Goal: Task Accomplishment & Management: Manage account settings

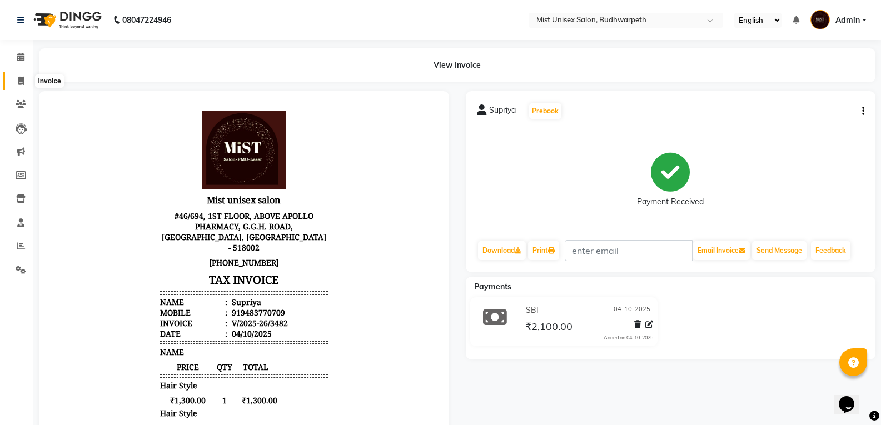
click at [14, 76] on span at bounding box center [20, 81] width 19 height 13
select select "5227"
select select "service"
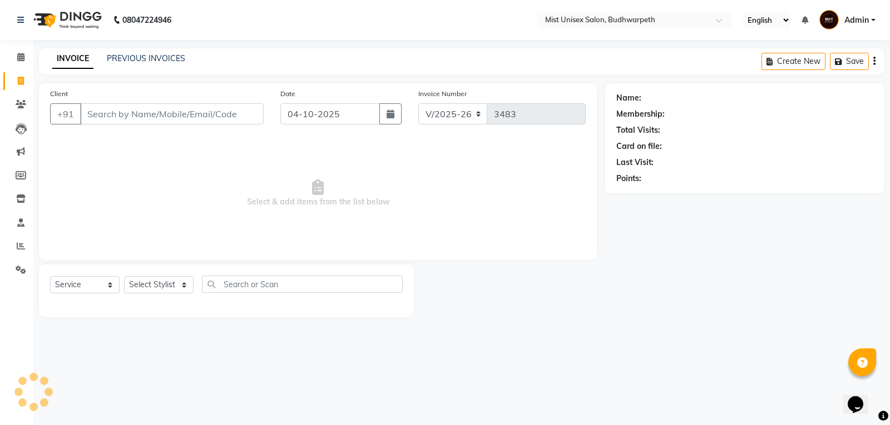
click at [93, 119] on input "Client" at bounding box center [172, 113] width 184 height 21
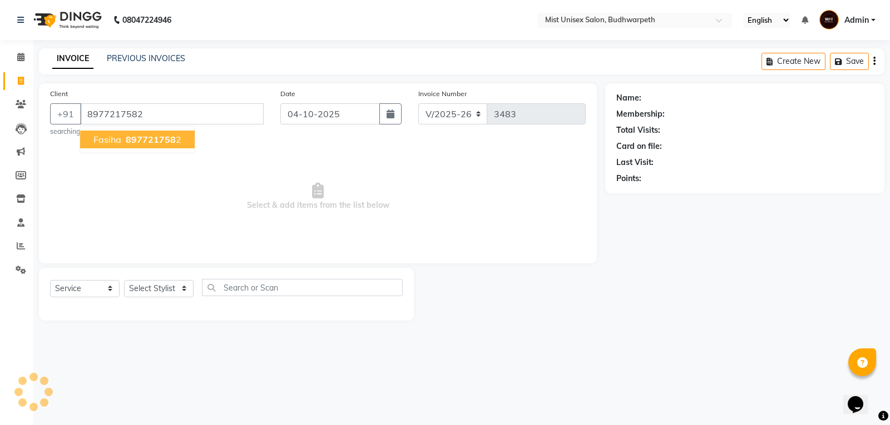
type input "8977217582"
click at [100, 141] on span "Fasiha" at bounding box center [107, 139] width 28 height 11
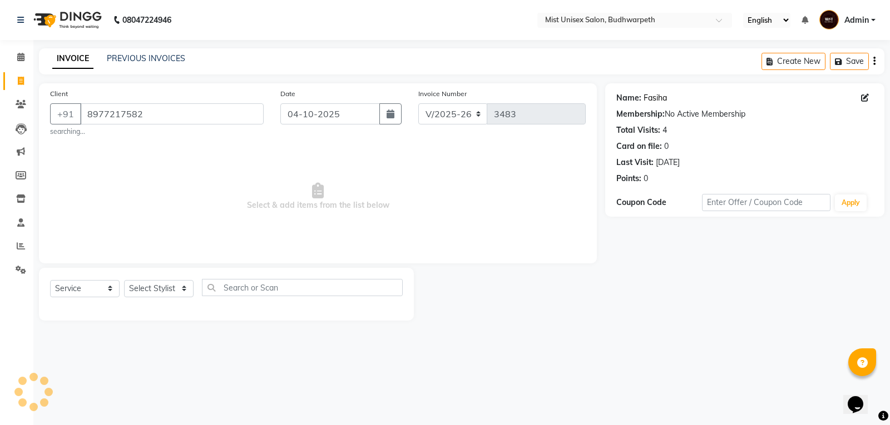
click at [656, 97] on link "Fasiha" at bounding box center [654, 98] width 23 height 12
click at [161, 285] on select "Select Stylist Abhi Ram [PERSON_NAME] [PERSON_NAME] Lakshmi Madhu [PERSON_NAME]…" at bounding box center [159, 288] width 70 height 17
select select "84142"
click at [124, 280] on select "Select Stylist Abhi Ram [PERSON_NAME] [PERSON_NAME] Lakshmi Madhu [PERSON_NAME]…" at bounding box center [159, 288] width 70 height 17
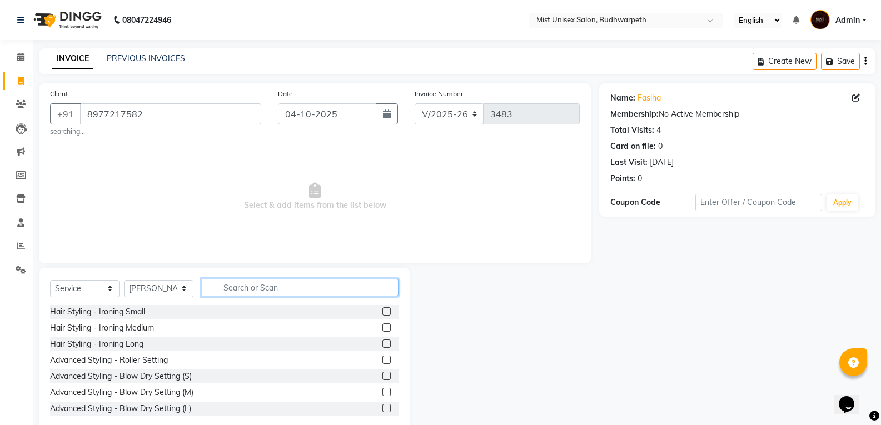
click at [235, 289] on input "text" at bounding box center [300, 287] width 197 height 17
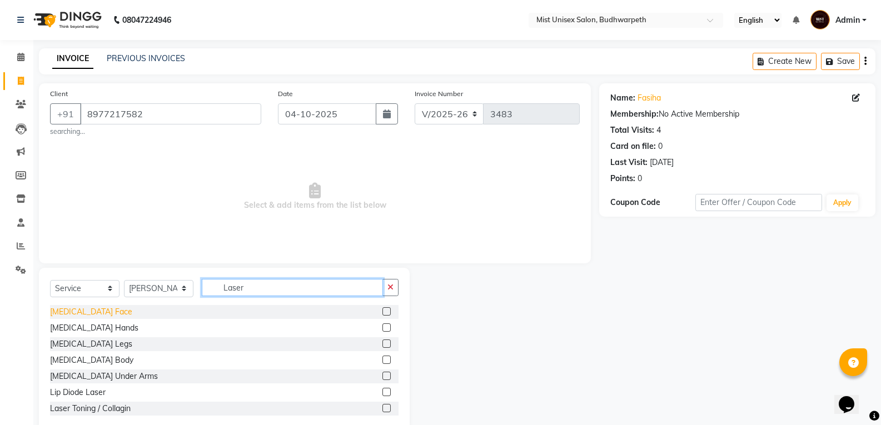
type input "Laser"
click at [131, 314] on div "[MEDICAL_DATA] Face" at bounding box center [91, 312] width 82 height 12
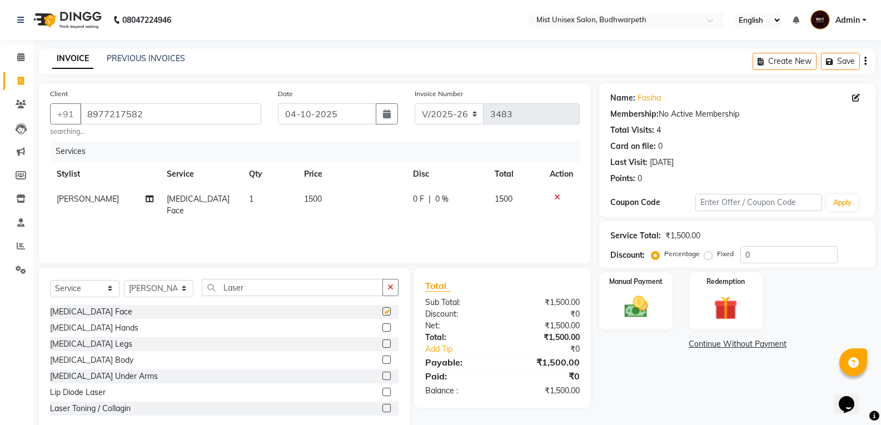
checkbox input "false"
click at [645, 317] on img at bounding box center [635, 307] width 39 height 28
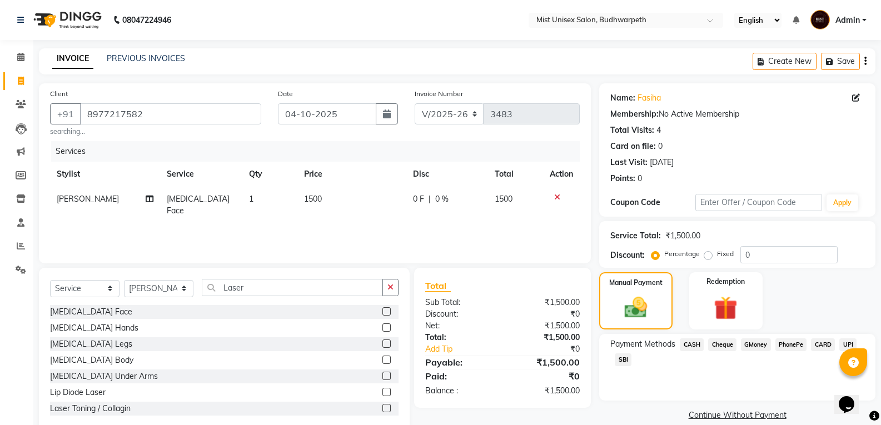
click at [688, 345] on span "CASH" at bounding box center [692, 345] width 24 height 13
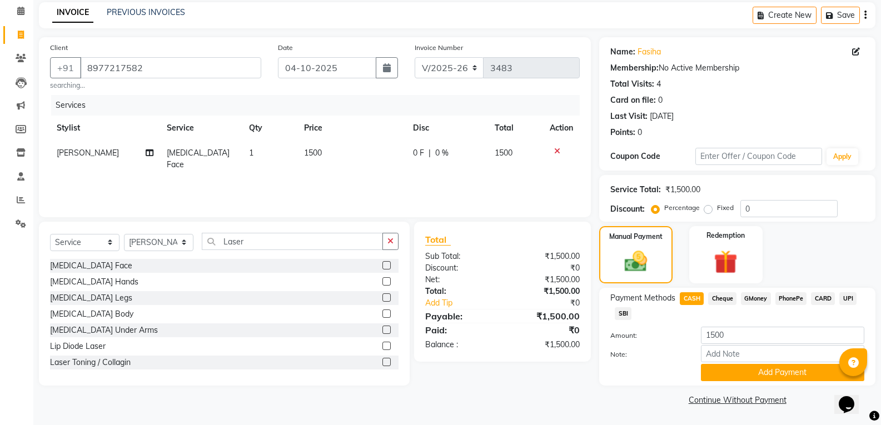
drag, startPoint x: 796, startPoint y: 371, endPoint x: 889, endPoint y: 294, distance: 120.9
click at [798, 370] on button "Add Payment" at bounding box center [782, 372] width 163 height 17
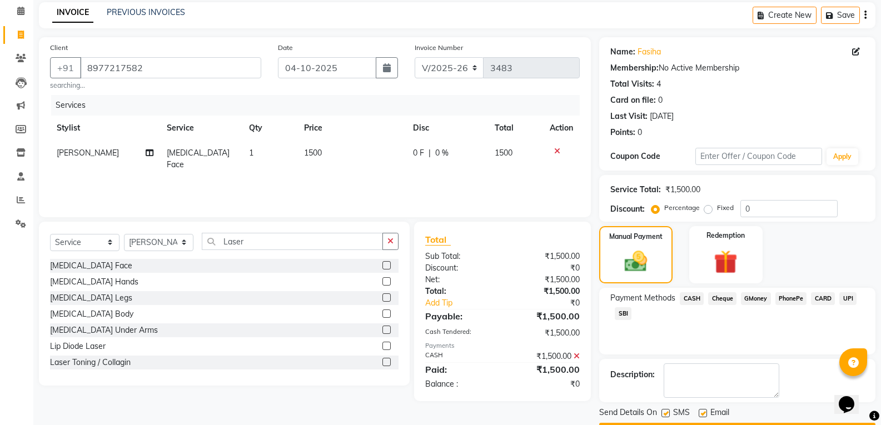
scroll to position [78, 0]
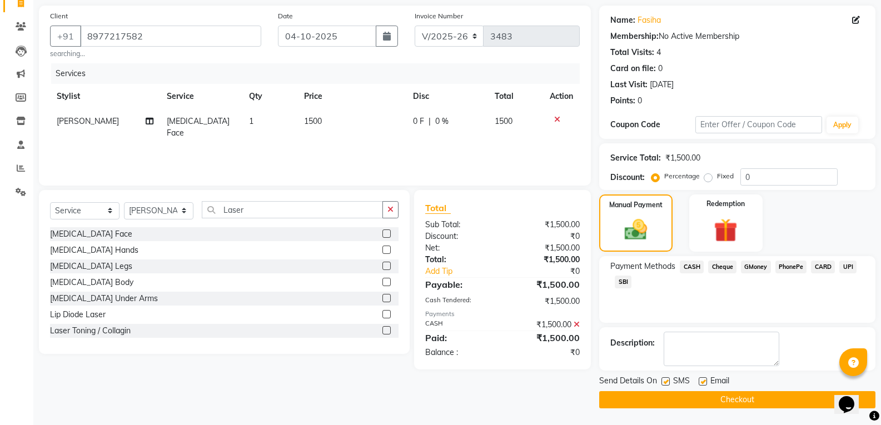
click at [745, 405] on button "Checkout" at bounding box center [737, 400] width 276 height 17
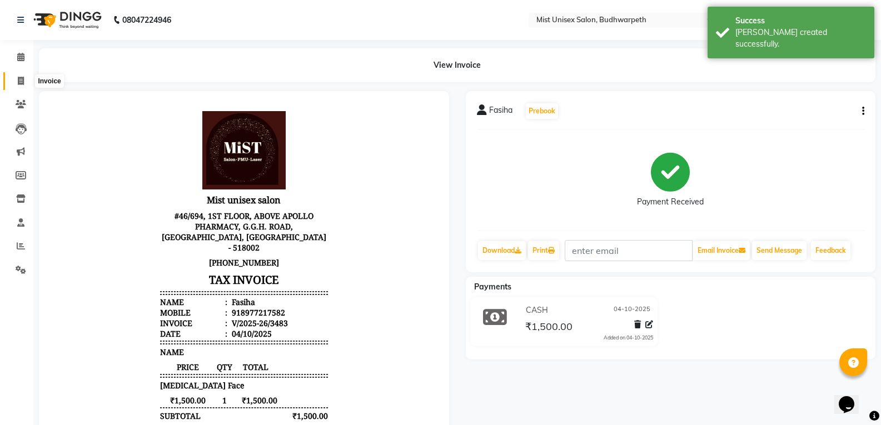
click at [21, 80] on icon at bounding box center [21, 81] width 6 height 8
select select "service"
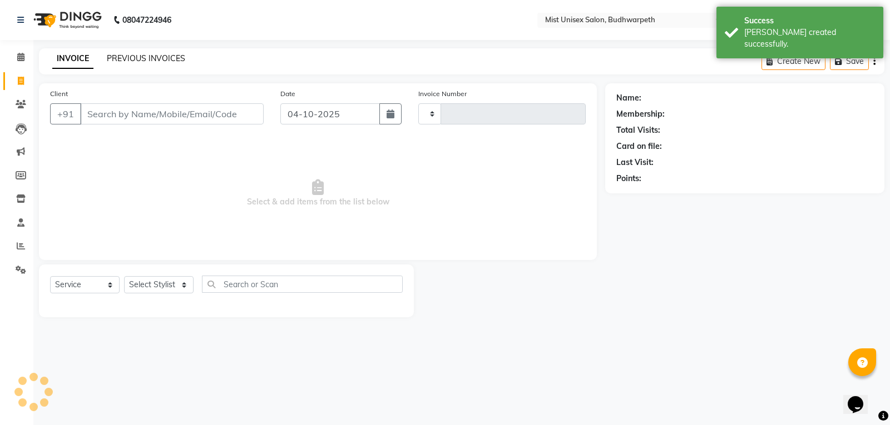
type input "3484"
select select "5227"
click at [145, 58] on link "PREVIOUS INVOICES" at bounding box center [146, 58] width 78 height 10
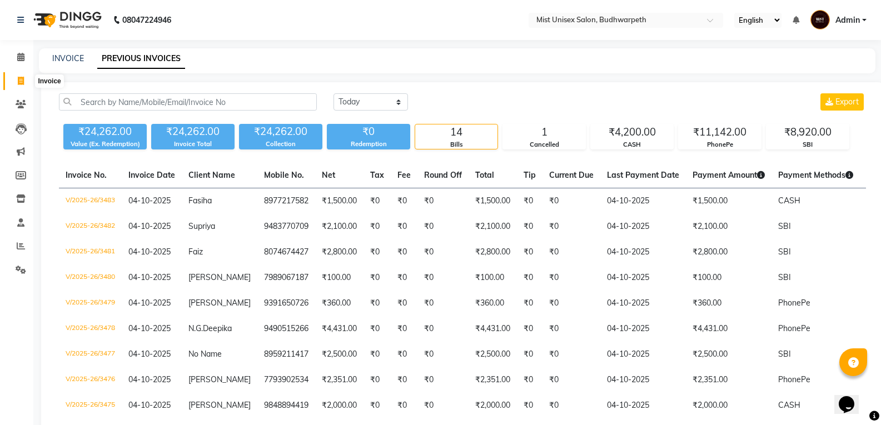
click at [22, 82] on icon at bounding box center [21, 81] width 6 height 8
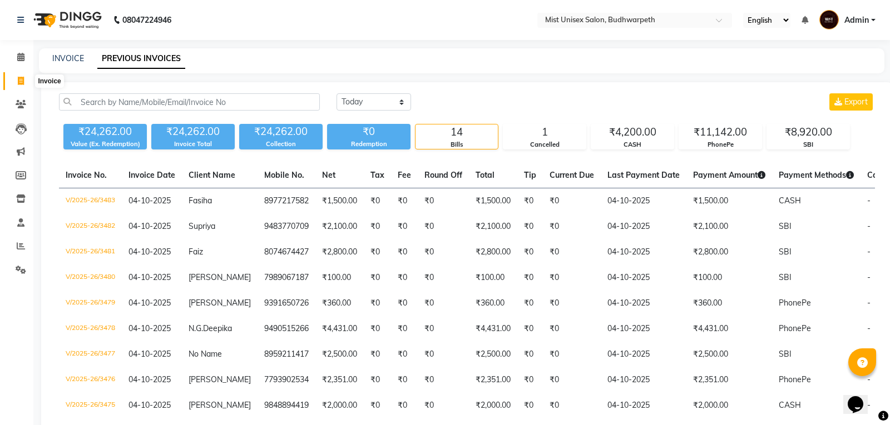
select select "5227"
select select "service"
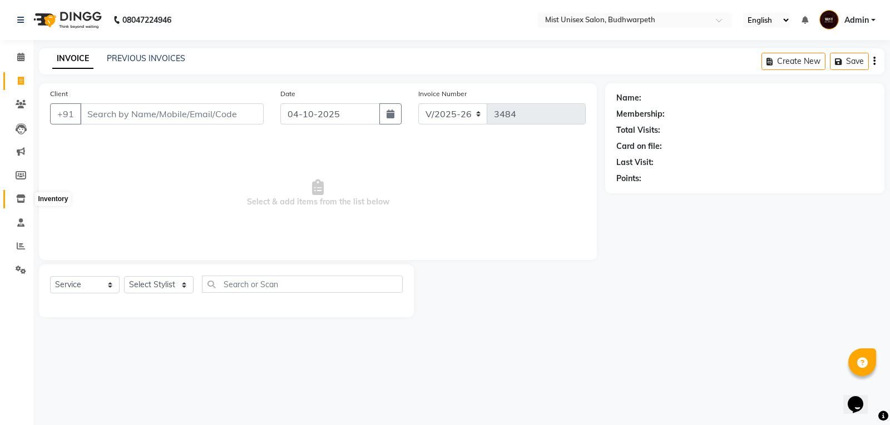
click at [19, 201] on icon at bounding box center [20, 199] width 9 height 8
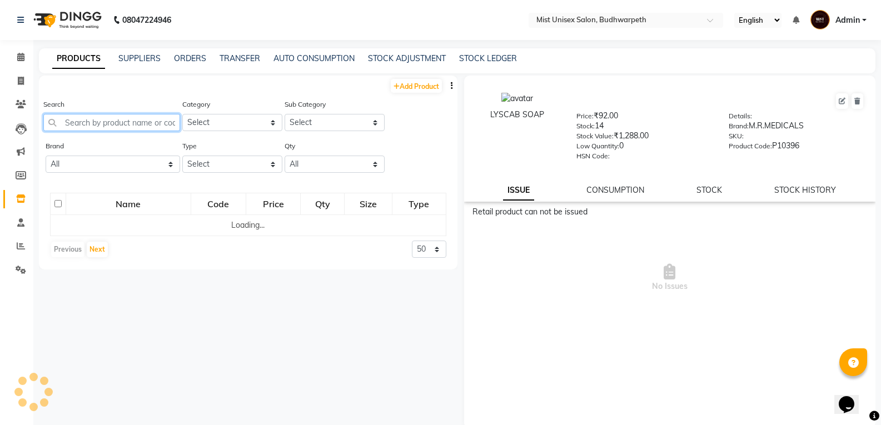
click at [132, 121] on input "text" at bounding box center [111, 122] width 137 height 17
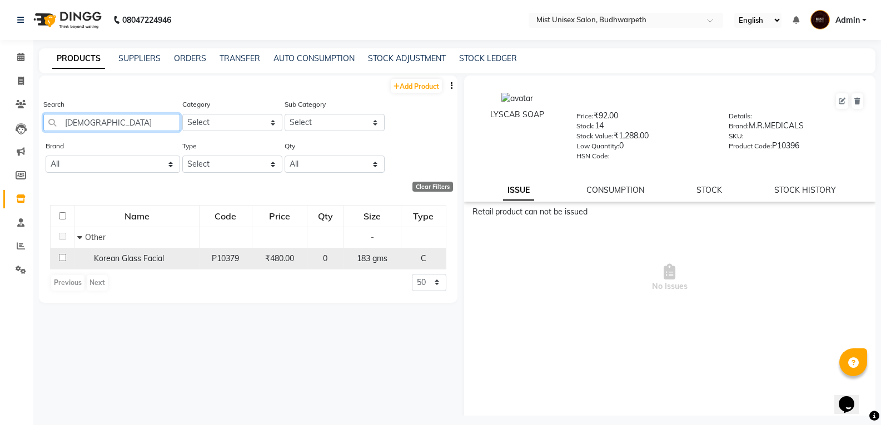
type input "[DEMOGRAPHIC_DATA]"
click at [123, 263] on span "Korean Glass Facial" at bounding box center [129, 259] width 70 height 10
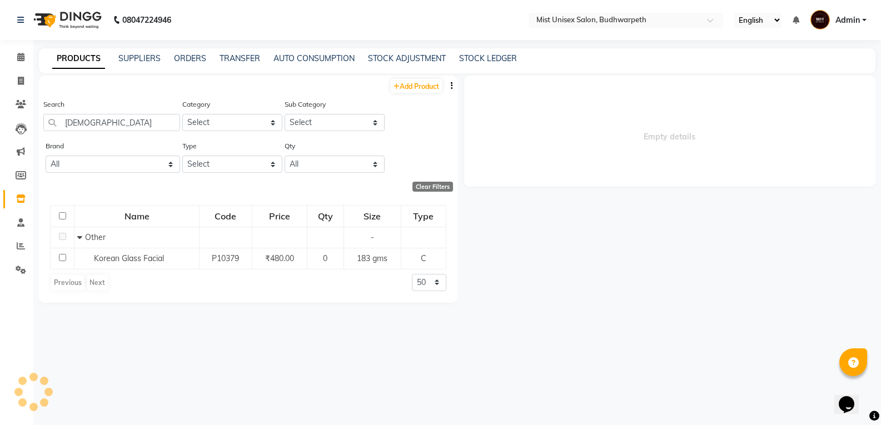
select select
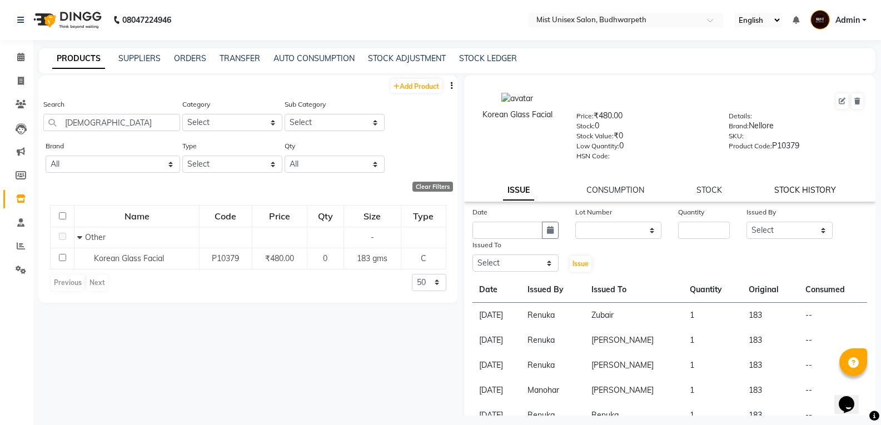
click at [797, 187] on link "STOCK HISTORY" at bounding box center [806, 190] width 62 height 10
select select "all"
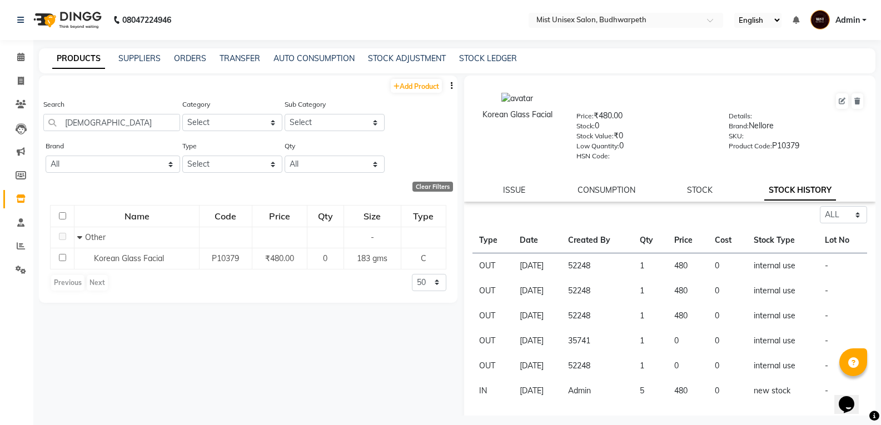
click at [684, 181] on div "Korean Glass Facial Price: ₹480.00 Stock: 0 Stock Value: ₹0 Low Quantity: 0 HSN…" at bounding box center [670, 139] width 412 height 126
click at [683, 184] on div "Korean Glass Facial Price: ₹480.00 Stock: 0 Stock Value: ₹0 Low Quantity: 0 HSN…" at bounding box center [670, 139] width 412 height 126
click at [687, 192] on link "STOCK" at bounding box center [700, 190] width 26 height 10
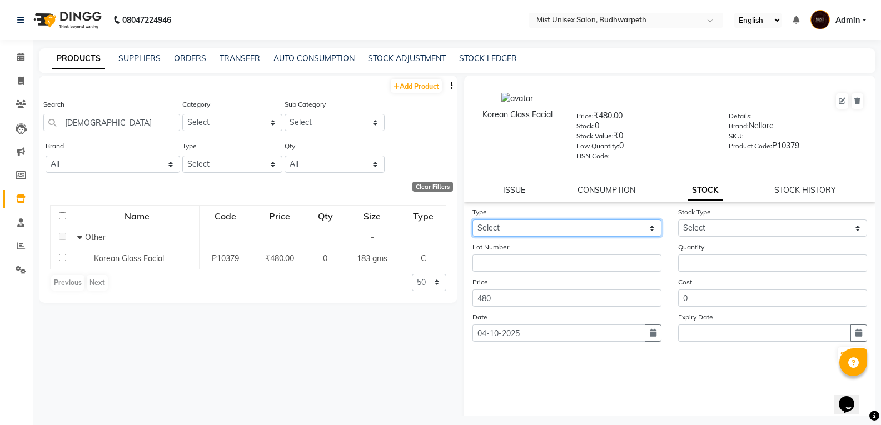
click at [573, 226] on select "Select In Out" at bounding box center [567, 228] width 189 height 17
select select "in"
click at [473, 220] on select "Select In Out" at bounding box center [567, 228] width 189 height 17
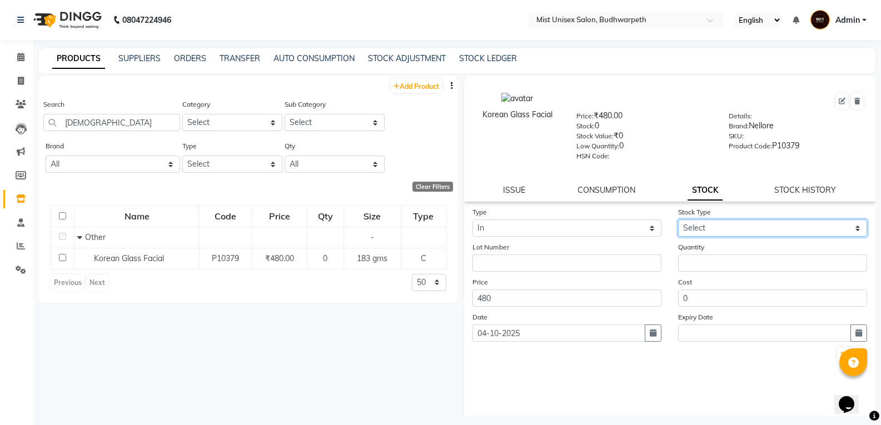
click at [723, 231] on select "Select New Stock Adjustment Return Other" at bounding box center [772, 228] width 189 height 17
select select "new stock"
click at [678, 220] on select "Select New Stock Adjustment Return Other" at bounding box center [772, 228] width 189 height 17
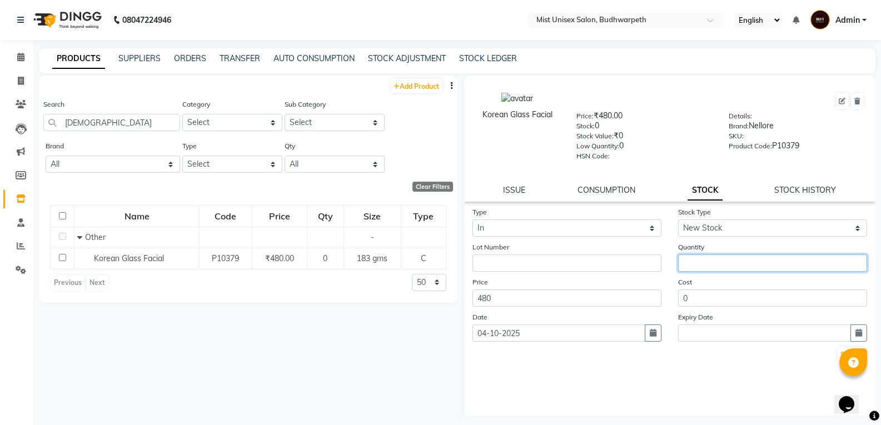
click at [690, 260] on input "number" at bounding box center [772, 263] width 189 height 17
type input "10"
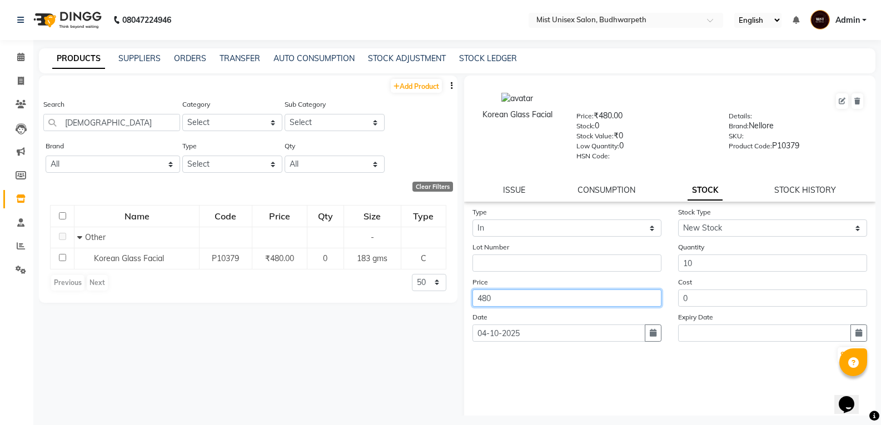
click at [514, 296] on input "480" at bounding box center [567, 298] width 189 height 17
type input "4"
type input "677"
click at [644, 383] on div "Type Select In Out Stock Type Select New Stock Adjustment Return Other Lot Numb…" at bounding box center [670, 317] width 412 height 222
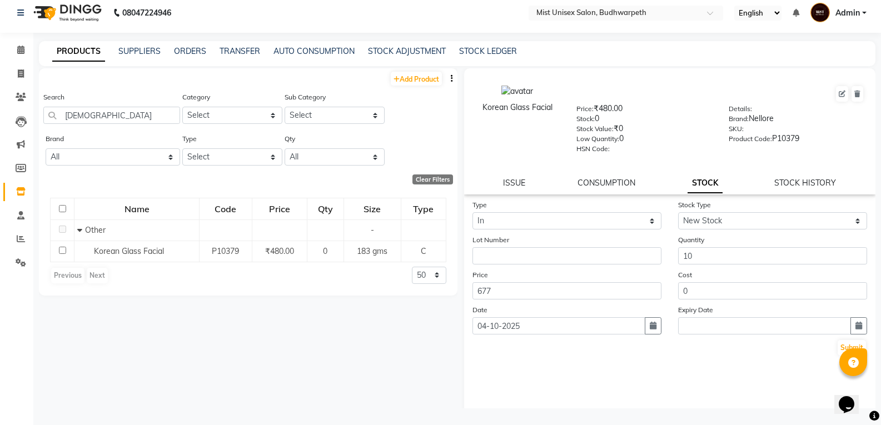
scroll to position [13, 0]
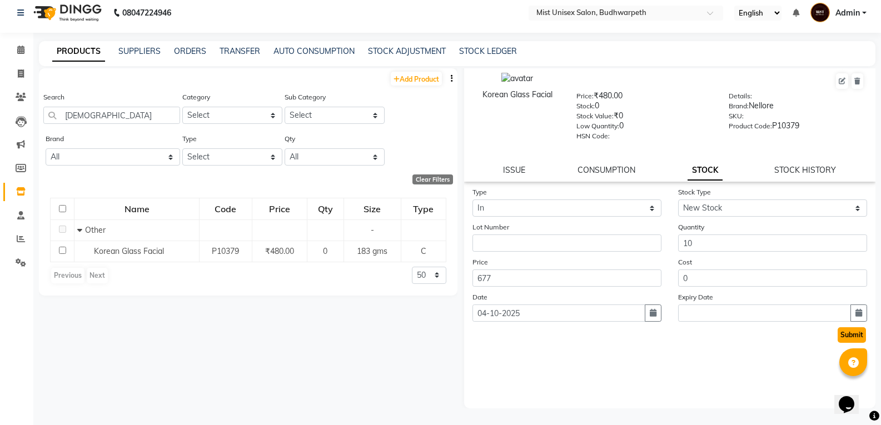
click at [841, 333] on button "Submit" at bounding box center [852, 336] width 28 height 16
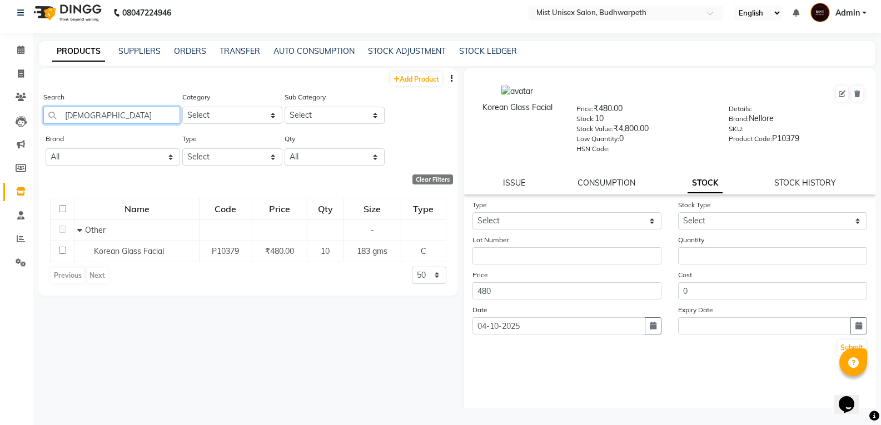
click at [117, 111] on input "[DEMOGRAPHIC_DATA]" at bounding box center [111, 115] width 137 height 17
type input "K"
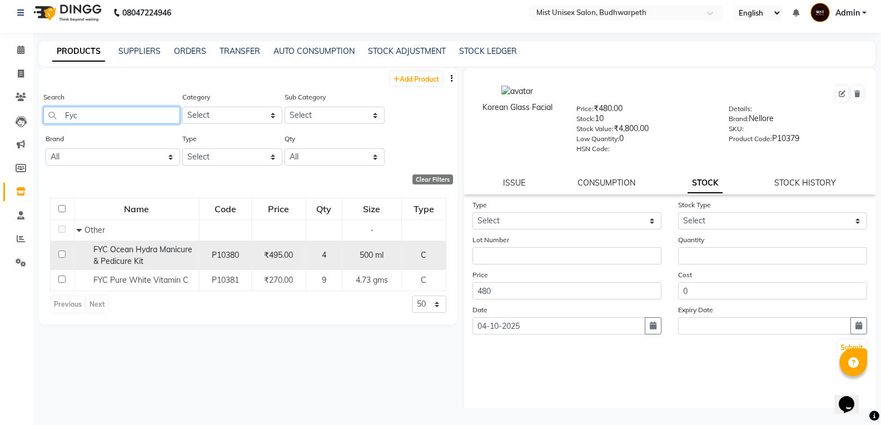
type input "Fyc"
click at [168, 249] on span "FYC Ocean Hydra Manicure & Pedicure Kit" at bounding box center [142, 256] width 99 height 22
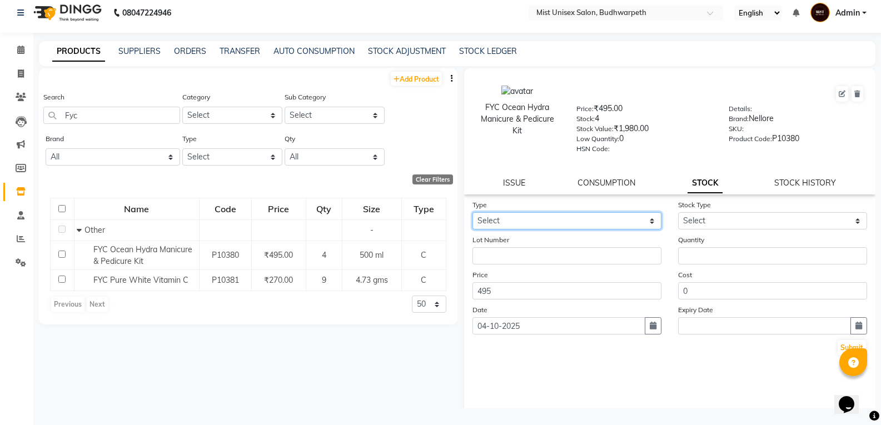
click at [550, 219] on select "Select In Out" at bounding box center [567, 220] width 189 height 17
select select "in"
click at [473, 212] on select "Select In Out" at bounding box center [567, 220] width 189 height 17
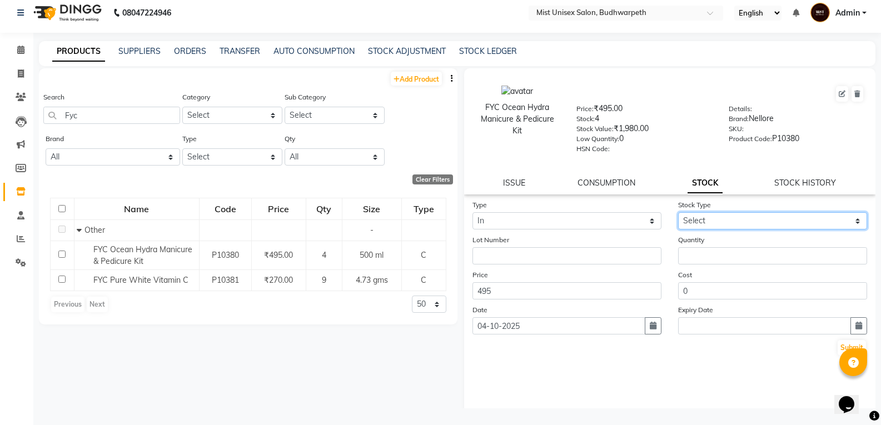
drag, startPoint x: 703, startPoint y: 221, endPoint x: 701, endPoint y: 229, distance: 7.4
click at [703, 221] on select "Select New Stock Adjustment Return Other" at bounding box center [772, 220] width 189 height 17
select select "new stock"
click at [678, 212] on select "Select New Stock Adjustment Return Other" at bounding box center [772, 220] width 189 height 17
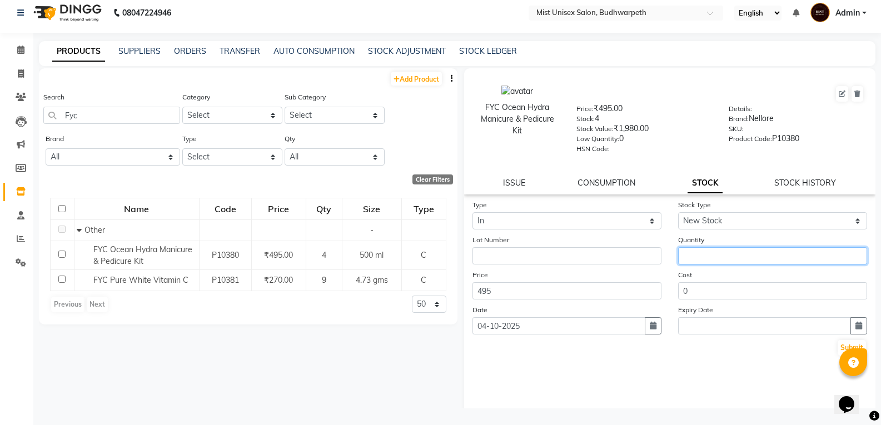
click at [698, 256] on input "number" at bounding box center [772, 255] width 189 height 17
type input "20"
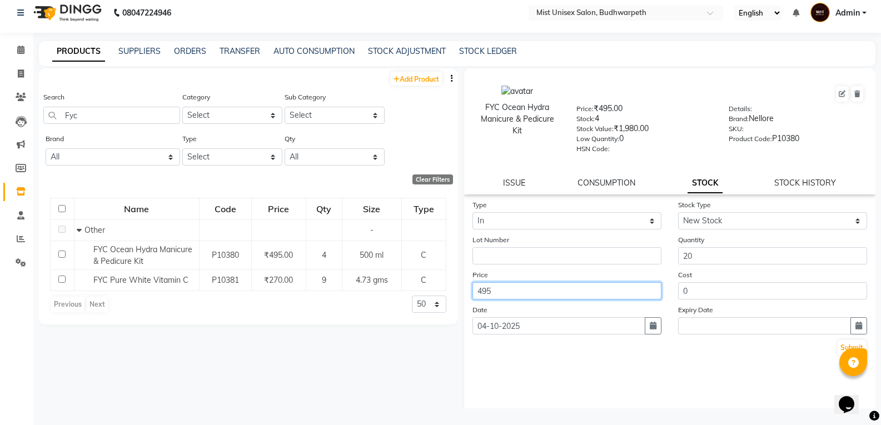
click at [563, 285] on input "495" at bounding box center [567, 291] width 189 height 17
type input "4"
type input "139"
click at [838, 346] on button "Submit" at bounding box center [852, 348] width 28 height 16
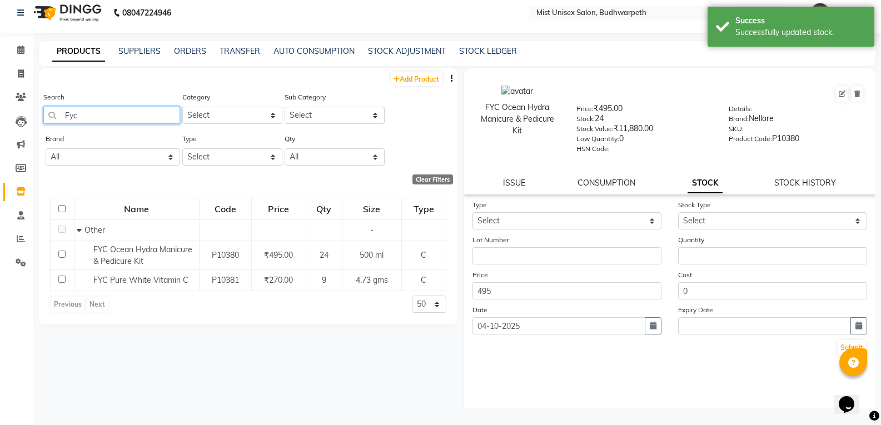
click at [94, 111] on input "Fyc" at bounding box center [111, 115] width 137 height 17
type input "F"
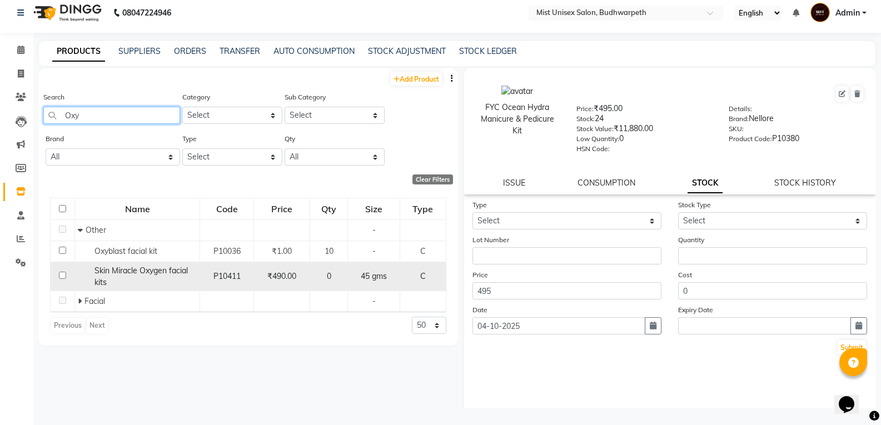
type input "Oxy"
click at [148, 282] on div "Skin Miracle Oxygen facial kits" at bounding box center [137, 276] width 119 height 23
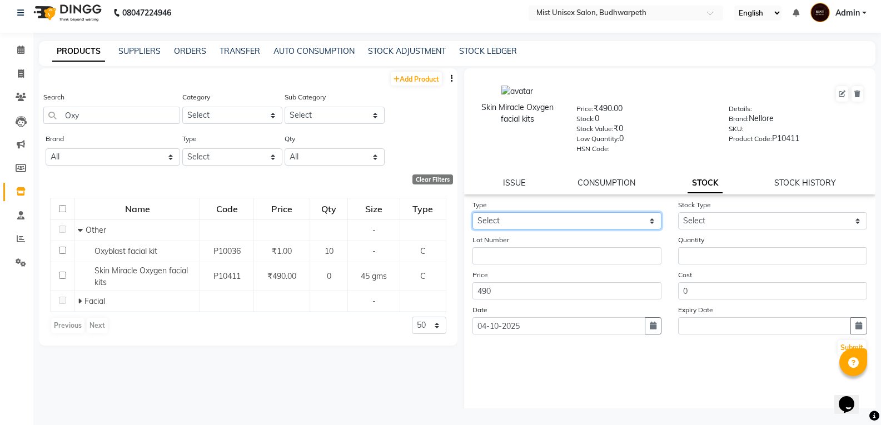
click at [552, 222] on select "Select In Out" at bounding box center [567, 220] width 189 height 17
select select "in"
click at [473, 212] on select "Select In Out" at bounding box center [567, 220] width 189 height 17
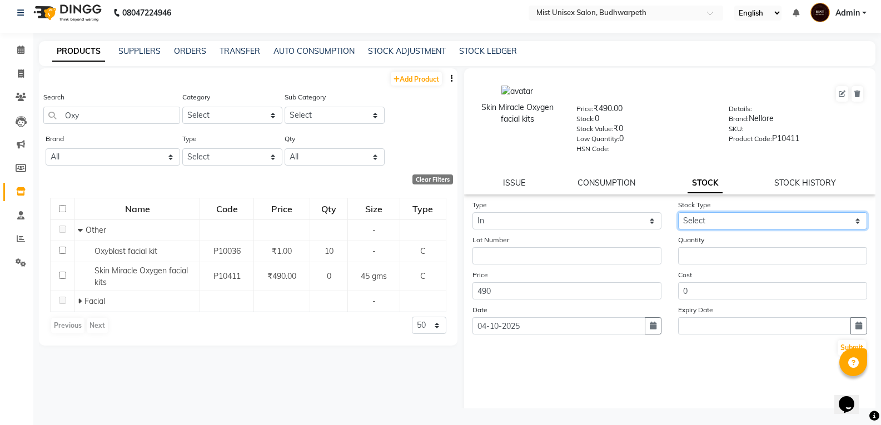
click at [689, 215] on select "Select New Stock Adjustment Return Other" at bounding box center [772, 220] width 189 height 17
select select "new stock"
click at [678, 212] on select "Select New Stock Adjustment Return Other" at bounding box center [772, 220] width 189 height 17
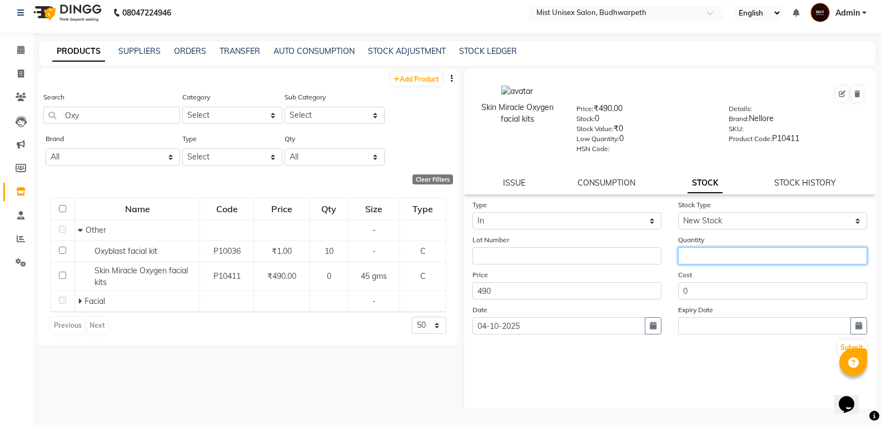
click at [687, 256] on input "number" at bounding box center [772, 255] width 189 height 17
type input "10"
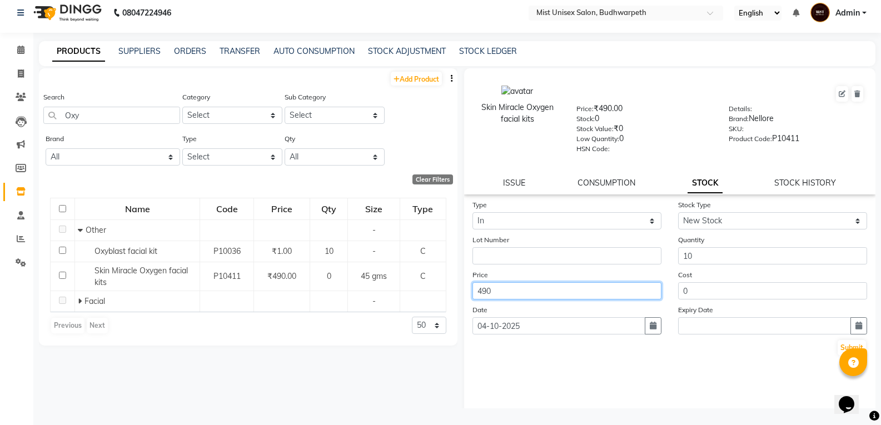
click at [504, 290] on input "490" at bounding box center [567, 291] width 189 height 17
type input "4"
type input "593"
click at [838, 345] on button "Submit" at bounding box center [852, 348] width 28 height 16
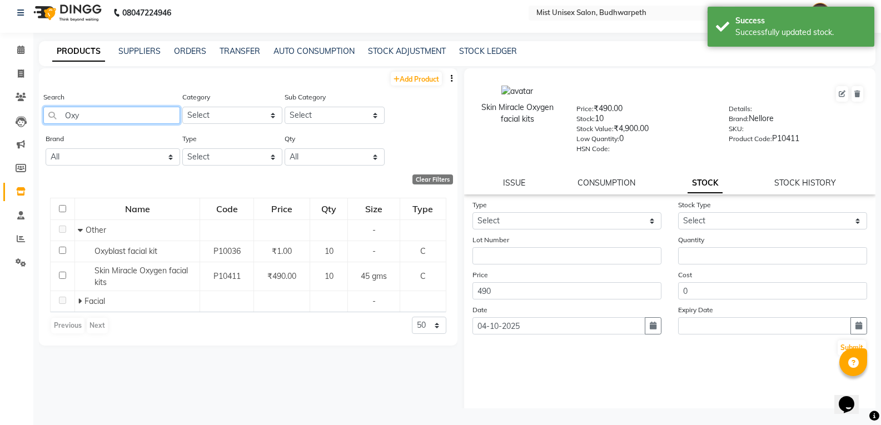
click at [88, 116] on input "Oxy" at bounding box center [111, 115] width 137 height 17
type input "O"
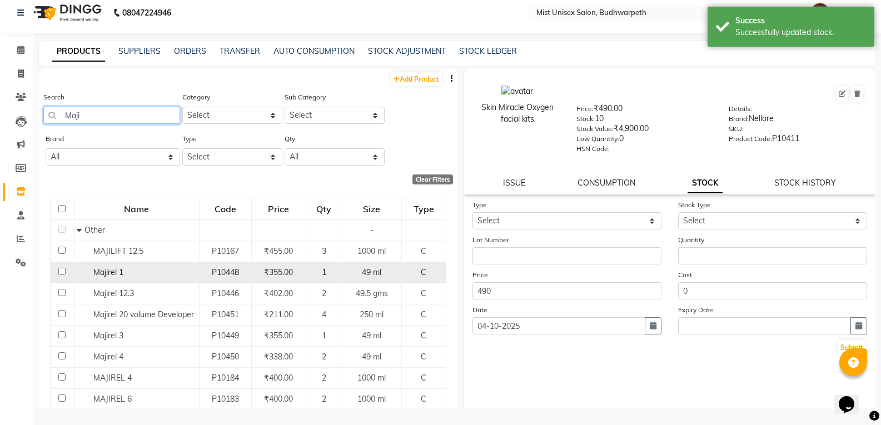
type input "Maji"
click at [130, 271] on div "Majirel 1" at bounding box center [136, 273] width 119 height 12
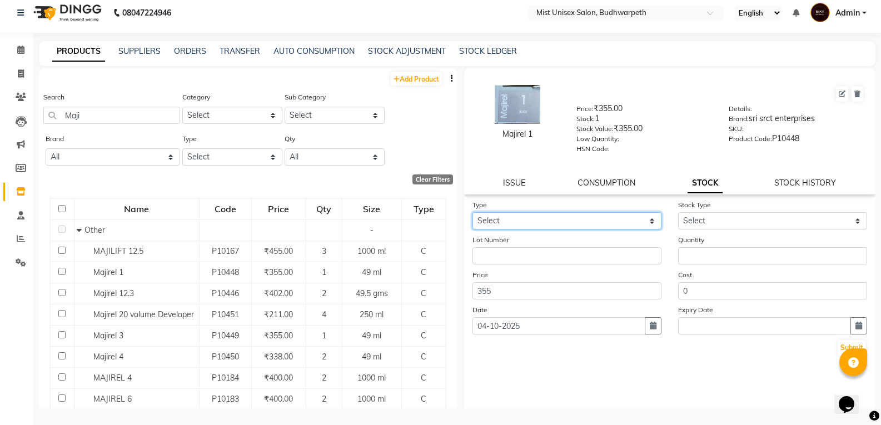
click at [521, 219] on select "Select In Out" at bounding box center [567, 220] width 189 height 17
select select "in"
click at [473, 212] on select "Select In Out" at bounding box center [567, 220] width 189 height 17
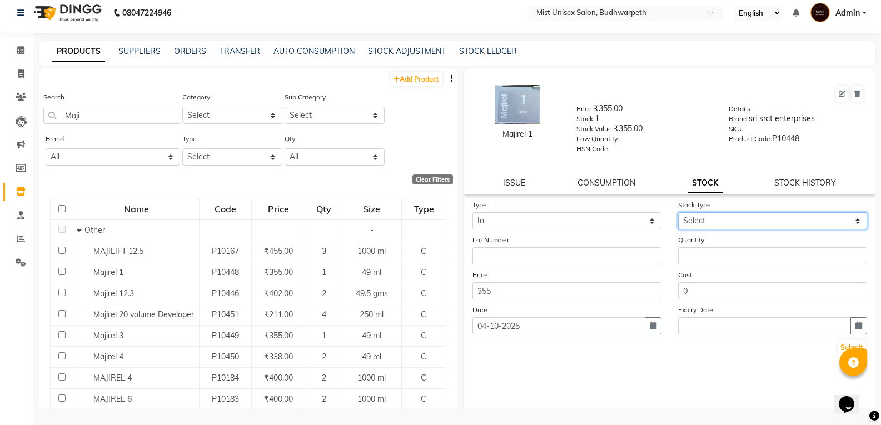
click at [683, 226] on select "Select New Stock Adjustment Return Other" at bounding box center [772, 220] width 189 height 17
select select "new stock"
click at [678, 212] on select "Select New Stock Adjustment Return Other" at bounding box center [772, 220] width 189 height 17
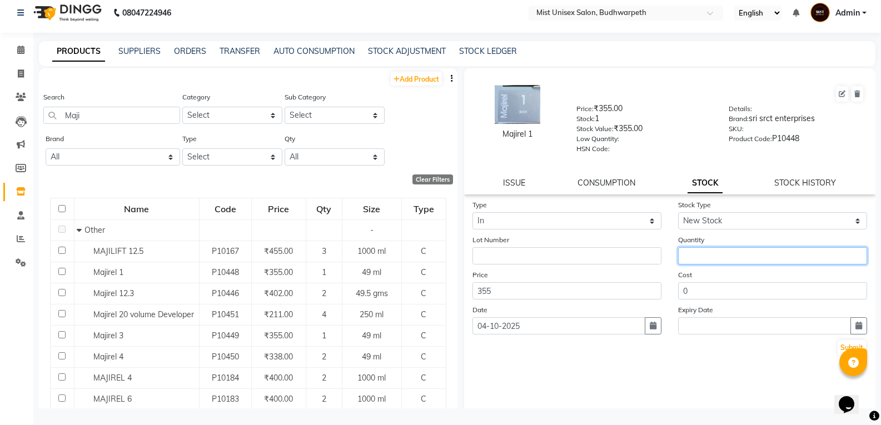
drag, startPoint x: 698, startPoint y: 252, endPoint x: 698, endPoint y: 258, distance: 6.1
click at [698, 258] on input "number" at bounding box center [772, 255] width 189 height 17
type input "8"
click at [838, 346] on button "Submit" at bounding box center [852, 348] width 28 height 16
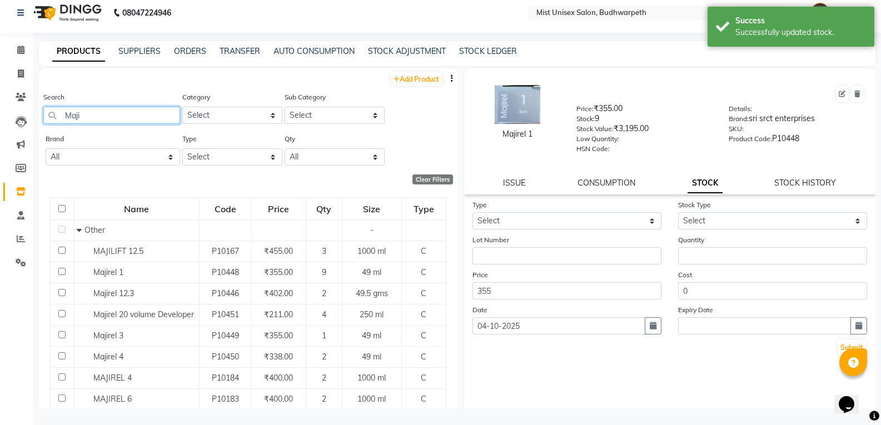
click at [100, 111] on input "Maji" at bounding box center [111, 115] width 137 height 17
type input "M"
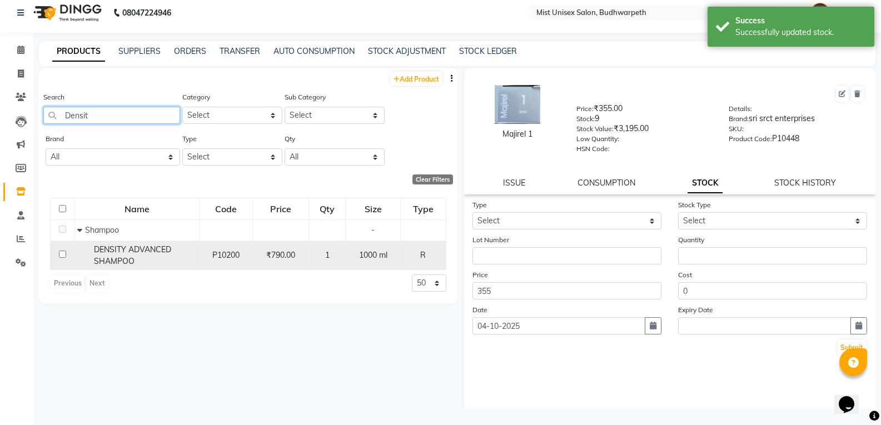
type input "Densit"
click at [76, 255] on td "DENSITY ADVANCED SHAMPOO" at bounding box center [137, 255] width 125 height 29
click at [223, 253] on span "P10200" at bounding box center [225, 255] width 27 height 10
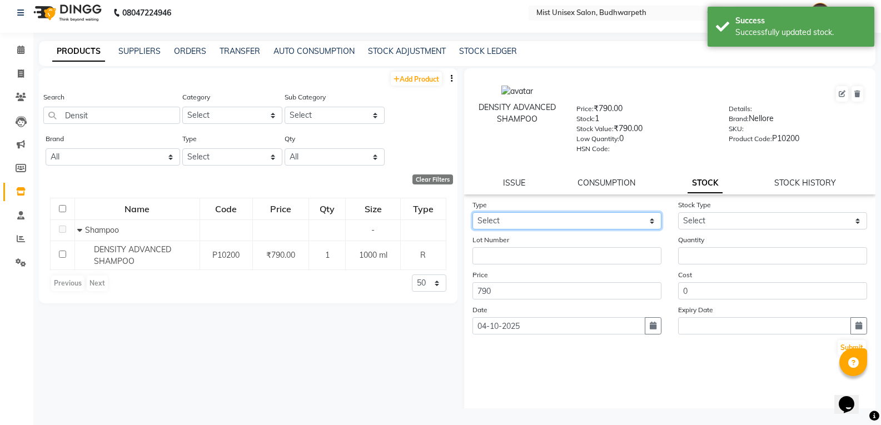
click at [499, 226] on select "Select In Out" at bounding box center [567, 220] width 189 height 17
select select "in"
click at [473, 212] on select "Select In Out" at bounding box center [567, 220] width 189 height 17
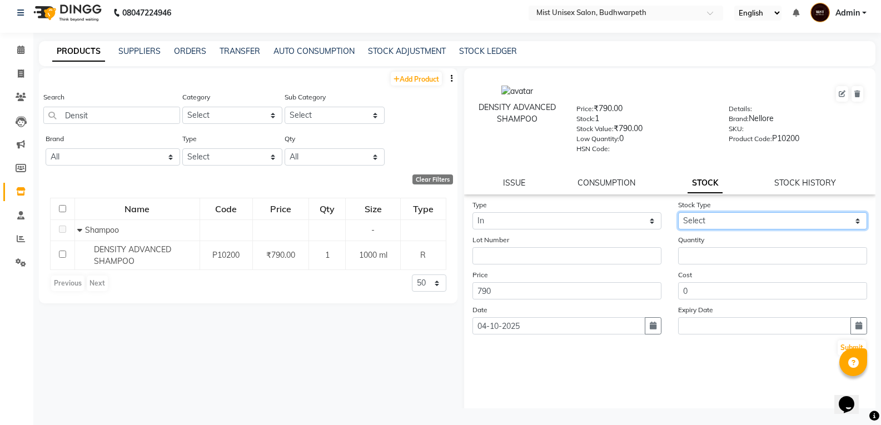
click at [771, 225] on select "Select New Stock Adjustment Return Other" at bounding box center [772, 220] width 189 height 17
select select "new stock"
click at [678, 212] on select "Select New Stock Adjustment Return Other" at bounding box center [772, 220] width 189 height 17
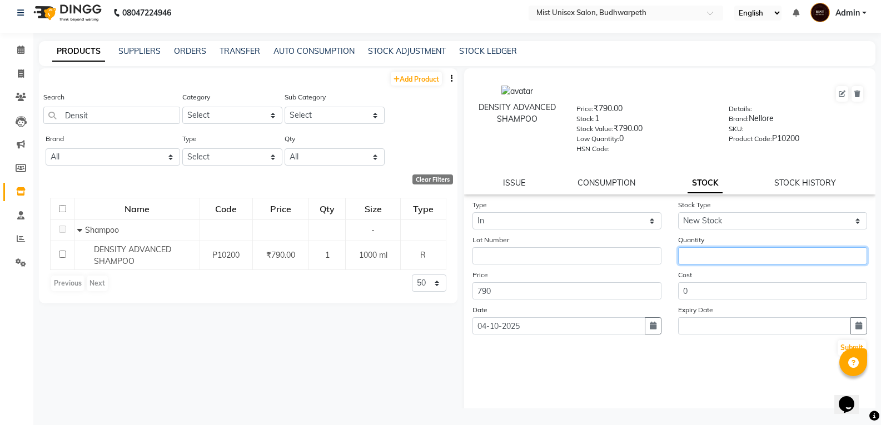
click at [710, 255] on input "number" at bounding box center [772, 255] width 189 height 17
type input "8"
click at [838, 348] on button "Submit" at bounding box center [852, 348] width 28 height 16
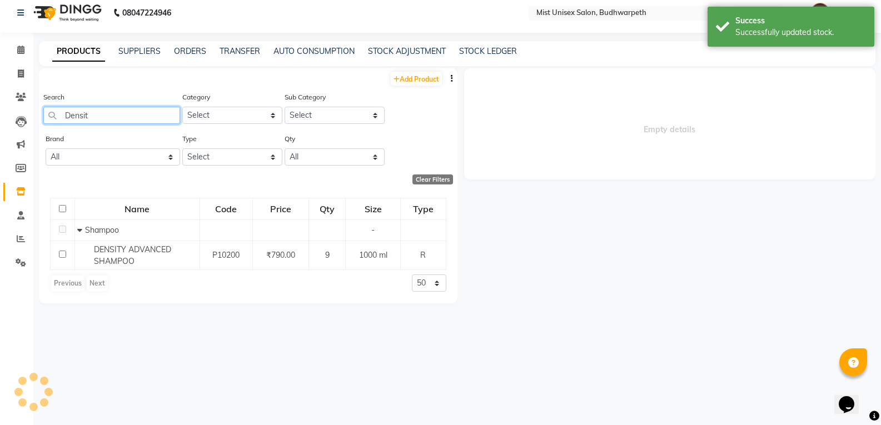
click at [101, 121] on input "Densit" at bounding box center [111, 115] width 137 height 17
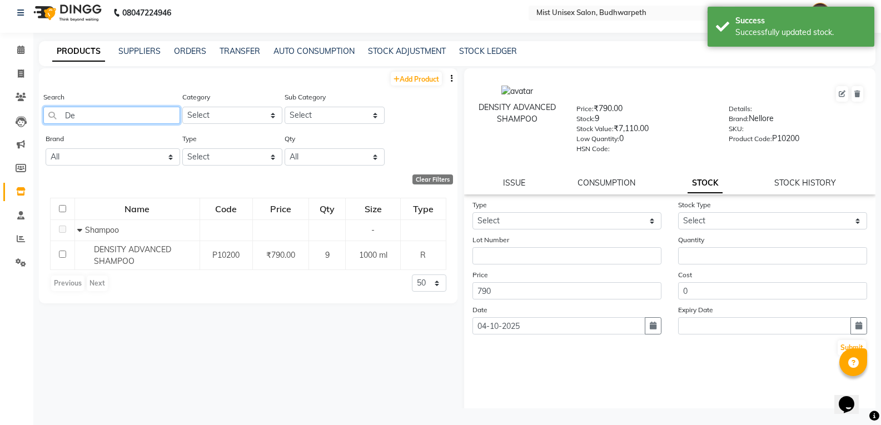
type input "D"
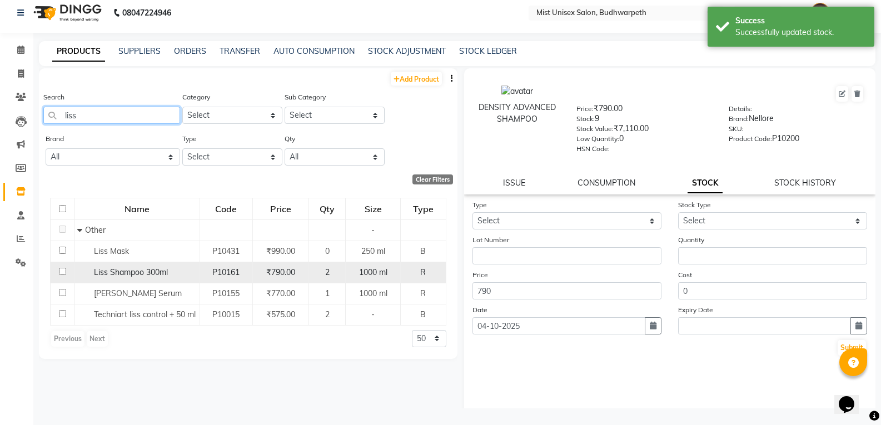
type input "liss"
click at [155, 279] on td "Liss Shampoo 300ml" at bounding box center [137, 272] width 125 height 21
click at [170, 269] on div "Liss Shampoo 300ml" at bounding box center [136, 273] width 119 height 12
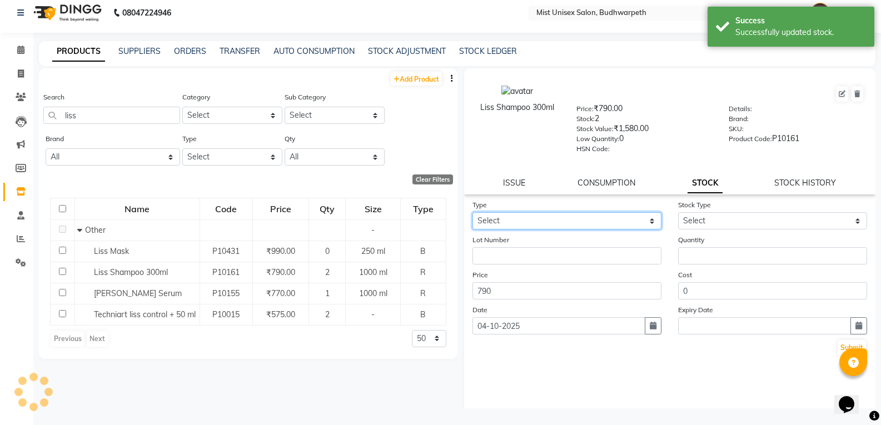
click at [521, 223] on select "Select In Out" at bounding box center [567, 220] width 189 height 17
select select "in"
click at [473, 212] on select "Select In Out" at bounding box center [567, 220] width 189 height 17
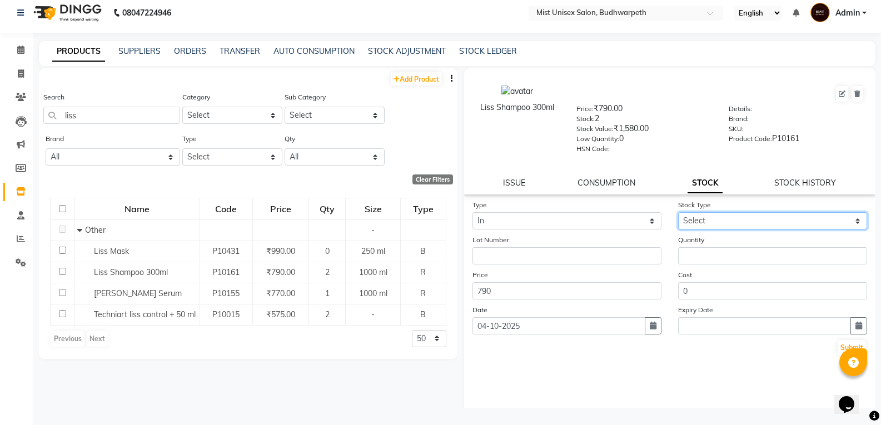
drag, startPoint x: 682, startPoint y: 221, endPoint x: 684, endPoint y: 227, distance: 6.5
click at [682, 221] on select "Select New Stock Adjustment Return Other" at bounding box center [772, 220] width 189 height 17
select select "new stock"
click at [678, 212] on select "Select New Stock Adjustment Return Other" at bounding box center [772, 220] width 189 height 17
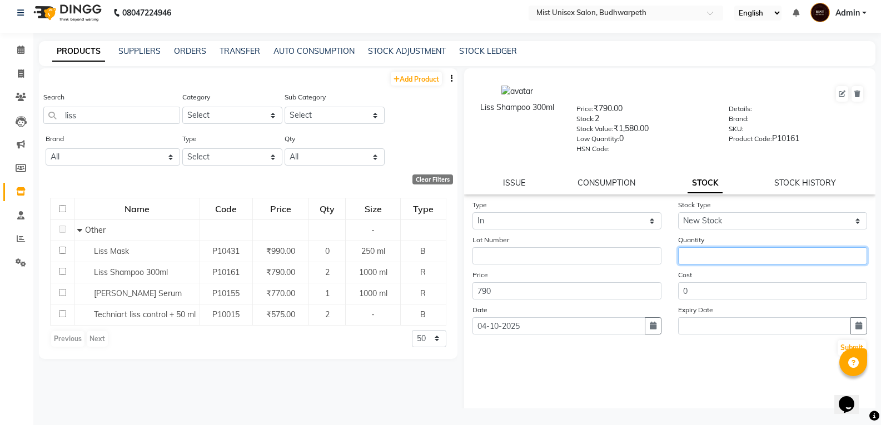
click at [698, 255] on input "number" at bounding box center [772, 255] width 189 height 17
type input "10"
click at [838, 346] on button "Submit" at bounding box center [852, 348] width 28 height 16
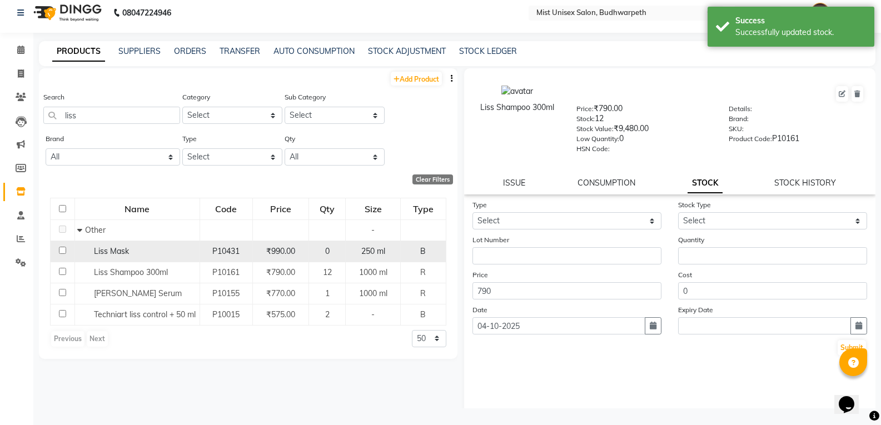
click at [137, 244] on td "Liss Mask" at bounding box center [137, 251] width 125 height 21
click at [202, 256] on td "P10431" at bounding box center [226, 251] width 53 height 21
click at [135, 255] on div "Liss Mask" at bounding box center [136, 252] width 119 height 12
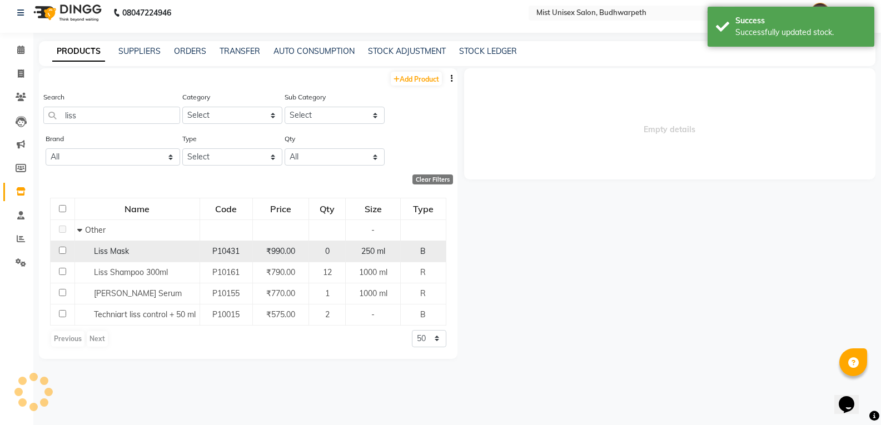
click at [150, 253] on div "Liss Mask" at bounding box center [136, 252] width 119 height 12
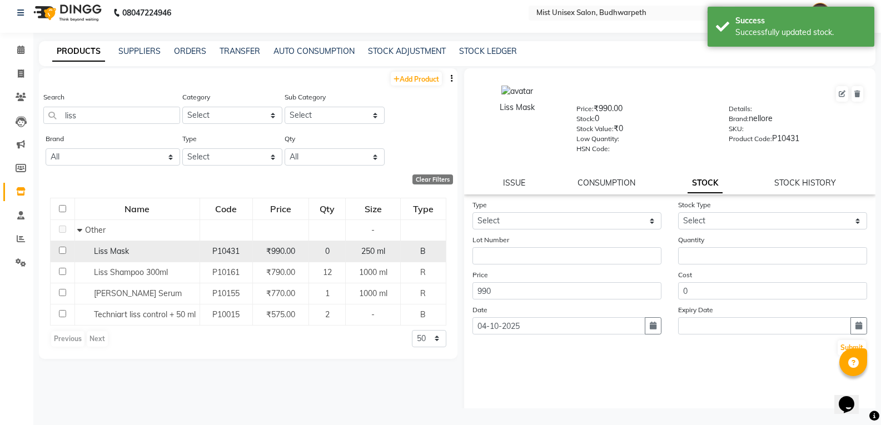
click at [150, 253] on div "Liss Mask" at bounding box center [136, 252] width 119 height 12
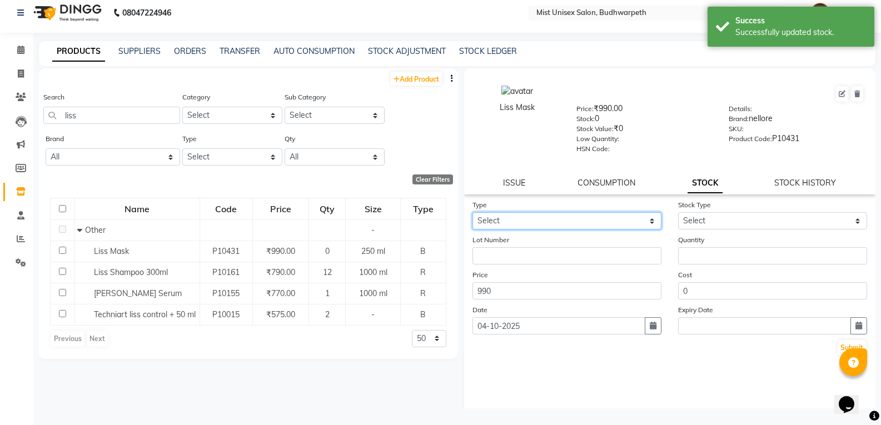
click at [518, 221] on select "Select In Out" at bounding box center [567, 220] width 189 height 17
select select "in"
click at [473, 212] on select "Select In Out" at bounding box center [567, 220] width 189 height 17
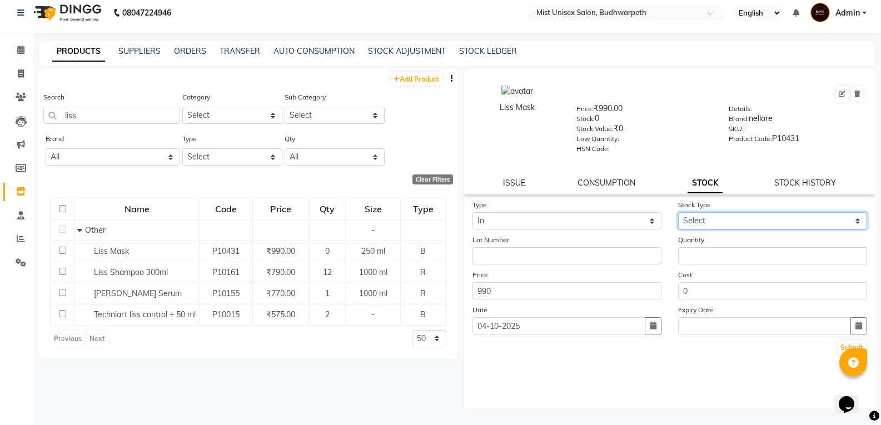
click at [687, 221] on select "Select New Stock Adjustment Return Other" at bounding box center [772, 220] width 189 height 17
select select "new stock"
click at [678, 212] on select "Select New Stock Adjustment Return Other" at bounding box center [772, 220] width 189 height 17
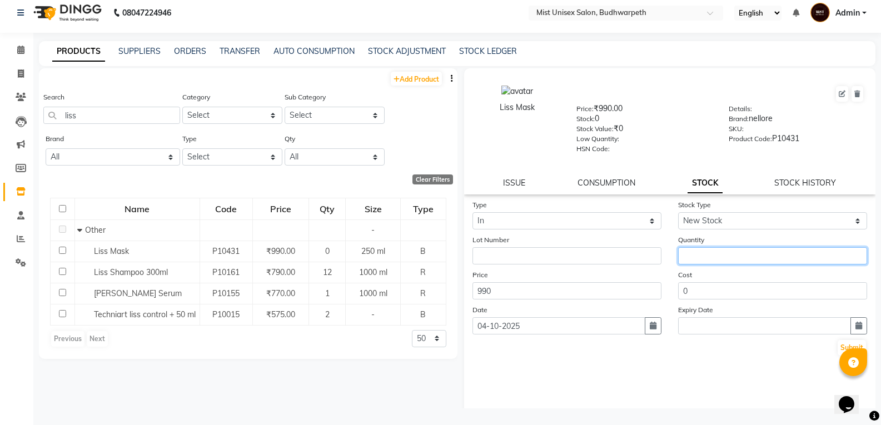
click at [687, 254] on input "number" at bounding box center [772, 255] width 189 height 17
type input "6"
click at [838, 347] on button "Submit" at bounding box center [852, 348] width 28 height 16
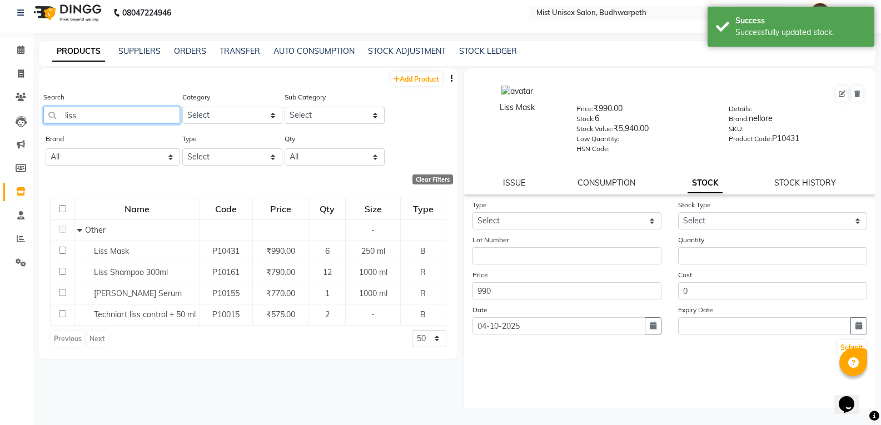
click at [123, 115] on input "liss" at bounding box center [111, 115] width 137 height 17
type input "l"
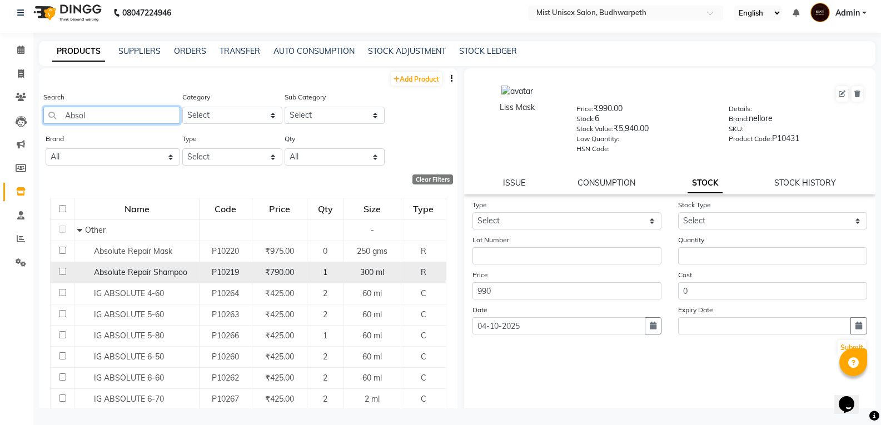
type input "Absol"
click at [114, 273] on span "Absolute Repair Shampoo" at bounding box center [140, 272] width 93 height 10
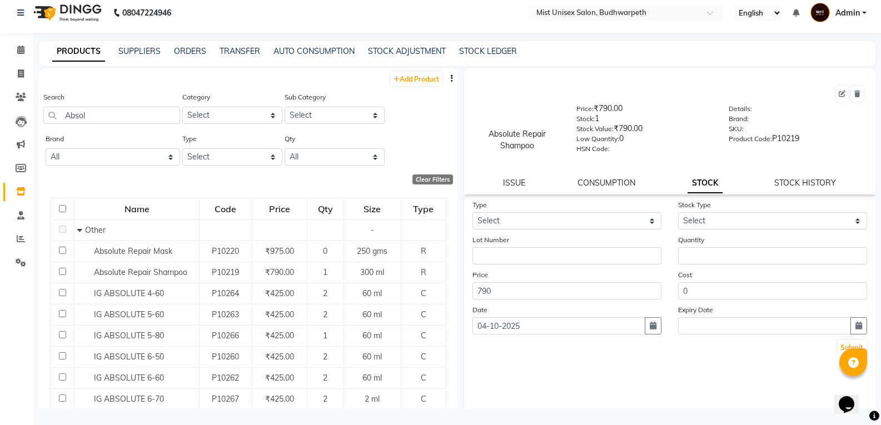
click at [792, 177] on div "Absolute Repair Shampoo Price: ₹790.00 Stock: 1 Stock Value: ₹790.00 Low Quanti…" at bounding box center [670, 131] width 412 height 126
click at [799, 179] on link "STOCK HISTORY" at bounding box center [806, 183] width 62 height 10
select select "all"
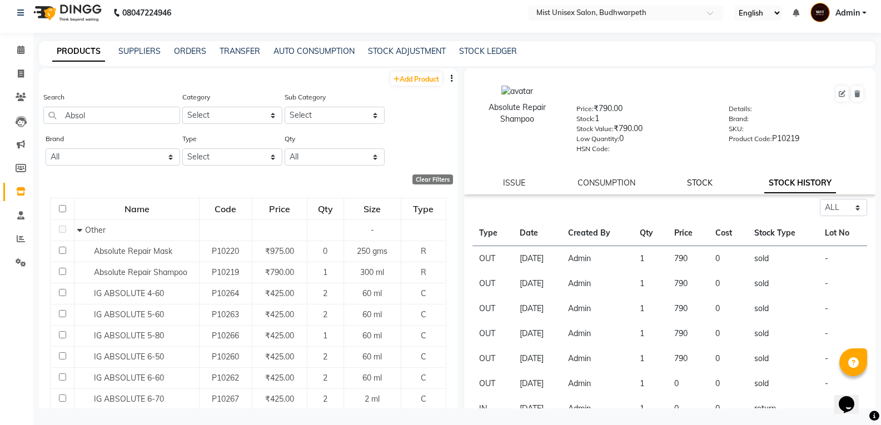
click at [694, 185] on link "STOCK" at bounding box center [700, 183] width 26 height 10
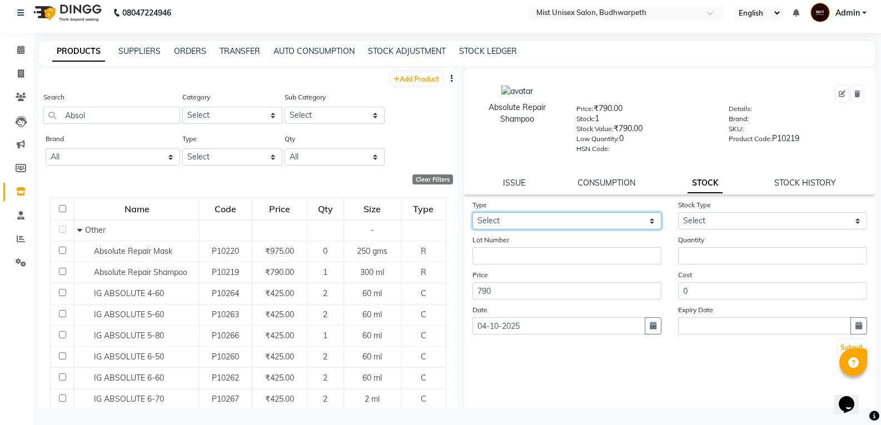
click at [549, 220] on select "Select In Out" at bounding box center [567, 220] width 189 height 17
select select "in"
click at [473, 212] on select "Select In Out" at bounding box center [567, 220] width 189 height 17
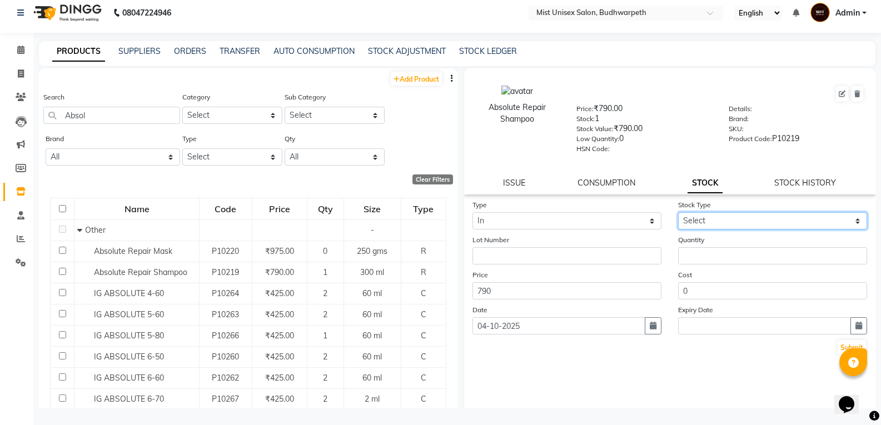
click at [701, 221] on select "Select New Stock Adjustment Return Other" at bounding box center [772, 220] width 189 height 17
select select "new stock"
click at [678, 212] on select "Select New Stock Adjustment Return Other" at bounding box center [772, 220] width 189 height 17
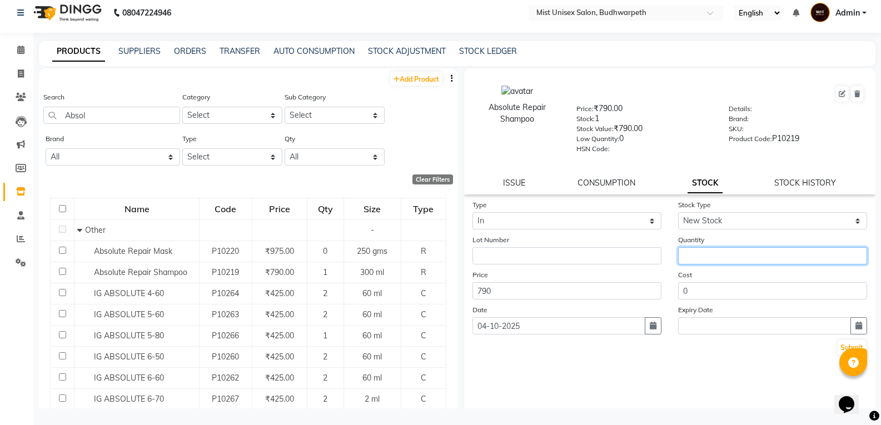
click at [697, 254] on input "number" at bounding box center [772, 255] width 189 height 17
type input "6"
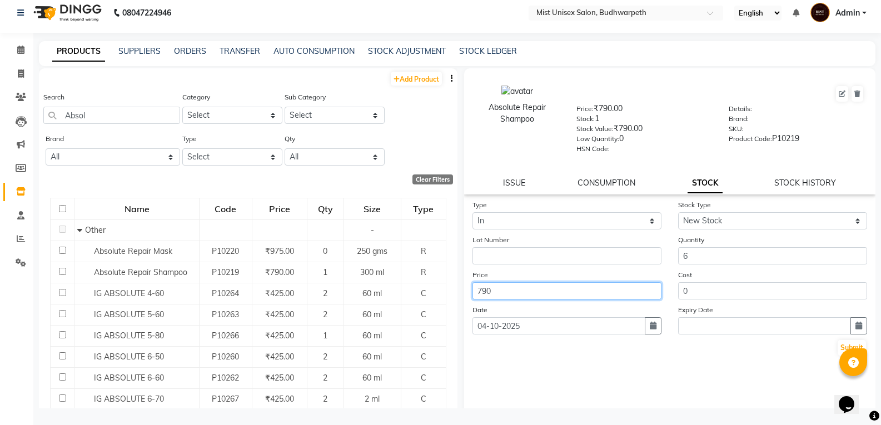
click at [498, 294] on input "790" at bounding box center [567, 291] width 189 height 17
type input "7"
type input "845"
click at [644, 397] on div "Type Select In Out Stock Type Select New Stock Adjustment Return Other Lot Numb…" at bounding box center [670, 310] width 412 height 222
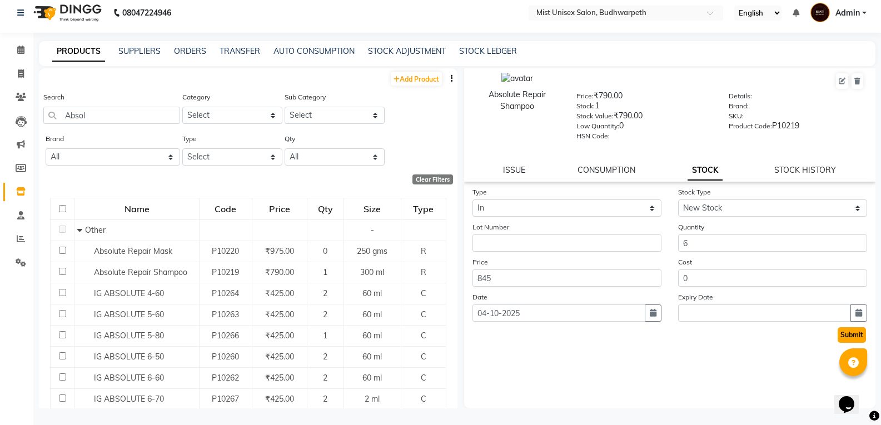
click at [838, 334] on button "Submit" at bounding box center [852, 336] width 28 height 16
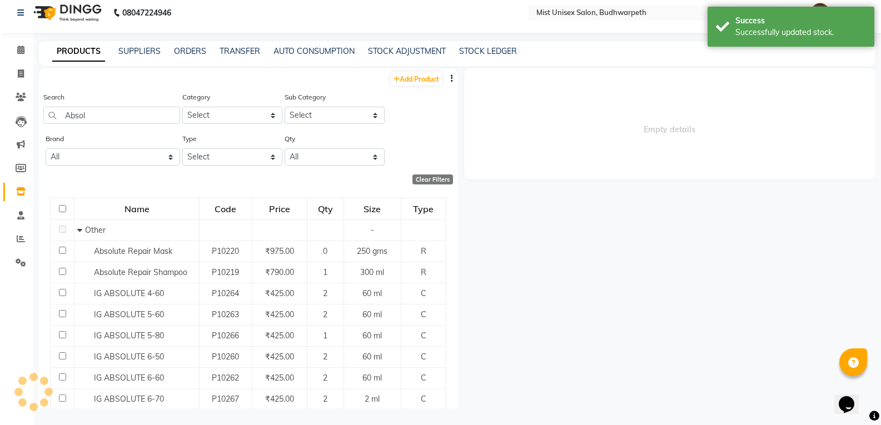
scroll to position [0, 0]
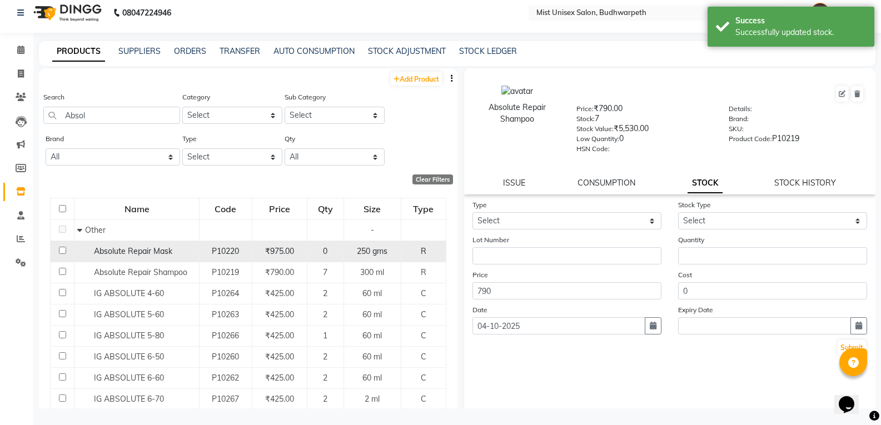
click at [166, 255] on span "Absolute Repair Mask" at bounding box center [133, 251] width 78 height 10
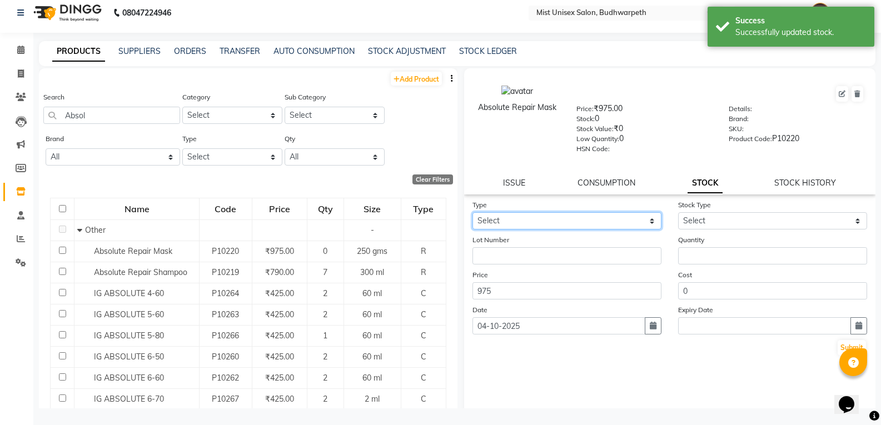
drag, startPoint x: 532, startPoint y: 220, endPoint x: 527, endPoint y: 227, distance: 9.1
click at [532, 220] on select "Select In Out" at bounding box center [567, 220] width 189 height 17
select select "in"
click at [473, 212] on select "Select In Out" at bounding box center [567, 220] width 189 height 17
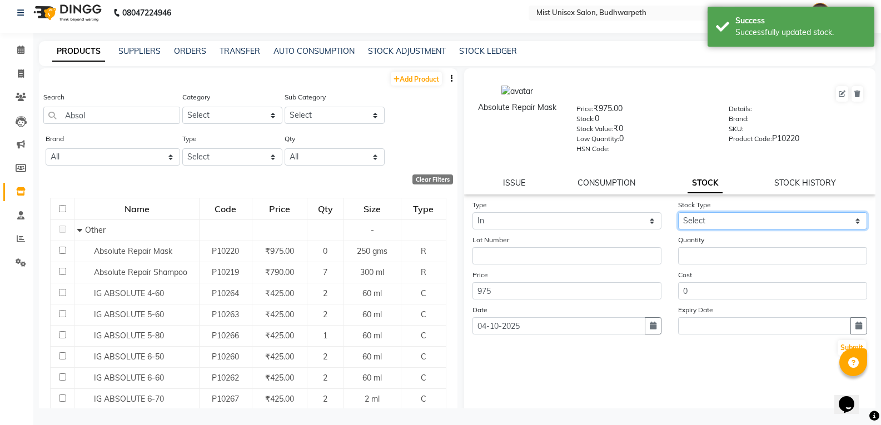
click at [720, 217] on select "Select New Stock Adjustment Return Other" at bounding box center [772, 220] width 189 height 17
select select "new stock"
click at [678, 212] on select "Select New Stock Adjustment Return Other" at bounding box center [772, 220] width 189 height 17
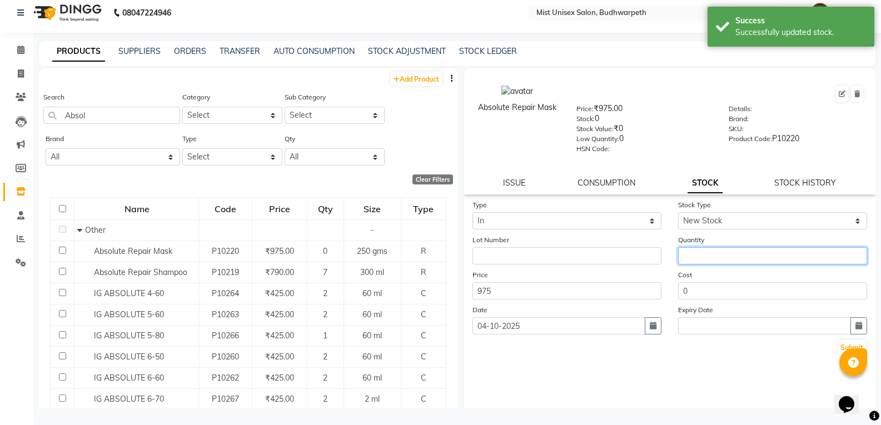
click at [710, 254] on input "number" at bounding box center [772, 255] width 189 height 17
type input "7"
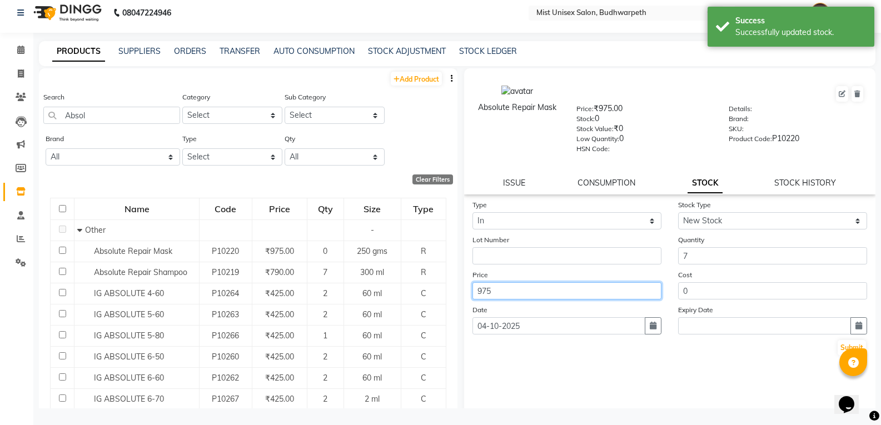
click at [509, 296] on input "975" at bounding box center [567, 291] width 189 height 17
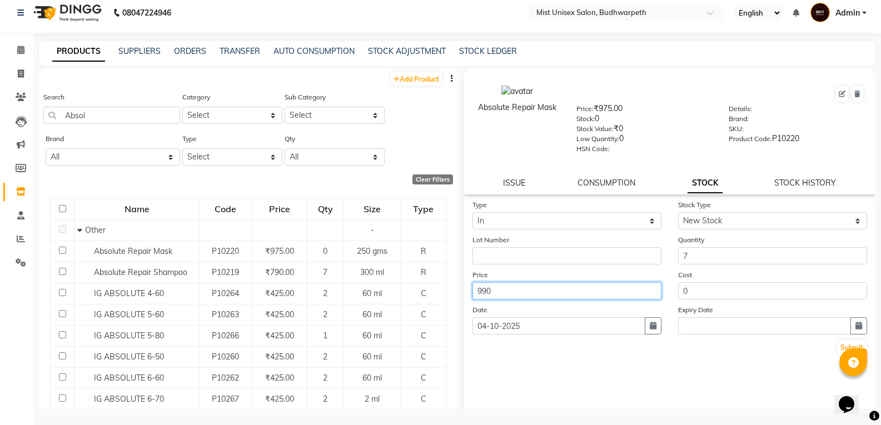
type input "990"
click at [607, 382] on div "Type Select In Out Stock Type Select New Stock Adjustment Return Other Lot Numb…" at bounding box center [670, 310] width 412 height 222
click at [844, 348] on button "Submit" at bounding box center [852, 348] width 28 height 16
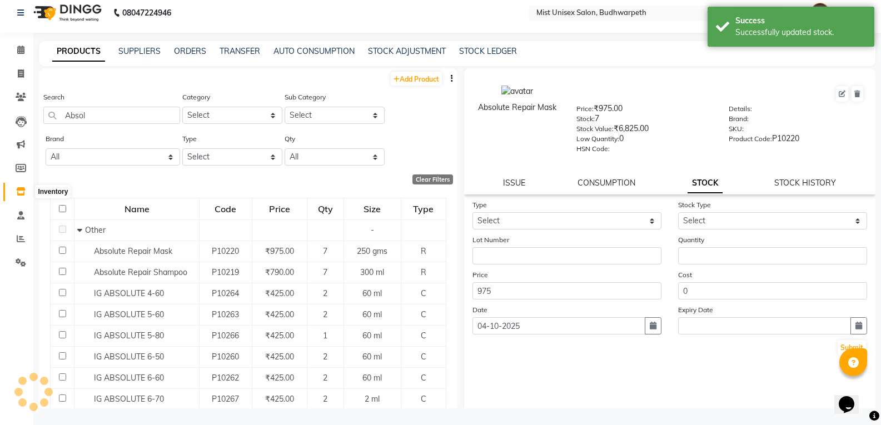
click at [15, 189] on span at bounding box center [20, 192] width 19 height 13
click at [19, 214] on icon at bounding box center [20, 215] width 7 height 8
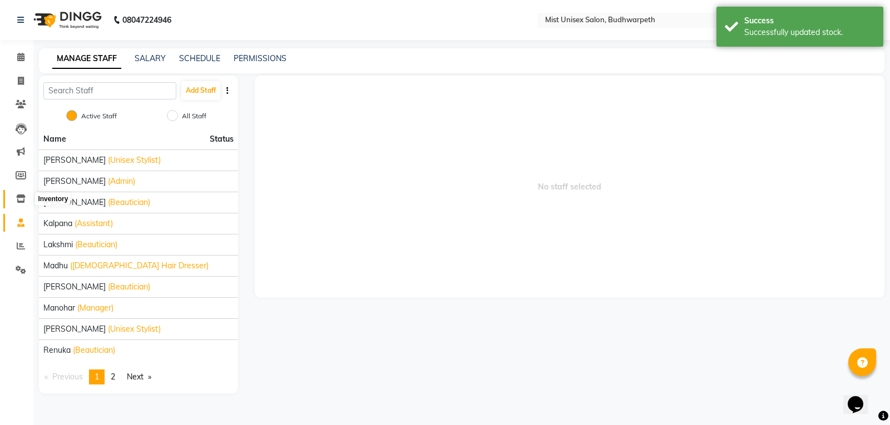
click at [18, 197] on icon at bounding box center [20, 199] width 9 height 8
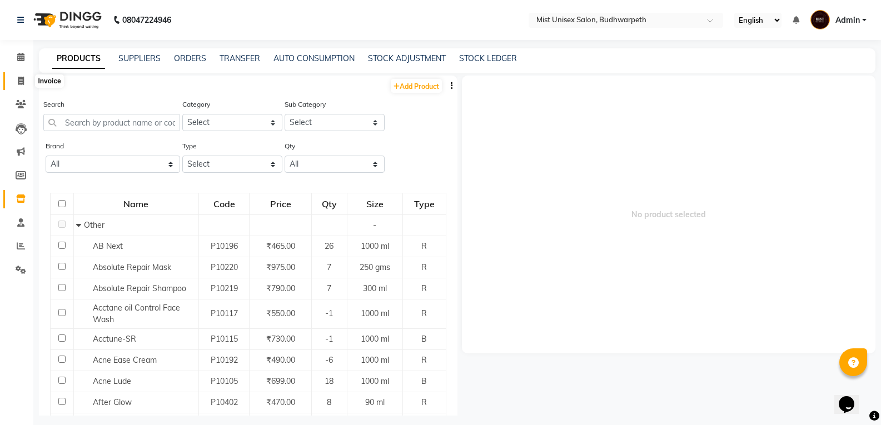
click at [15, 81] on span at bounding box center [20, 81] width 19 height 13
select select "service"
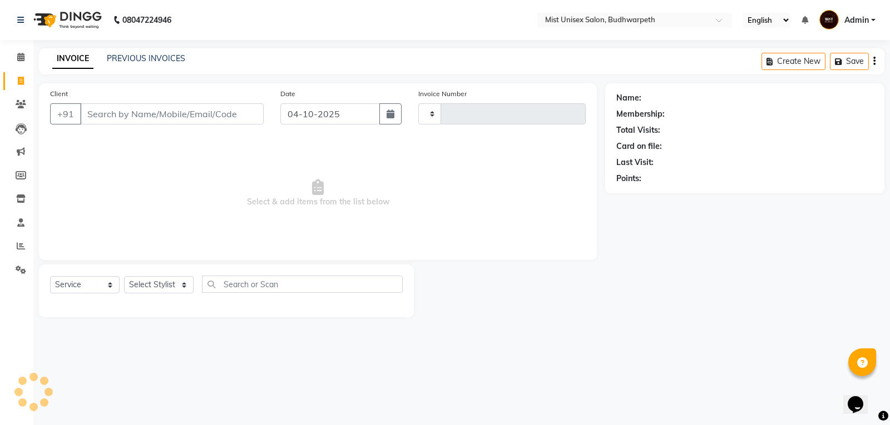
type input "3484"
select select "5227"
click at [128, 61] on link "PREVIOUS INVOICES" at bounding box center [146, 58] width 78 height 10
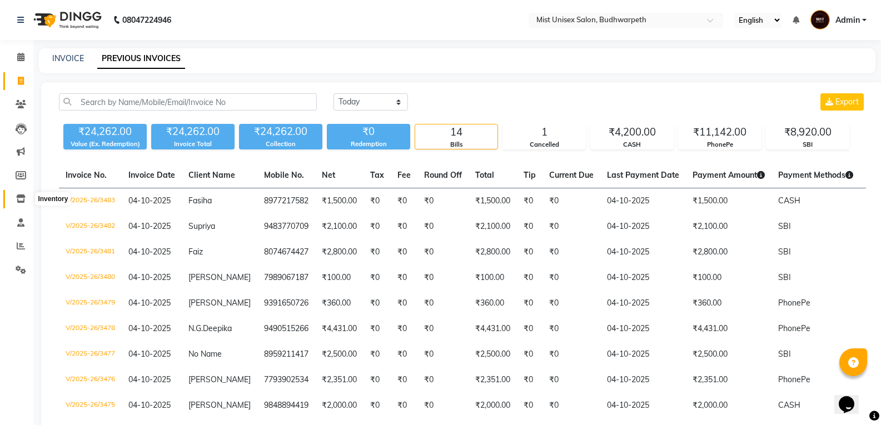
click at [19, 204] on span at bounding box center [20, 199] width 19 height 13
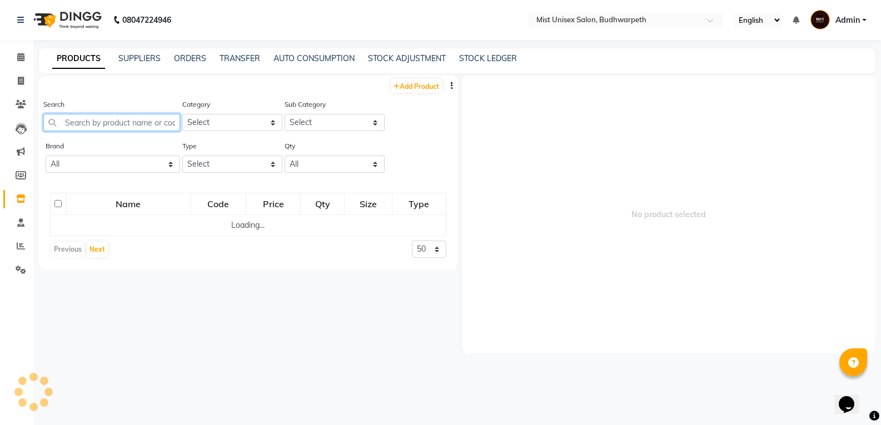
click at [95, 122] on input "text" at bounding box center [111, 122] width 137 height 17
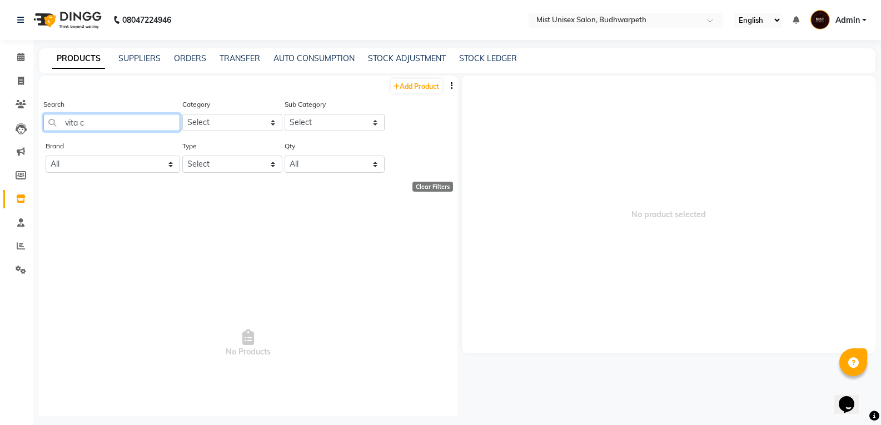
click at [106, 120] on input "vita c" at bounding box center [111, 122] width 137 height 17
type input "v"
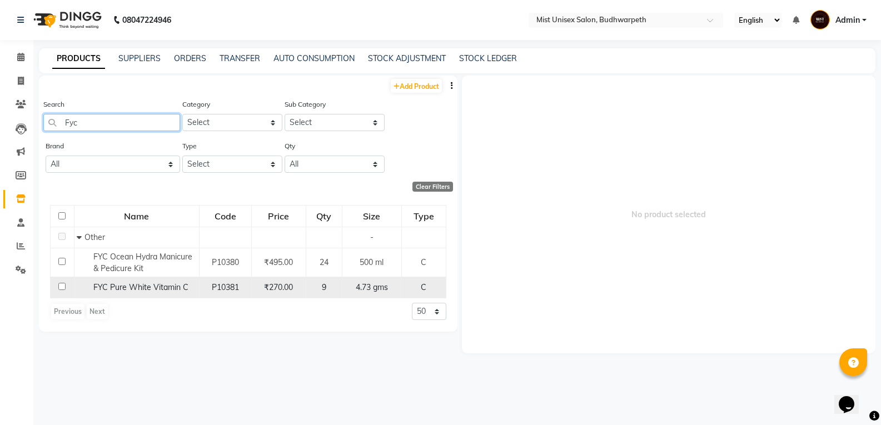
type input "Fyc"
click at [156, 288] on span "FYC Pure White Vitamin C" at bounding box center [140, 288] width 95 height 10
select select
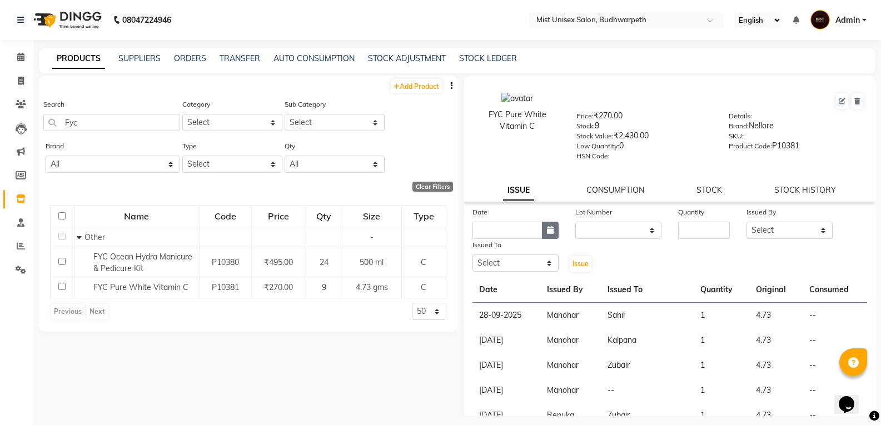
click at [548, 230] on icon "button" at bounding box center [550, 230] width 7 height 8
select select "10"
select select "2025"
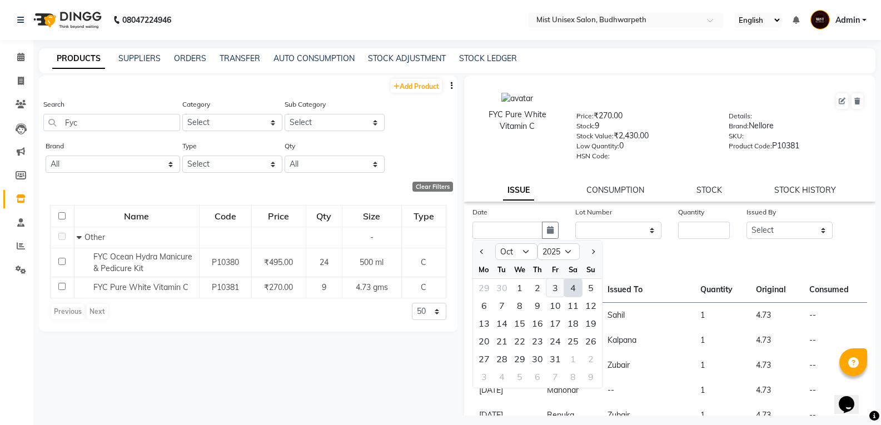
click at [557, 291] on div "3" at bounding box center [556, 288] width 18 height 18
type input "03-10-2025"
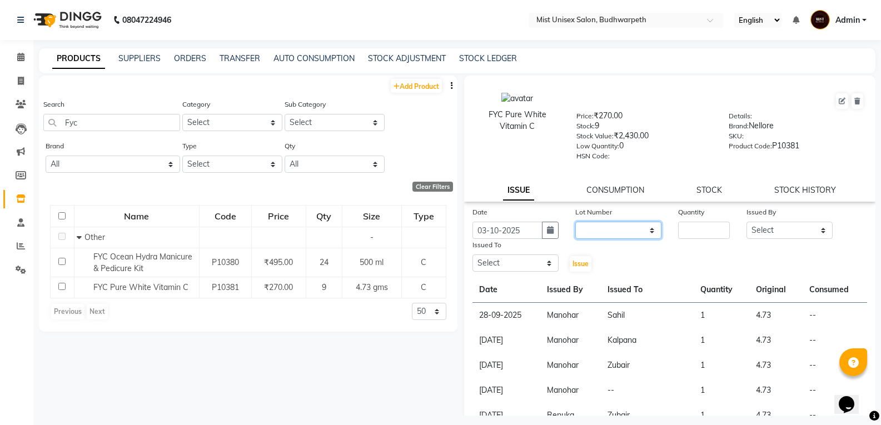
click at [590, 229] on select "None" at bounding box center [619, 230] width 86 height 17
select select "0: null"
click at [576, 222] on select "None" at bounding box center [619, 230] width 86 height 17
click at [698, 237] on input "number" at bounding box center [704, 230] width 52 height 17
type input "1"
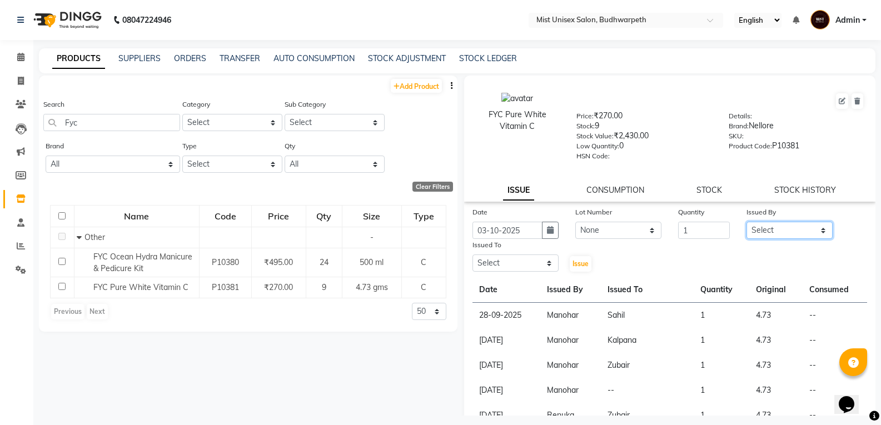
click at [769, 228] on select "Select Abhi Ram [PERSON_NAME] [PERSON_NAME] Lakshmi Madhu [PERSON_NAME] [PERSON…" at bounding box center [790, 230] width 86 height 17
select select "52248"
click at [747, 222] on select "Select Abhi Ram [PERSON_NAME] [PERSON_NAME] Lakshmi Madhu [PERSON_NAME] [PERSON…" at bounding box center [790, 230] width 86 height 17
click at [521, 264] on select "Select Abhi Ram [PERSON_NAME] [PERSON_NAME] Lakshmi Madhu [PERSON_NAME] [PERSON…" at bounding box center [516, 263] width 86 height 17
select select "87456"
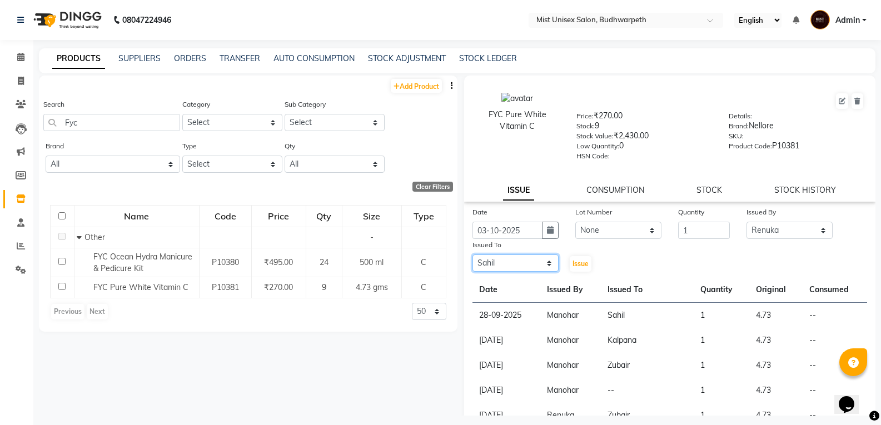
click at [473, 255] on select "Select Abhi Ram [PERSON_NAME] [PERSON_NAME] Lakshmi Madhu [PERSON_NAME] [PERSON…" at bounding box center [516, 263] width 86 height 17
click at [573, 264] on span "Issue" at bounding box center [581, 264] width 16 height 8
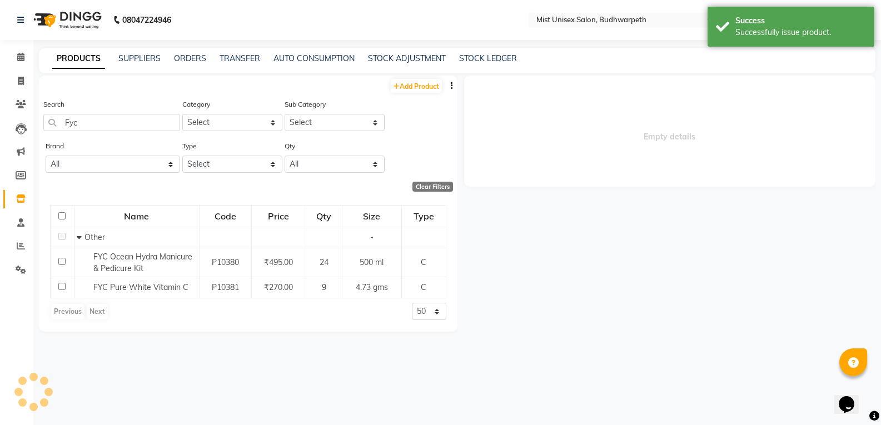
select select
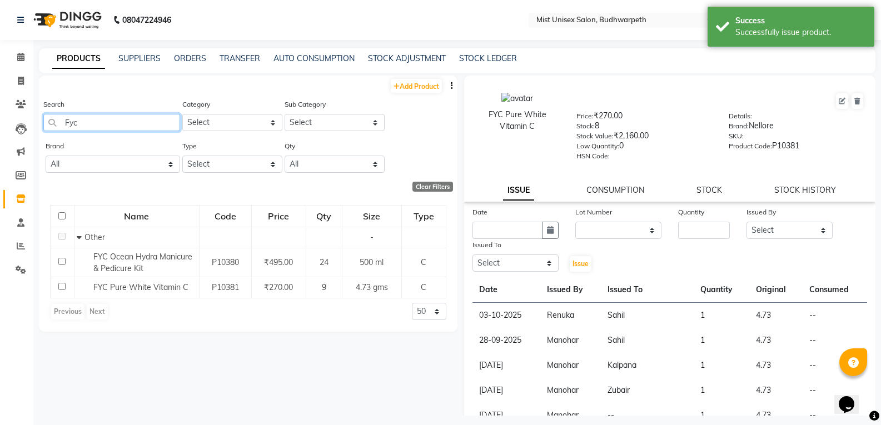
click at [118, 126] on input "Fyc" at bounding box center [111, 122] width 137 height 17
type input "F"
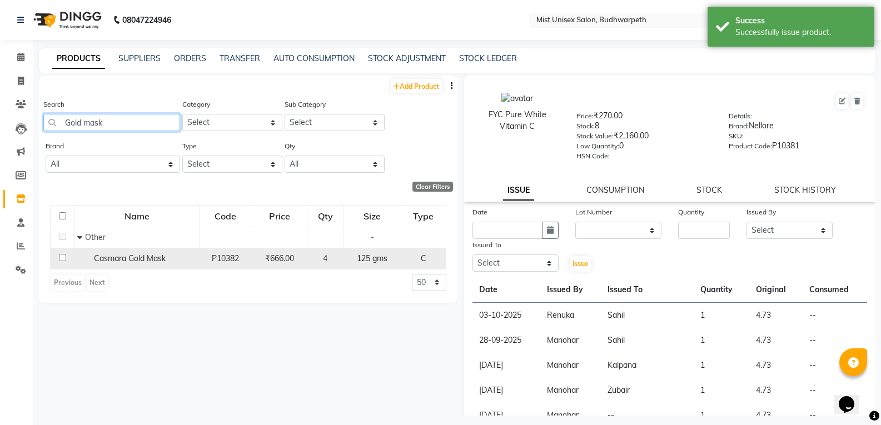
type input "Gold mask"
click at [131, 261] on span "Casmara Gold Mask" at bounding box center [130, 259] width 72 height 10
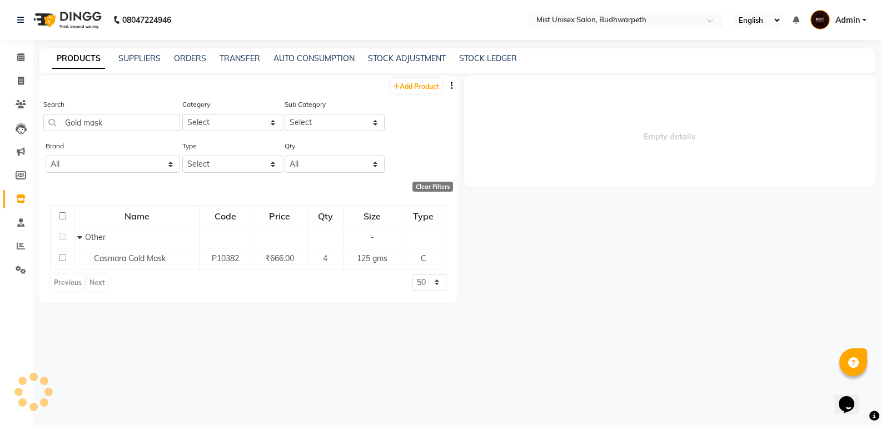
select select
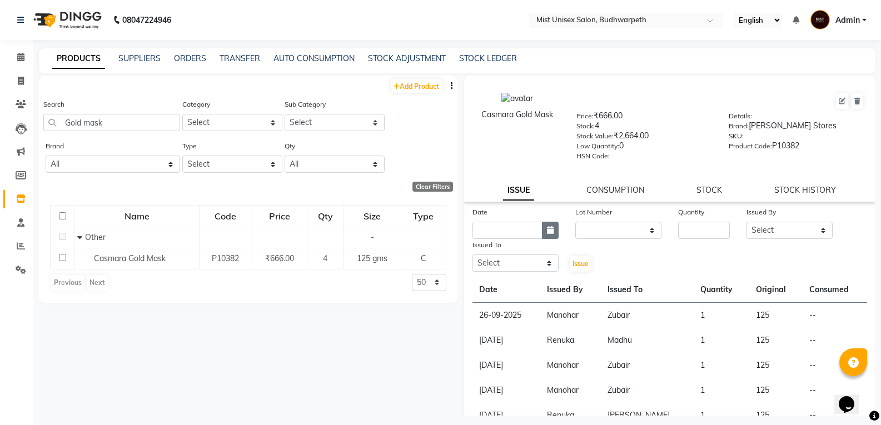
click at [547, 229] on icon "button" at bounding box center [550, 230] width 7 height 8
select select "10"
select select "2025"
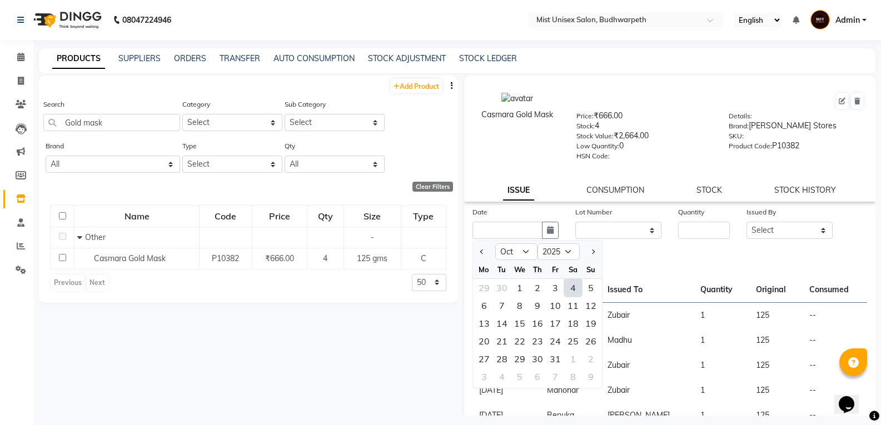
click at [571, 288] on div "4" at bounding box center [573, 288] width 18 height 18
type input "04-10-2025"
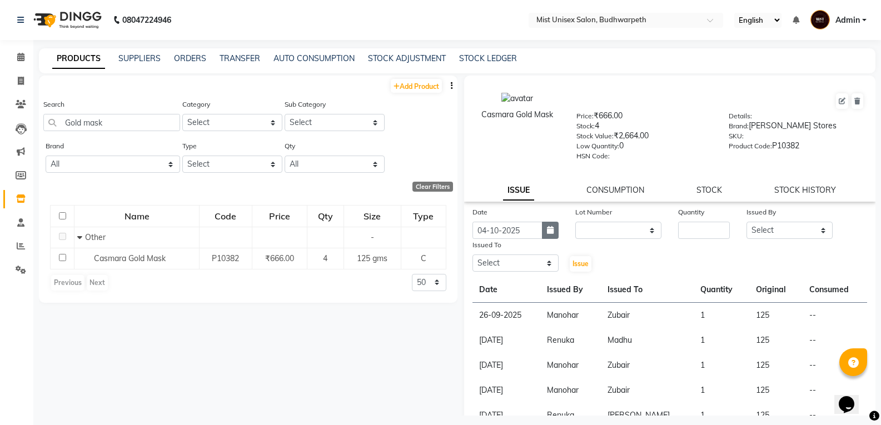
click at [542, 227] on button "button" at bounding box center [550, 230] width 17 height 17
select select "10"
select select "2025"
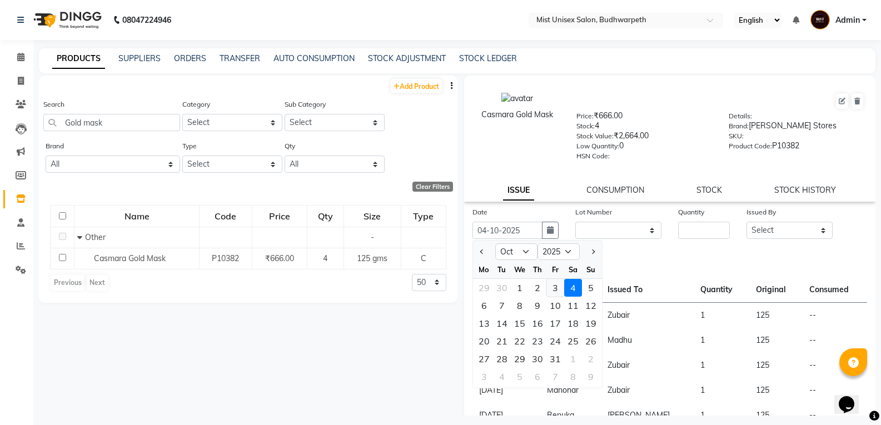
click at [555, 283] on div "3" at bounding box center [556, 288] width 18 height 18
type input "03-10-2025"
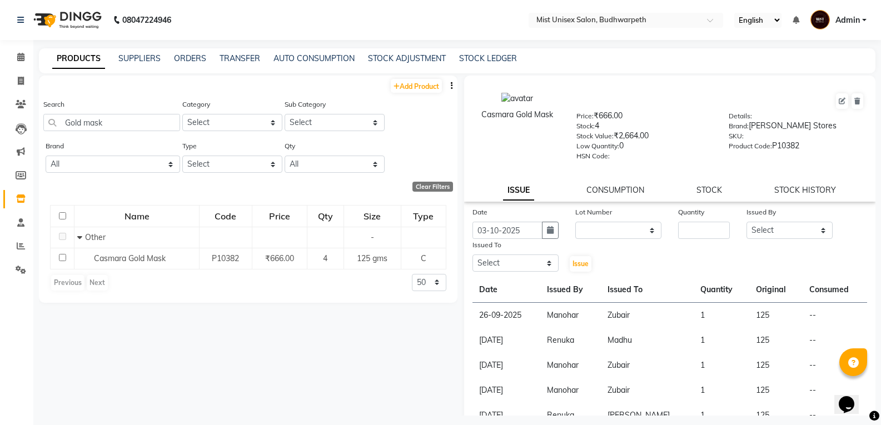
drag, startPoint x: 604, startPoint y: 217, endPoint x: 602, endPoint y: 228, distance: 11.3
click at [604, 216] on label "Lot Number" at bounding box center [594, 212] width 37 height 10
click at [602, 229] on select "None" at bounding box center [619, 230] width 86 height 17
select select "0: null"
click at [576, 222] on select "None" at bounding box center [619, 230] width 86 height 17
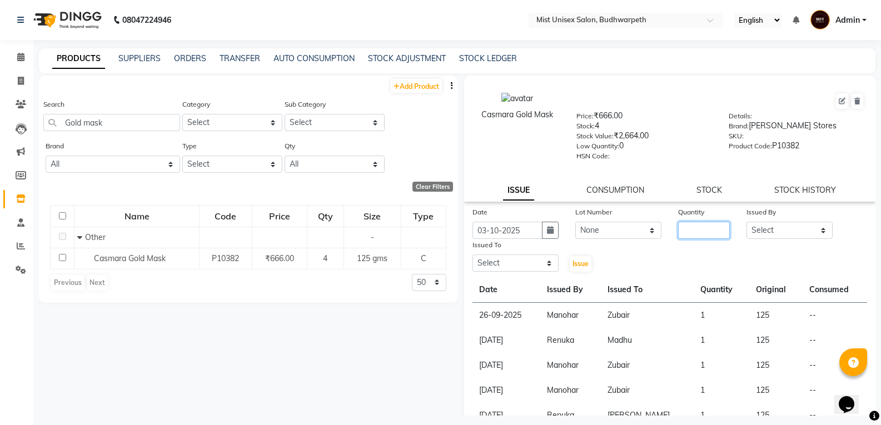
click at [701, 229] on input "number" at bounding box center [704, 230] width 52 height 17
type input "1"
click at [775, 229] on select "Select Abhi Ram [PERSON_NAME] [PERSON_NAME] Lakshmi Madhu [PERSON_NAME] [PERSON…" at bounding box center [790, 230] width 86 height 17
select select "52248"
click at [747, 222] on select "Select Abhi Ram [PERSON_NAME] [PERSON_NAME] Lakshmi Madhu [PERSON_NAME] [PERSON…" at bounding box center [790, 230] width 86 height 17
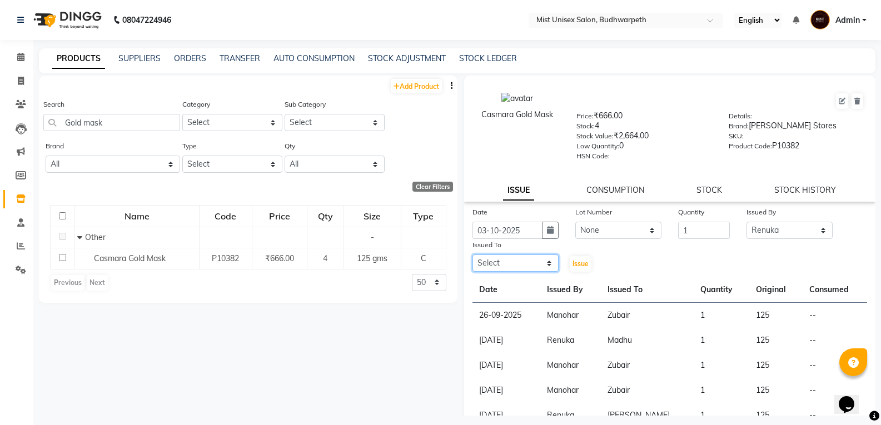
click at [493, 262] on select "Select Abhi Ram [PERSON_NAME] [PERSON_NAME] Lakshmi Madhu [PERSON_NAME] [PERSON…" at bounding box center [516, 263] width 86 height 17
select select "66487"
click at [473, 255] on select "Select Abhi Ram [PERSON_NAME] [PERSON_NAME] Lakshmi Madhu [PERSON_NAME] [PERSON…" at bounding box center [516, 263] width 86 height 17
click at [583, 259] on button "Issue" at bounding box center [581, 264] width 22 height 16
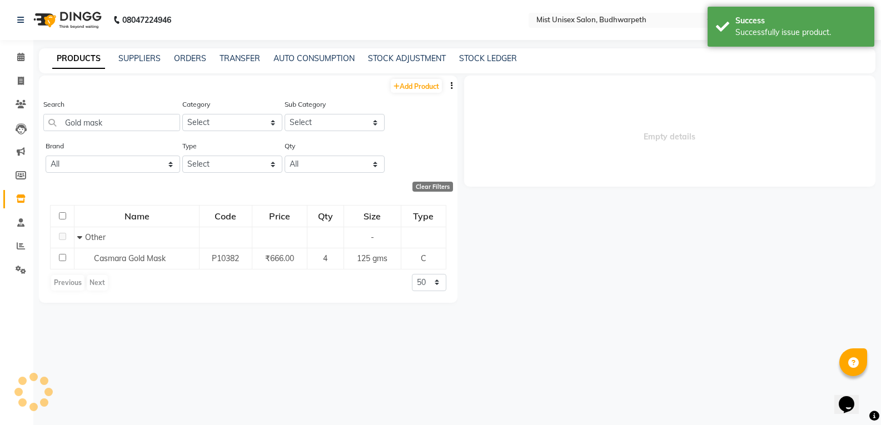
select select
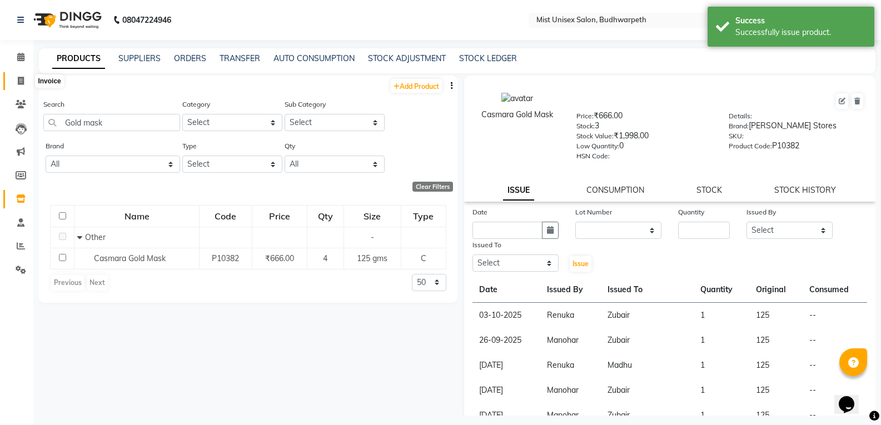
click at [18, 77] on icon at bounding box center [21, 81] width 6 height 8
select select "service"
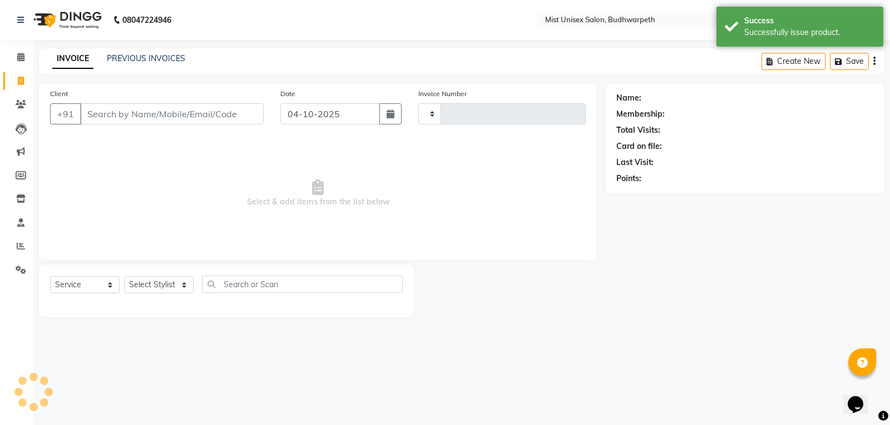
type input "3484"
select select "5227"
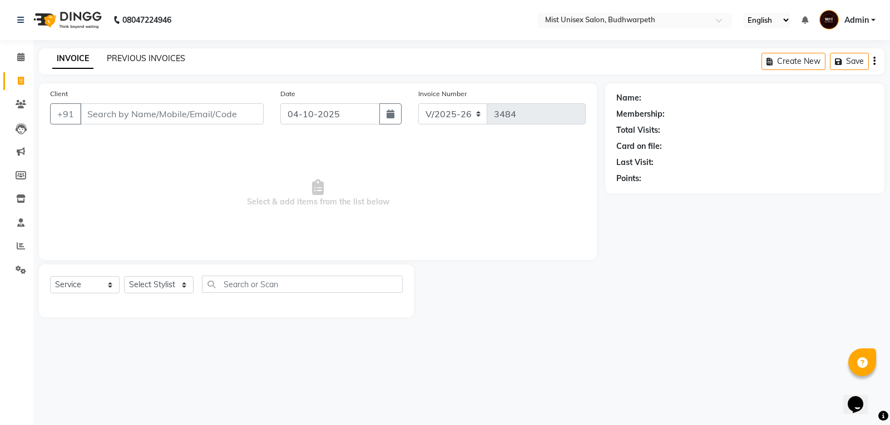
click at [136, 58] on link "PREVIOUS INVOICES" at bounding box center [146, 58] width 78 height 10
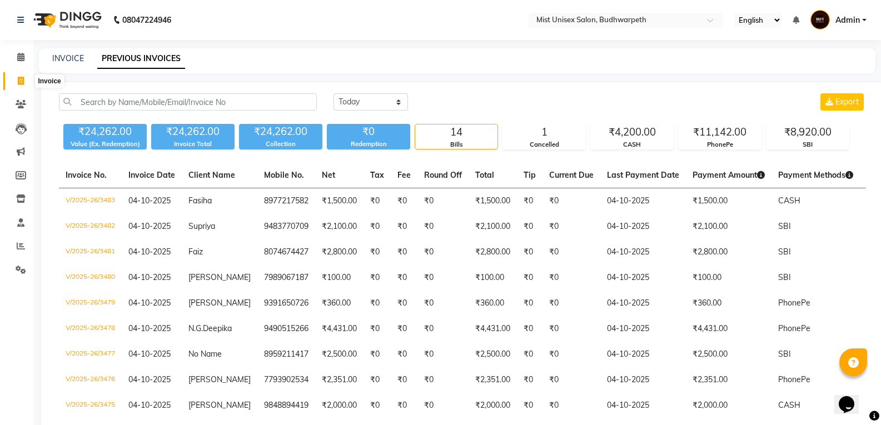
click at [21, 83] on icon at bounding box center [21, 81] width 6 height 8
select select "service"
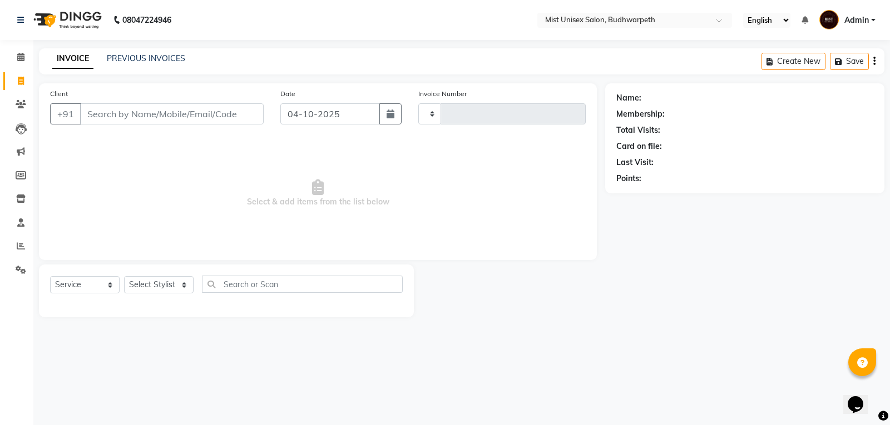
type input "3484"
select select "5227"
click at [141, 59] on link "PREVIOUS INVOICES" at bounding box center [146, 58] width 78 height 10
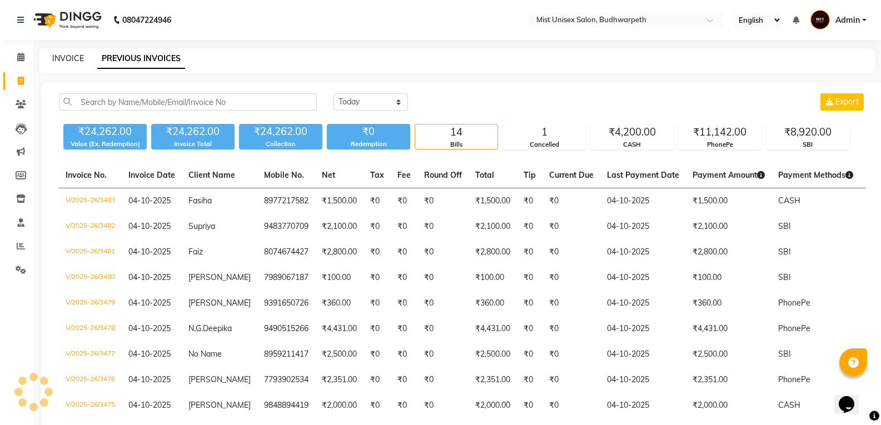
click at [82, 54] on link "INVOICE" at bounding box center [68, 58] width 32 height 10
select select "service"
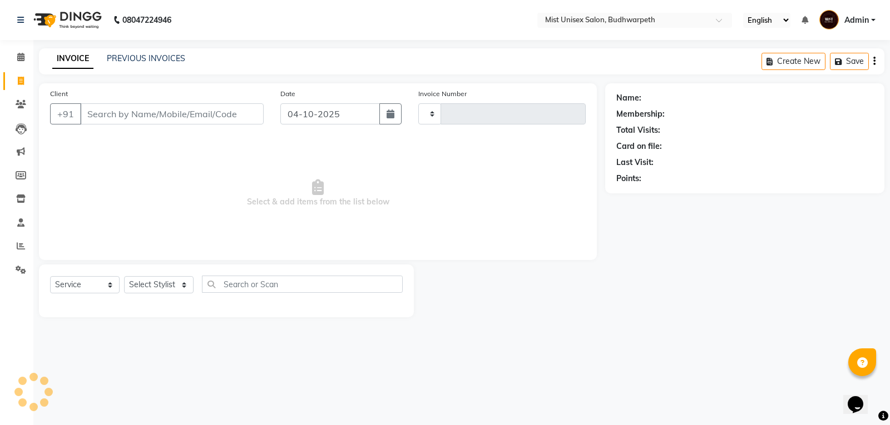
type input "3484"
select select "5227"
click at [109, 114] on input "Client" at bounding box center [172, 113] width 184 height 21
click at [148, 280] on select "Select Stylist Abhi Ram [PERSON_NAME] [PERSON_NAME] Lakshmi Madhu [PERSON_NAME]…" at bounding box center [159, 284] width 70 height 17
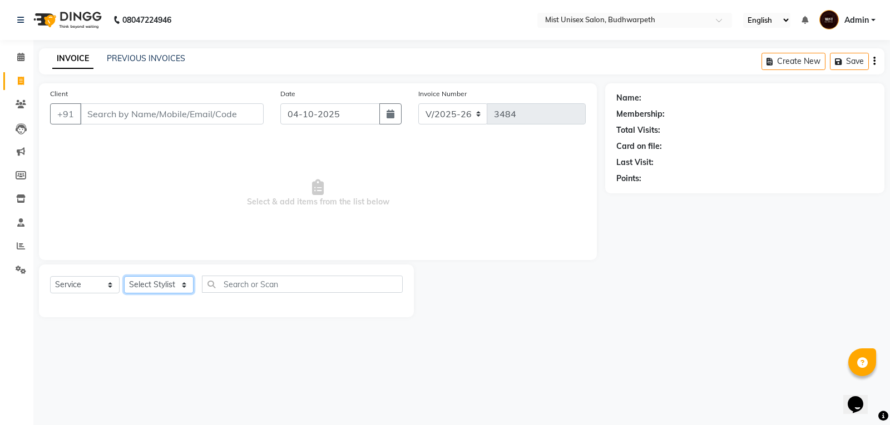
select select "70551"
click at [124, 276] on select "Select Stylist Abhi Ram [PERSON_NAME] [PERSON_NAME] Lakshmi Madhu [PERSON_NAME]…" at bounding box center [159, 284] width 70 height 17
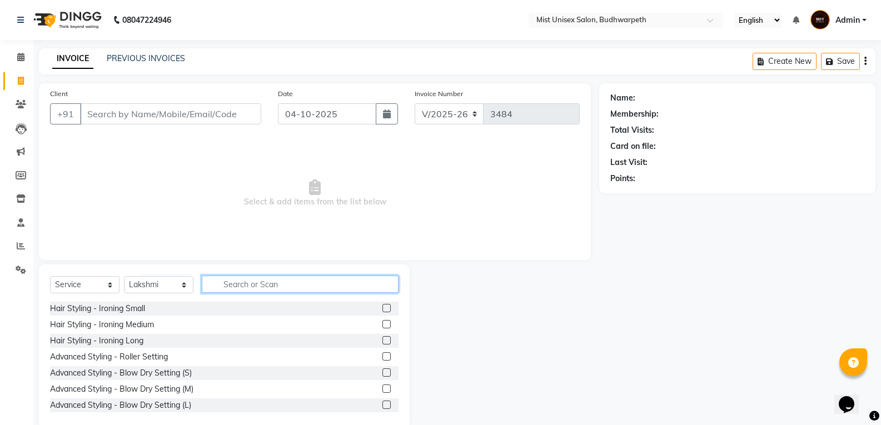
click at [237, 284] on input "text" at bounding box center [300, 284] width 197 height 17
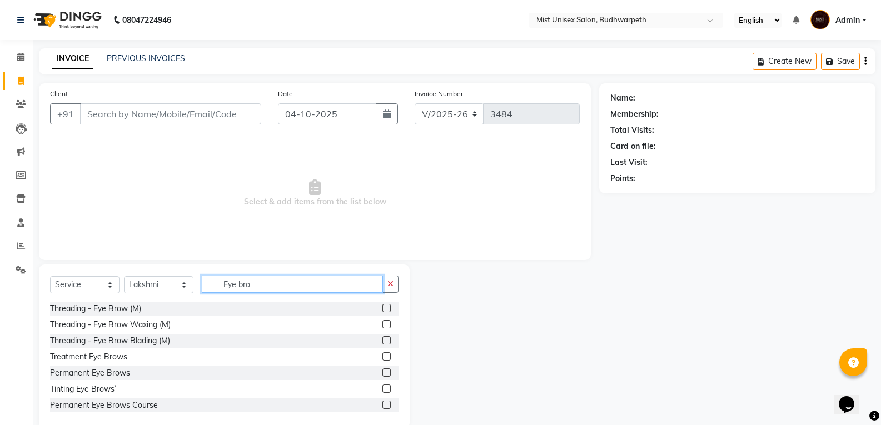
scroll to position [50, 0]
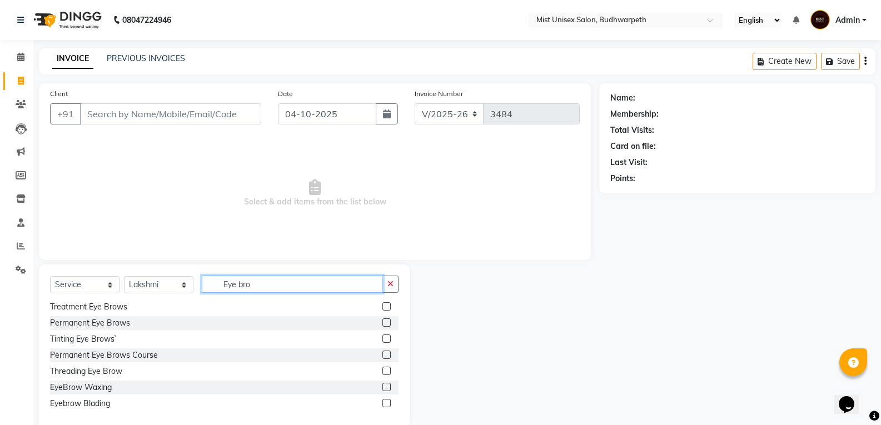
type input "Eye bro"
click at [126, 115] on input "Client" at bounding box center [170, 113] width 181 height 21
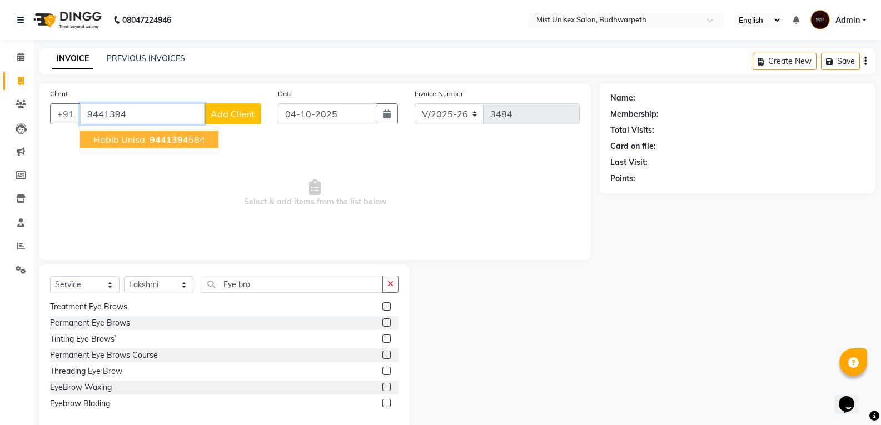
click at [117, 140] on span "Habib Unisa" at bounding box center [119, 139] width 52 height 11
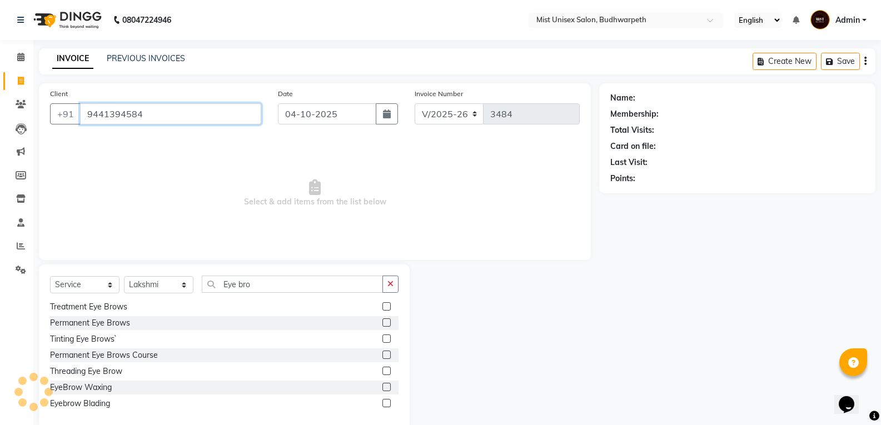
type input "9441394584"
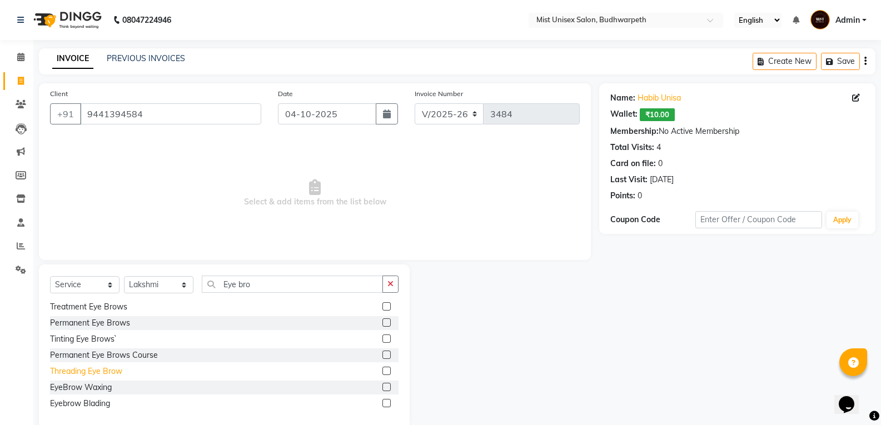
click at [86, 373] on div "Threading Eye Brow" at bounding box center [86, 372] width 72 height 12
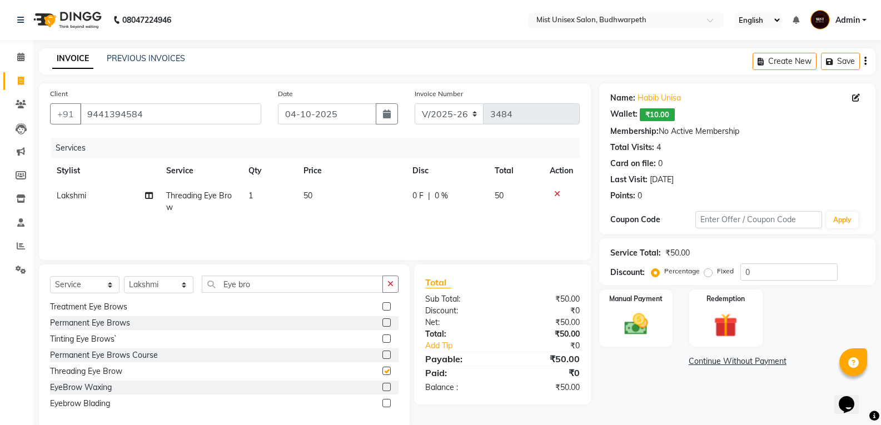
checkbox input "false"
click at [393, 278] on button "button" at bounding box center [391, 284] width 16 height 17
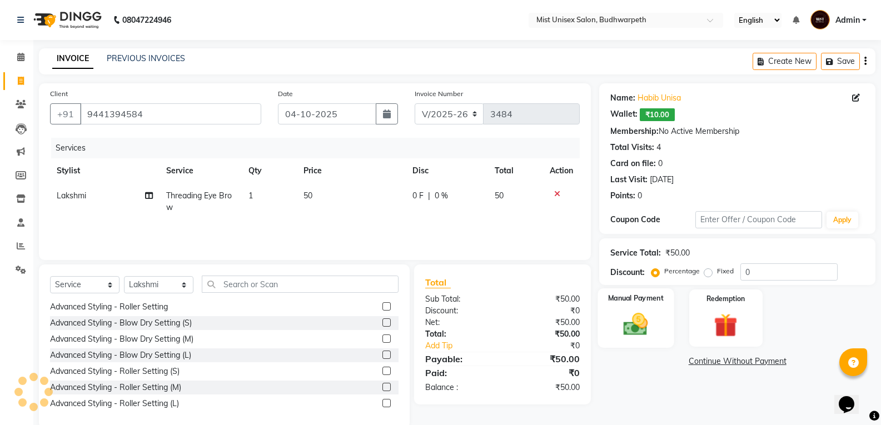
click at [639, 330] on img at bounding box center [635, 324] width 39 height 28
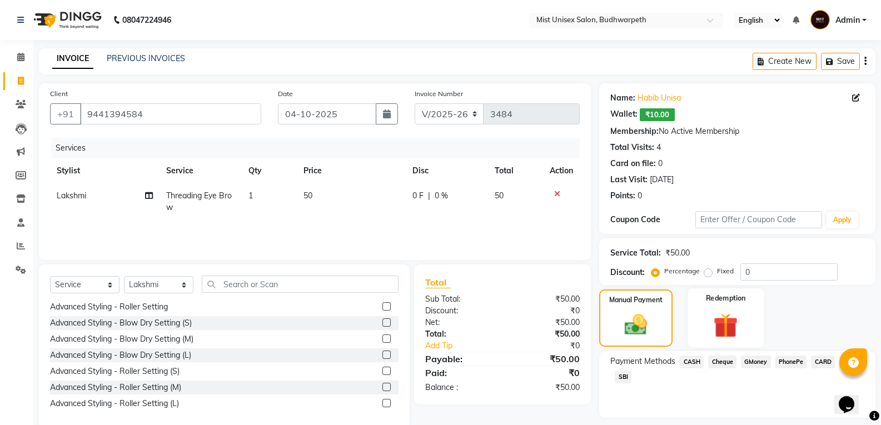
click at [720, 326] on img at bounding box center [725, 325] width 39 height 31
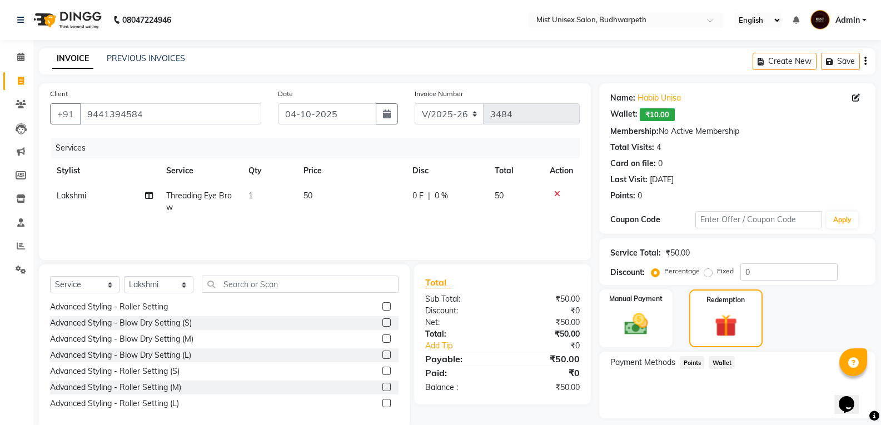
click at [728, 358] on span "Wallet" at bounding box center [722, 362] width 26 height 13
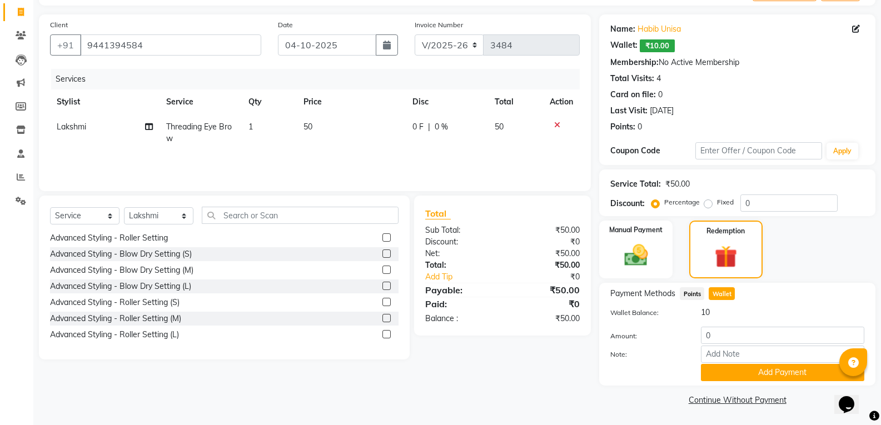
drag, startPoint x: 889, startPoint y: 308, endPoint x: 27, endPoint y: 29, distance: 905.9
click at [765, 375] on button "Add Payment" at bounding box center [782, 372] width 163 height 17
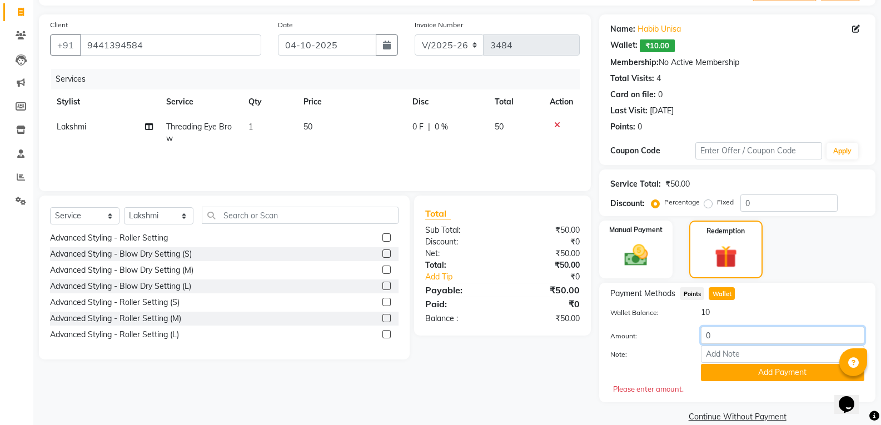
click at [730, 340] on input "0" at bounding box center [782, 335] width 163 height 17
type input "10"
click at [754, 369] on button "Add Payment" at bounding box center [782, 372] width 163 height 17
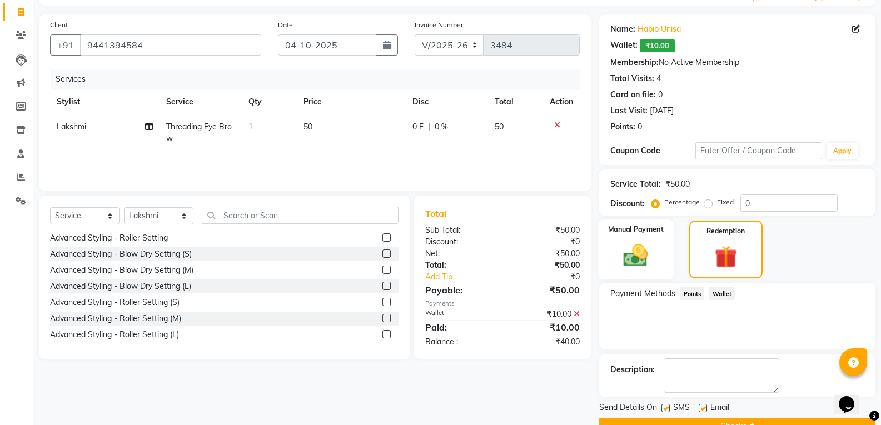
click at [637, 261] on img at bounding box center [635, 255] width 39 height 28
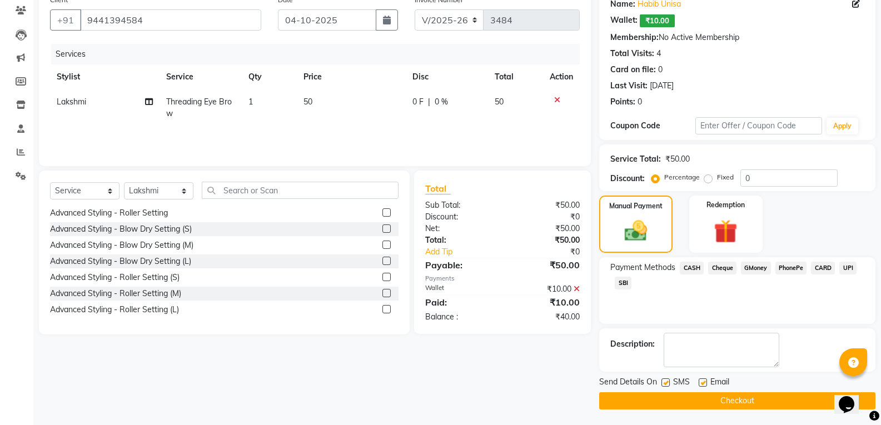
scroll to position [95, 0]
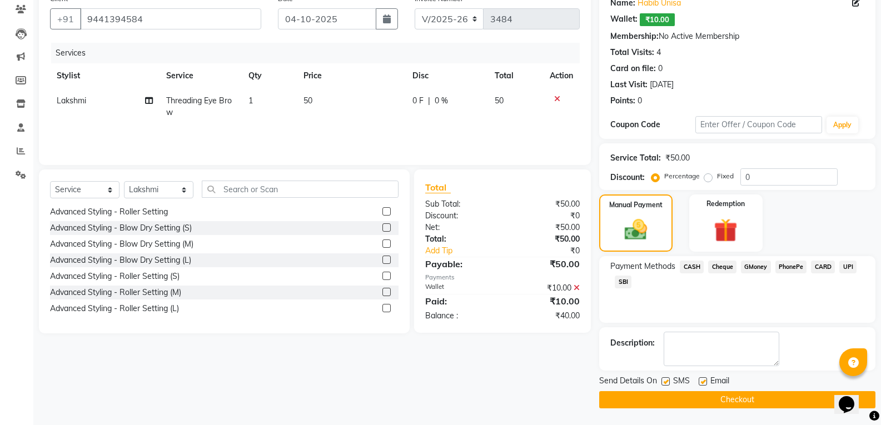
click at [736, 402] on button "Checkout" at bounding box center [737, 400] width 276 height 17
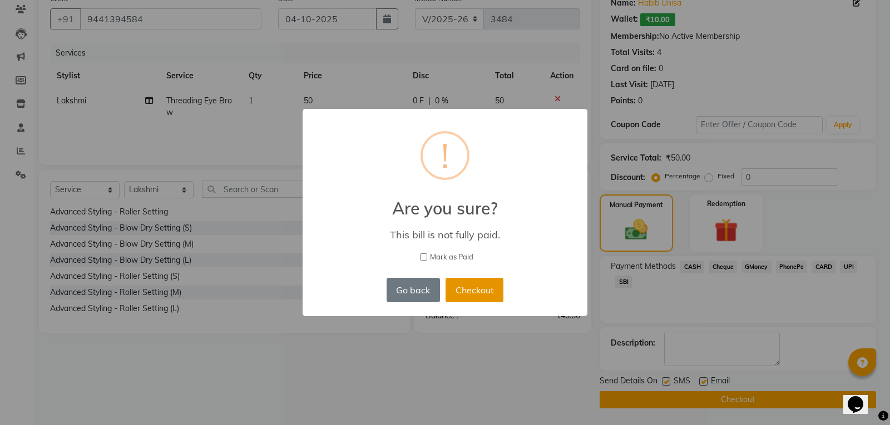
click at [476, 288] on button "Checkout" at bounding box center [474, 290] width 58 height 24
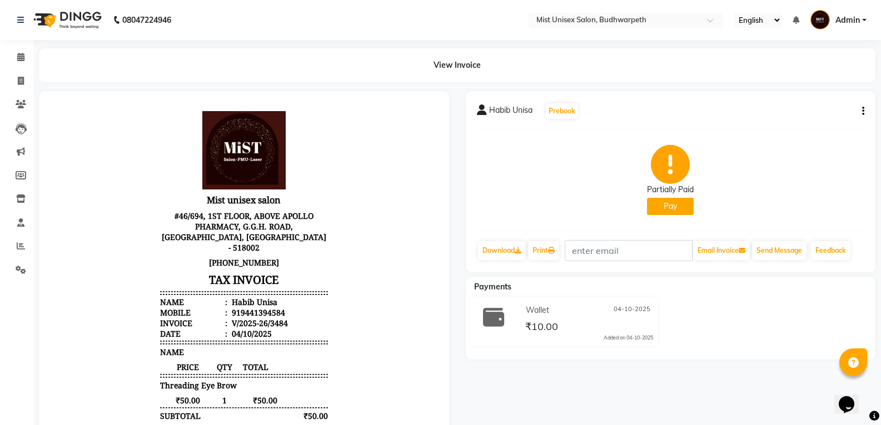
click at [657, 207] on button "Pay" at bounding box center [670, 206] width 47 height 17
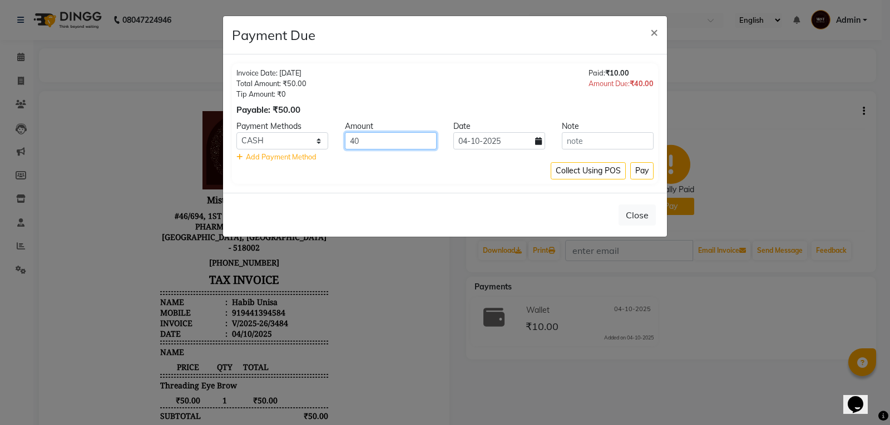
click at [373, 143] on input "40" at bounding box center [391, 140] width 92 height 17
type input "4"
click at [650, 170] on button "Pay" at bounding box center [641, 170] width 23 height 17
click at [370, 137] on input "50" at bounding box center [391, 140] width 92 height 17
type input "5"
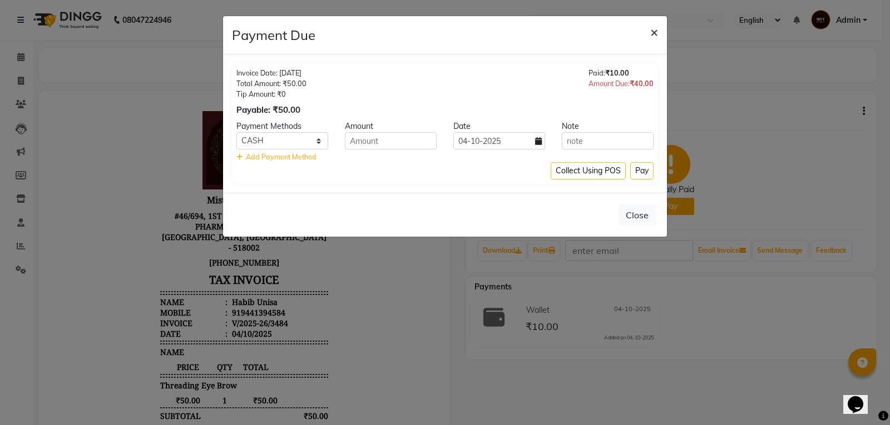
click at [653, 32] on span "×" at bounding box center [654, 31] width 8 height 17
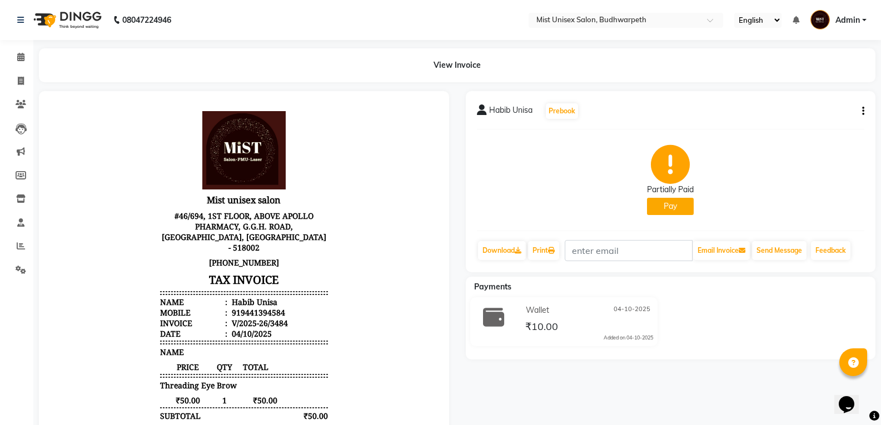
click at [863, 111] on icon "button" at bounding box center [864, 111] width 2 height 1
click at [793, 115] on div "Edit Item Staff" at bounding box center [808, 118] width 76 height 14
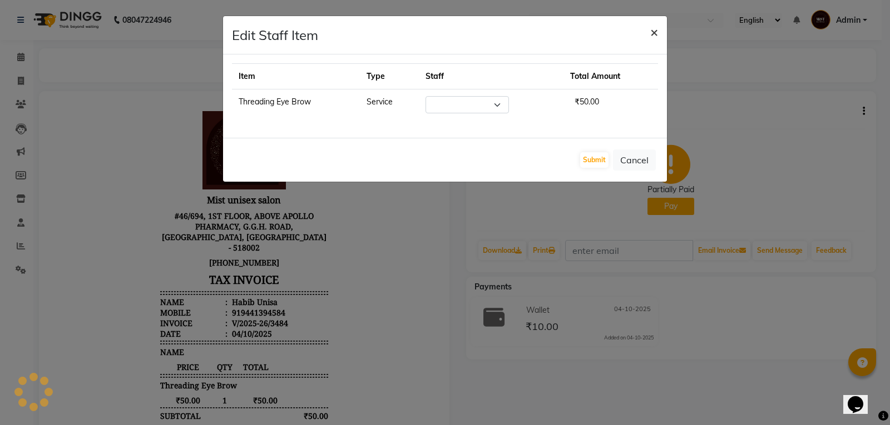
select select "70551"
click at [650, 37] on span "×" at bounding box center [654, 31] width 8 height 17
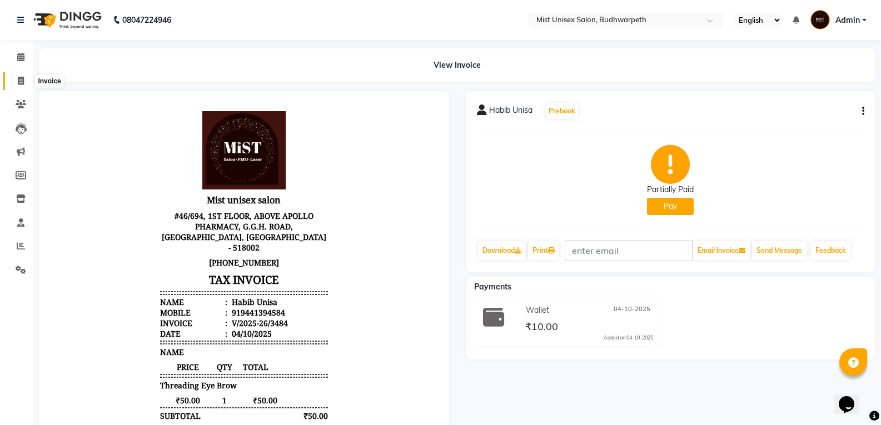
click at [19, 81] on icon at bounding box center [21, 81] width 6 height 8
select select "5227"
select select "service"
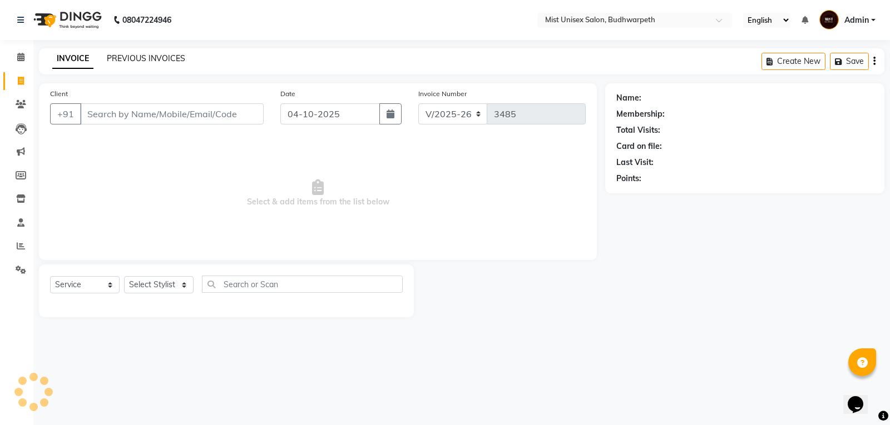
click at [126, 61] on link "PREVIOUS INVOICES" at bounding box center [146, 58] width 78 height 10
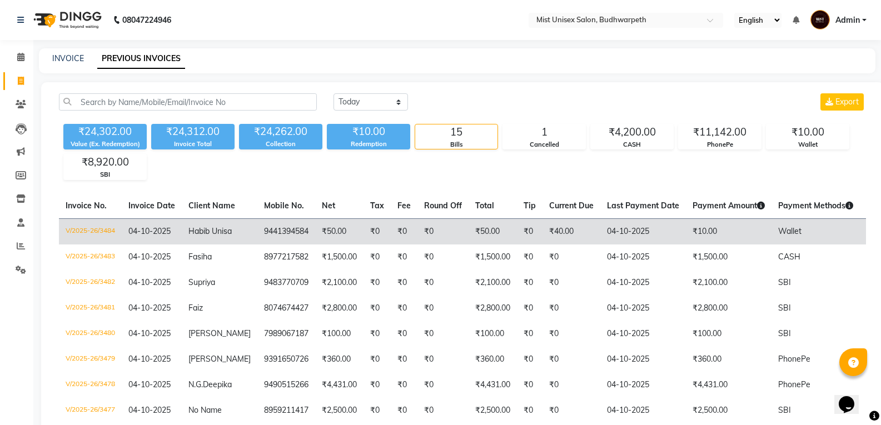
click at [418, 225] on td "₹0" at bounding box center [443, 232] width 51 height 26
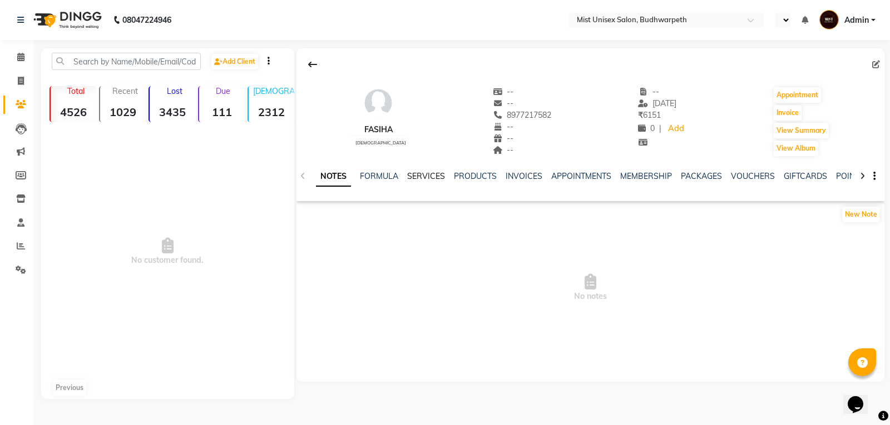
click at [413, 179] on link "SERVICES" at bounding box center [426, 176] width 38 height 10
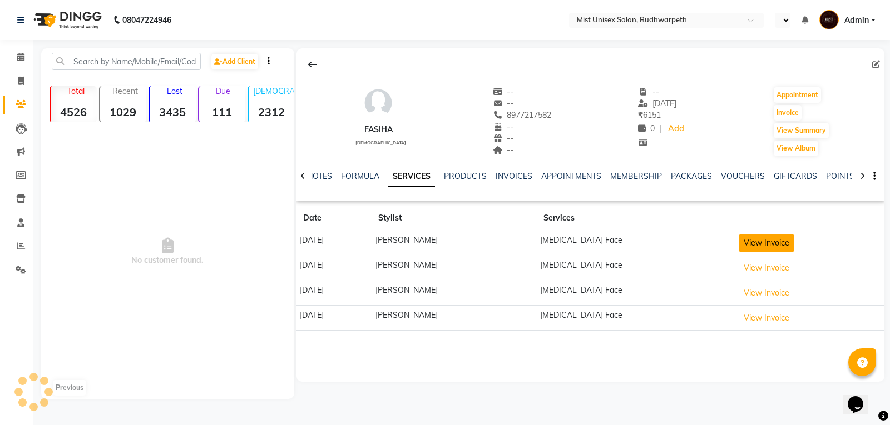
click at [772, 240] on button "View Invoice" at bounding box center [767, 243] width 56 height 17
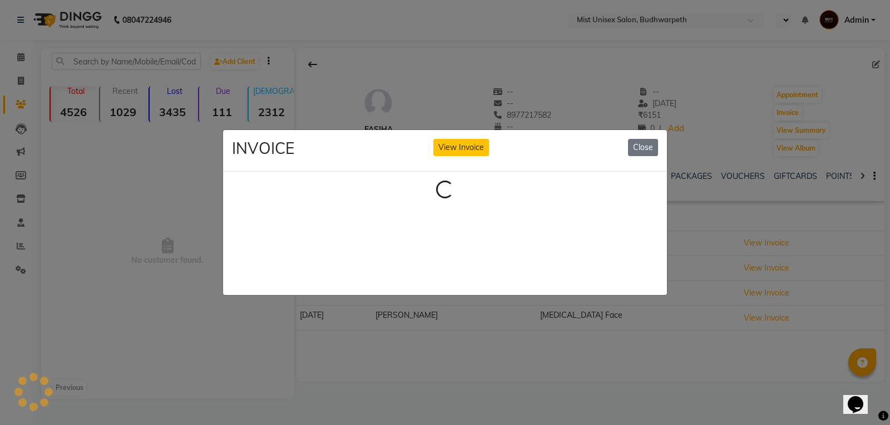
select select "en"
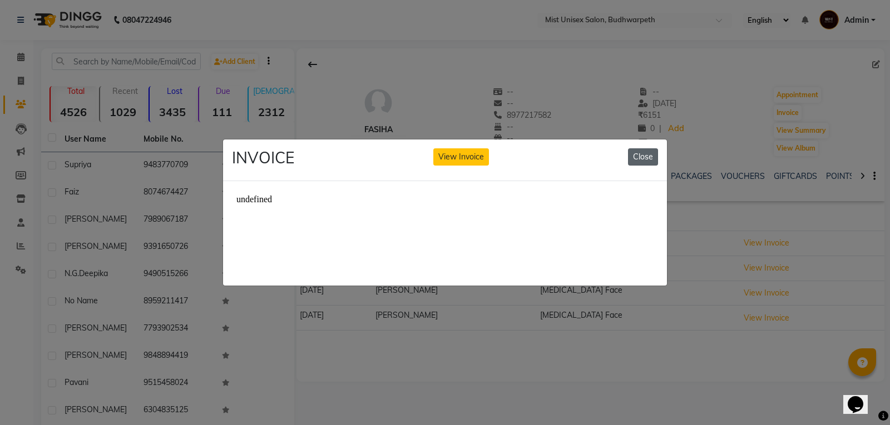
click at [635, 149] on button "Close" at bounding box center [643, 156] width 30 height 17
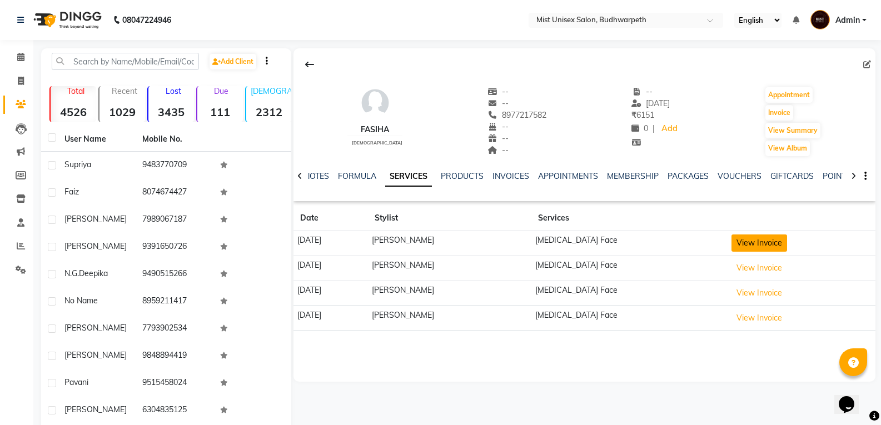
click at [787, 247] on button "View Invoice" at bounding box center [760, 243] width 56 height 17
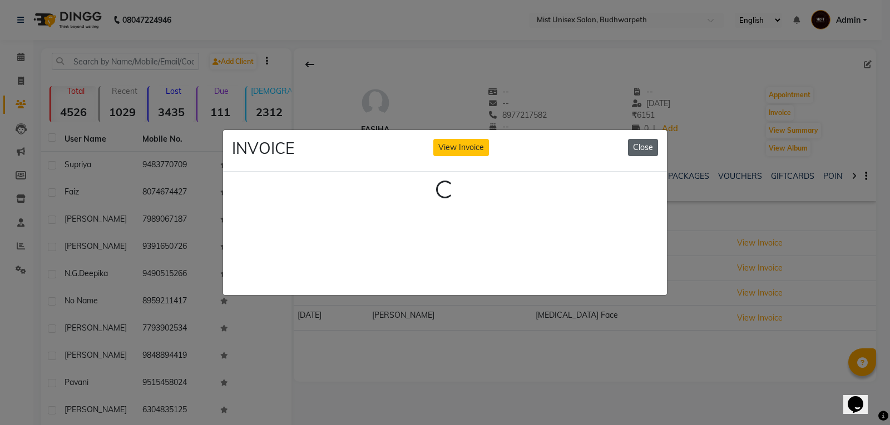
click at [646, 146] on button "Close" at bounding box center [643, 147] width 30 height 17
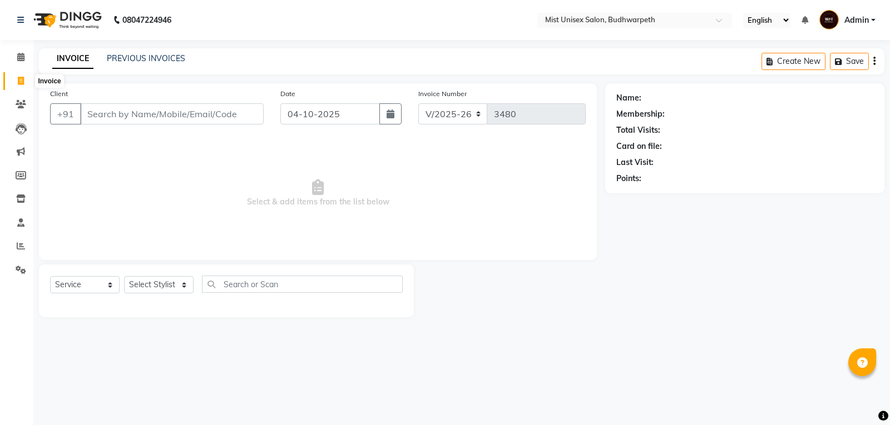
select select "5227"
select select "service"
click at [18, 80] on icon at bounding box center [21, 81] width 6 height 8
select select "service"
type input "3484"
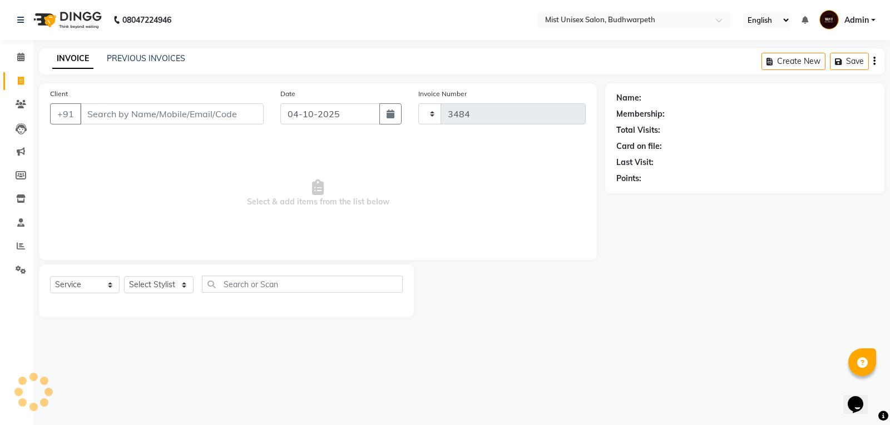
select select "5227"
click at [142, 62] on link "PREVIOUS INVOICES" at bounding box center [146, 58] width 78 height 10
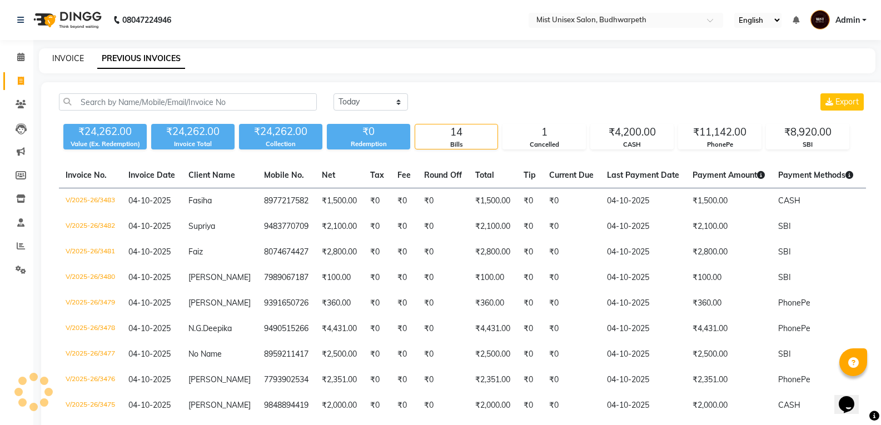
click at [82, 61] on link "INVOICE" at bounding box center [68, 58] width 32 height 10
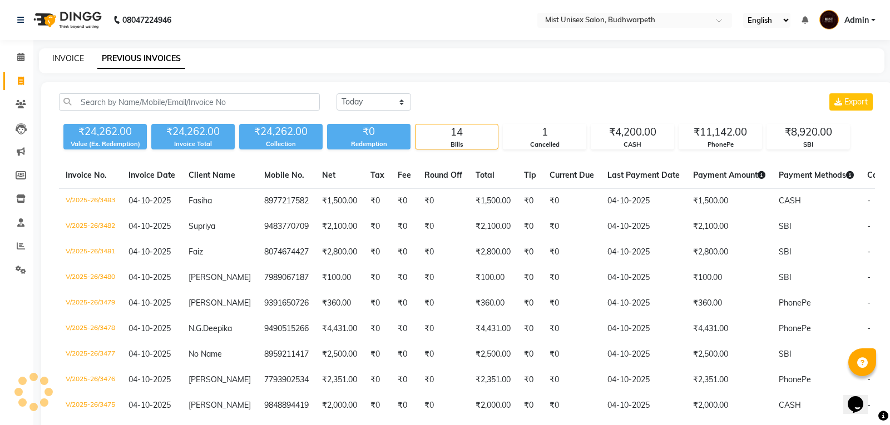
select select "service"
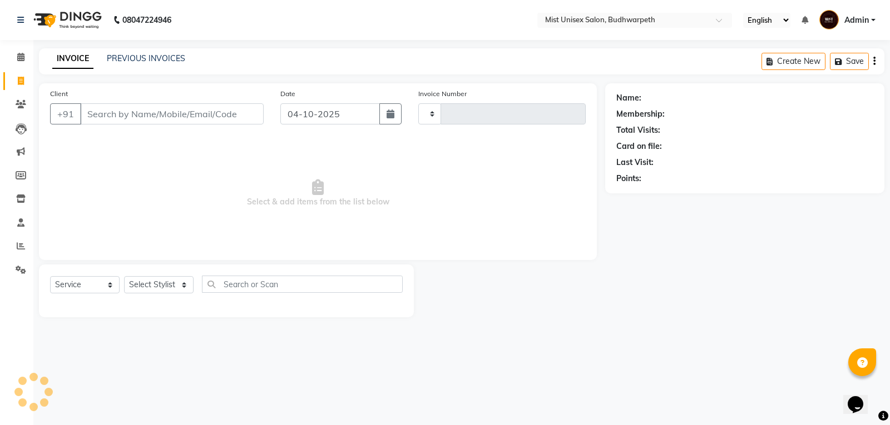
type input "3484"
select select "5227"
click at [18, 81] on icon at bounding box center [21, 81] width 6 height 8
select select "service"
type input "3484"
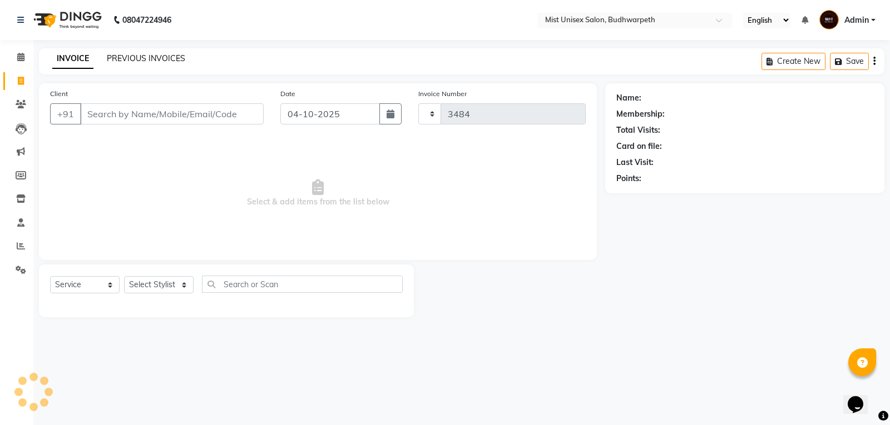
select select "5227"
click at [121, 62] on link "PREVIOUS INVOICES" at bounding box center [146, 58] width 78 height 10
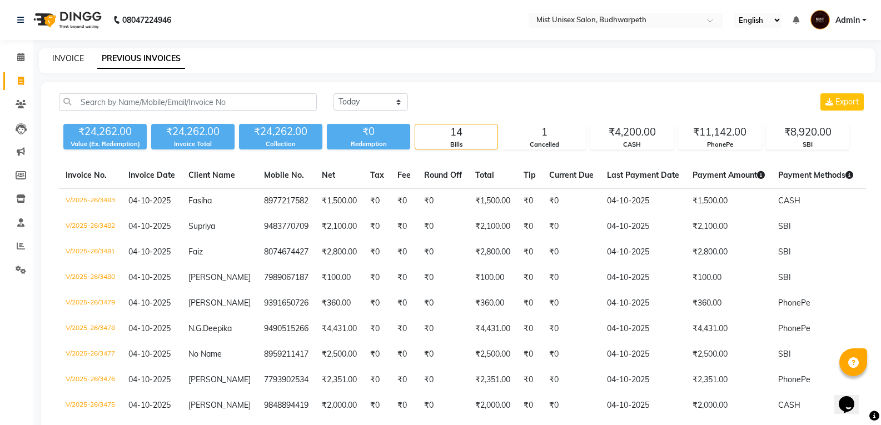
click at [62, 61] on link "INVOICE" at bounding box center [68, 58] width 32 height 10
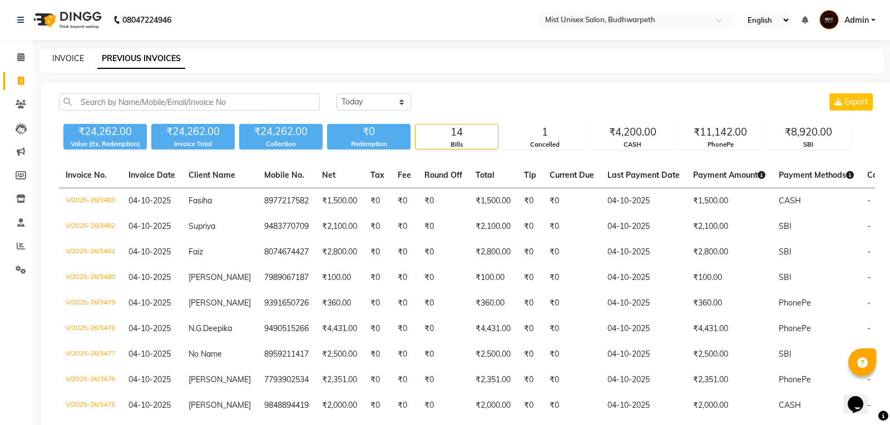
select select "5227"
select select "service"
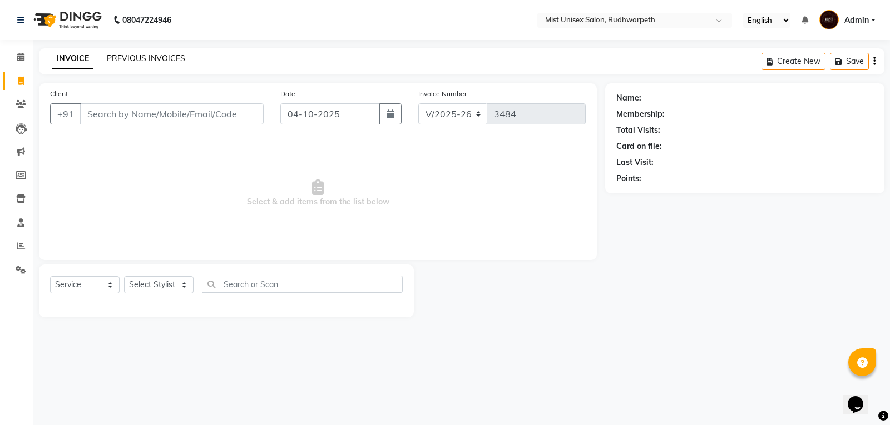
click at [134, 58] on link "PREVIOUS INVOICES" at bounding box center [146, 58] width 78 height 10
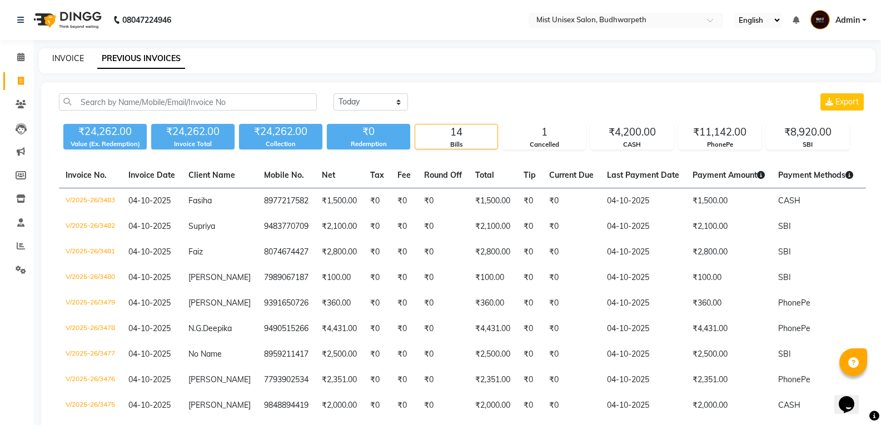
click at [65, 61] on link "INVOICE" at bounding box center [68, 58] width 32 height 10
select select "service"
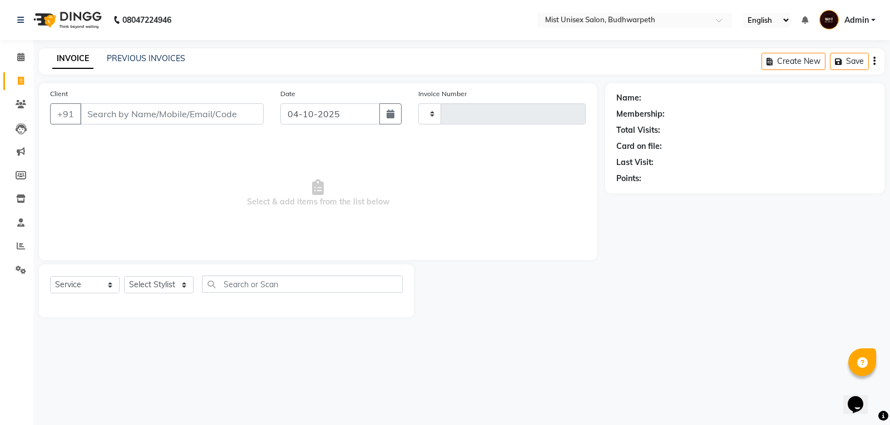
type input "3484"
select select "5227"
click at [24, 91] on li "Invoice" at bounding box center [16, 82] width 33 height 24
click at [146, 58] on link "PREVIOUS INVOICES" at bounding box center [146, 58] width 78 height 10
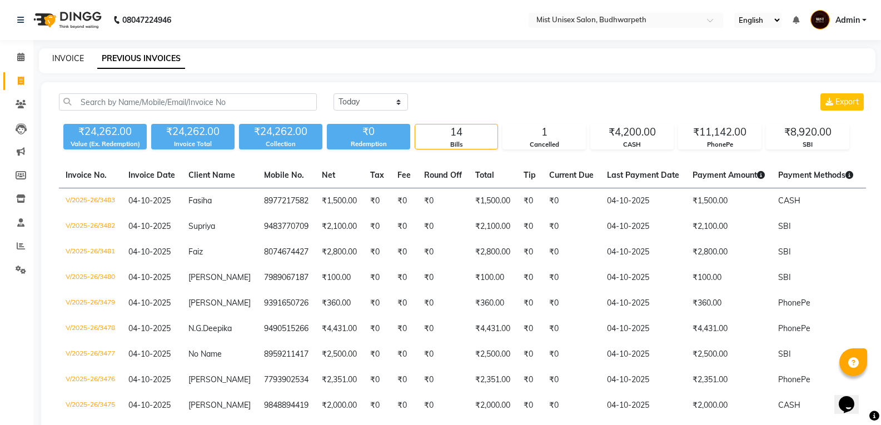
click at [78, 57] on link "INVOICE" at bounding box center [68, 58] width 32 height 10
select select "service"
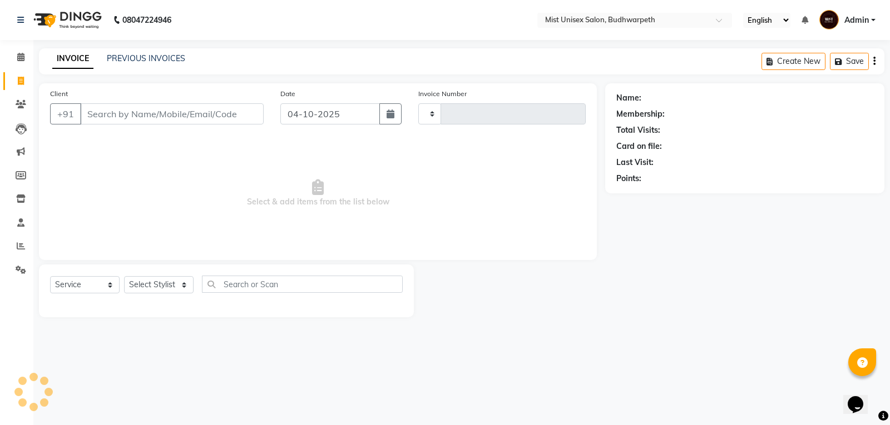
type input "3484"
select select "5227"
click at [13, 82] on span at bounding box center [20, 81] width 19 height 13
select select "5227"
select select "service"
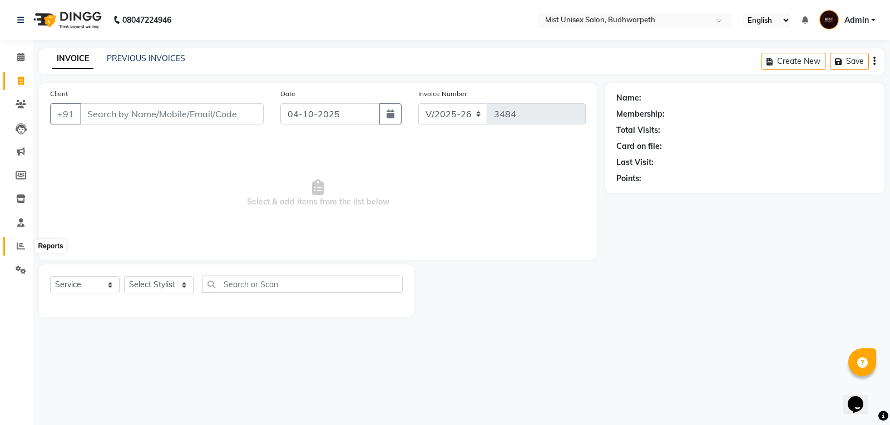
click at [18, 245] on icon at bounding box center [21, 246] width 8 height 8
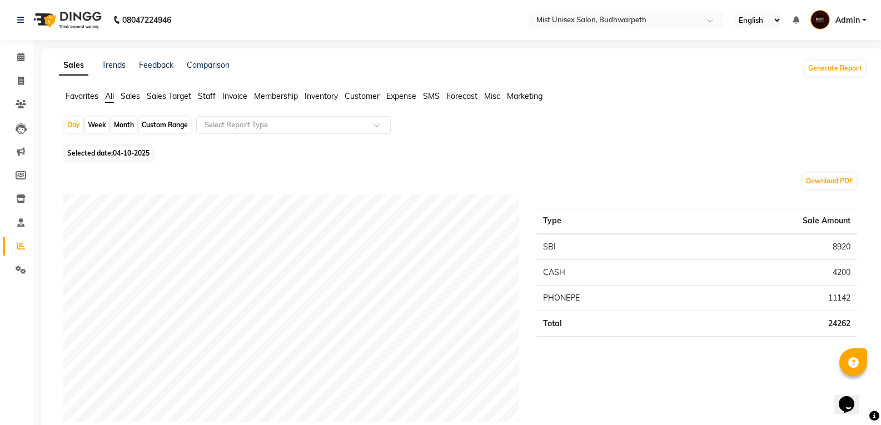
click at [160, 131] on div "Custom Range" at bounding box center [165, 125] width 52 height 16
select select "10"
select select "2025"
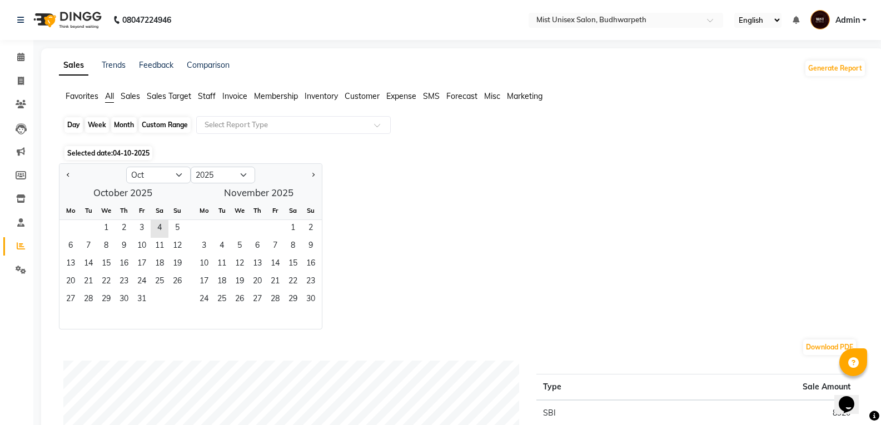
click at [162, 124] on div "Custom Range" at bounding box center [165, 125] width 52 height 16
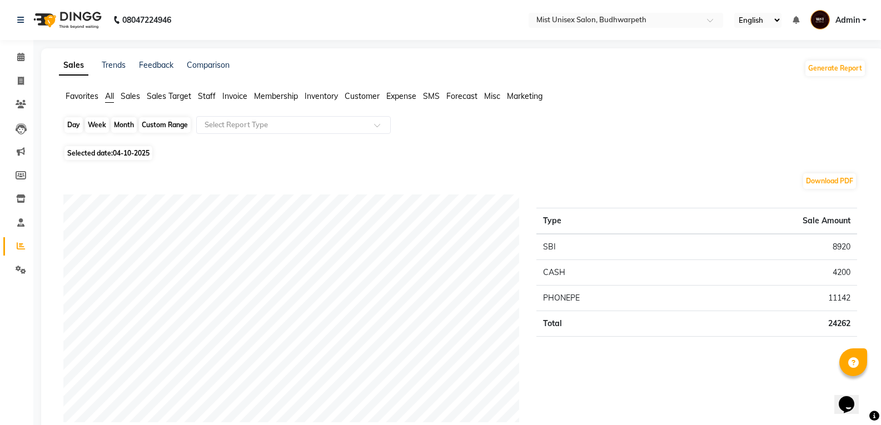
click at [157, 125] on div "Custom Range" at bounding box center [165, 125] width 52 height 16
select select "10"
select select "2025"
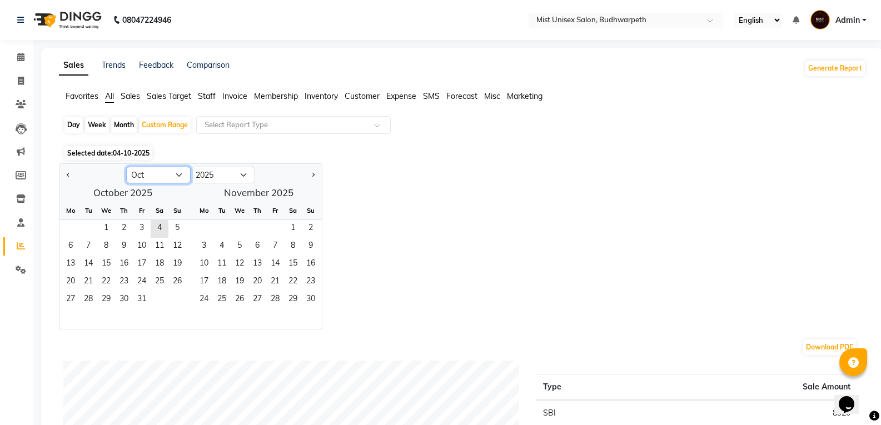
click at [176, 174] on select "Jan Feb Mar Apr May Jun Jul Aug Sep Oct Nov Dec" at bounding box center [158, 175] width 65 height 17
select select "9"
click at [126, 167] on select "Jan Feb Mar Apr May Jun Jul Aug Sep Oct Nov Dec" at bounding box center [158, 175] width 65 height 17
click at [69, 228] on span "1" at bounding box center [71, 229] width 18 height 18
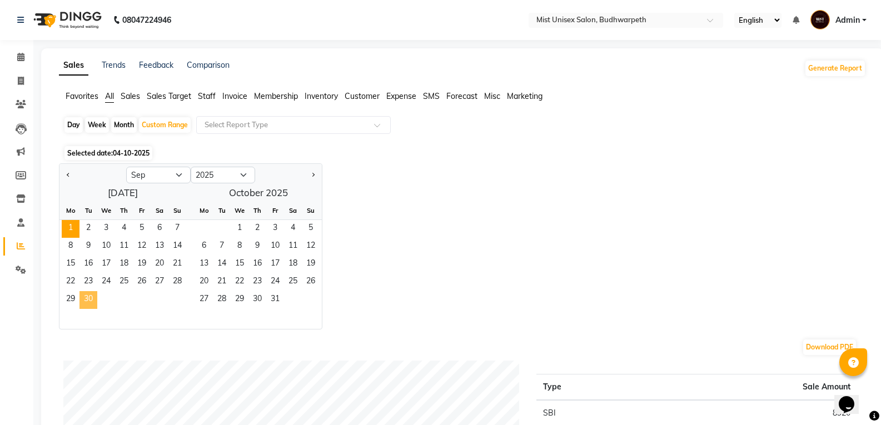
click at [95, 294] on span "30" at bounding box center [89, 300] width 18 height 18
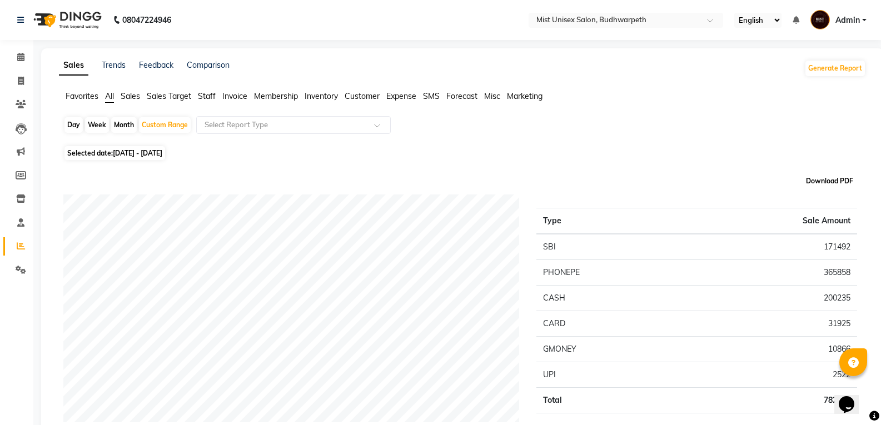
click at [816, 178] on button "Download PDF" at bounding box center [830, 182] width 53 height 16
click at [845, 70] on button "Generate Report" at bounding box center [836, 69] width 60 height 16
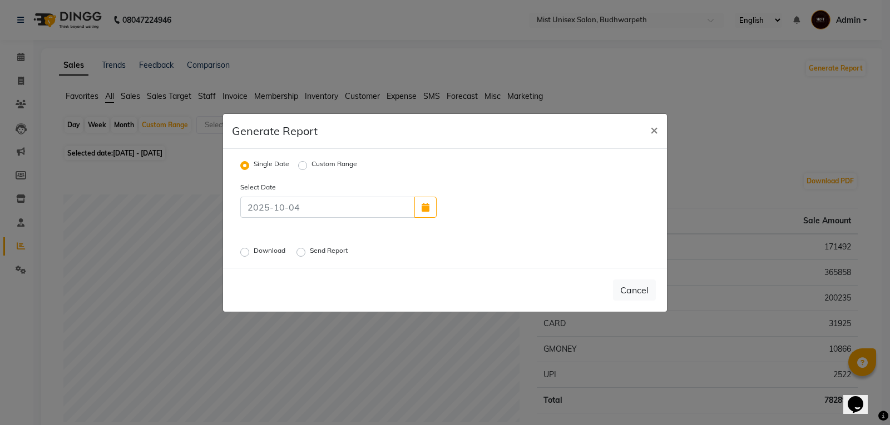
click at [311, 164] on label "Custom Range" at bounding box center [334, 165] width 46 height 13
click at [306, 164] on input "Custom Range" at bounding box center [304, 165] width 8 height 8
radio input "true"
select select "10"
select select "2025"
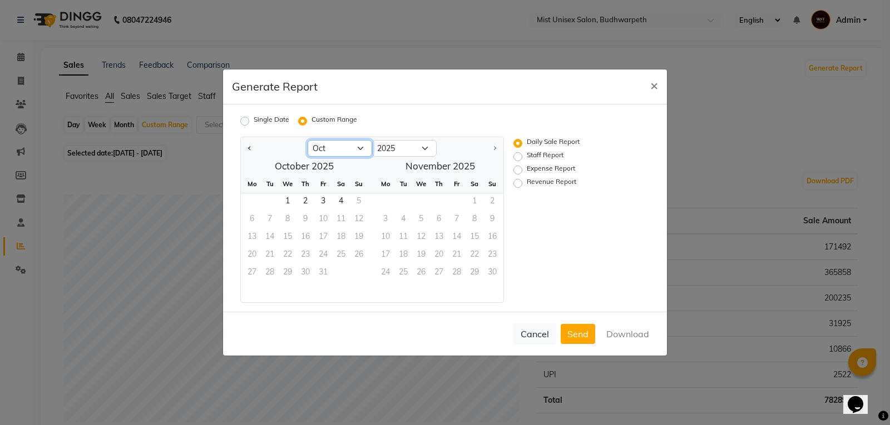
click at [362, 151] on select "Jan Feb Mar Apr May Jun Jul Aug Sep Oct" at bounding box center [340, 148] width 65 height 17
select select "9"
click at [308, 140] on select "Jan Feb Mar Apr May Jun Jul Aug Sep Oct" at bounding box center [340, 148] width 65 height 17
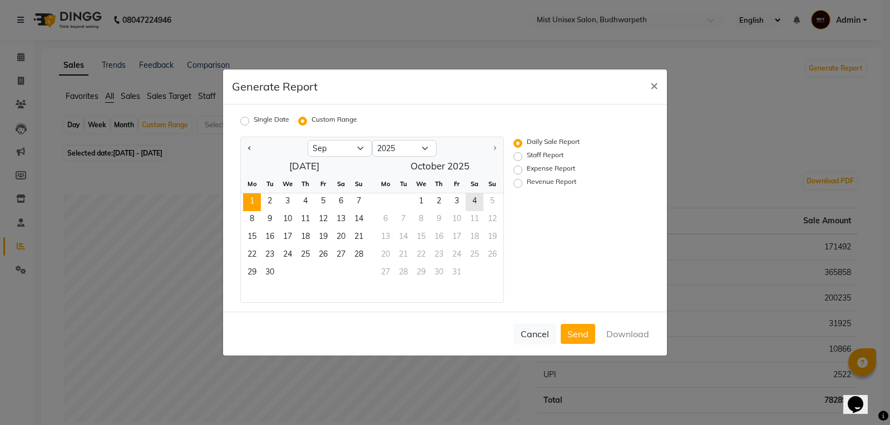
click at [243, 206] on span "1" at bounding box center [252, 203] width 18 height 18
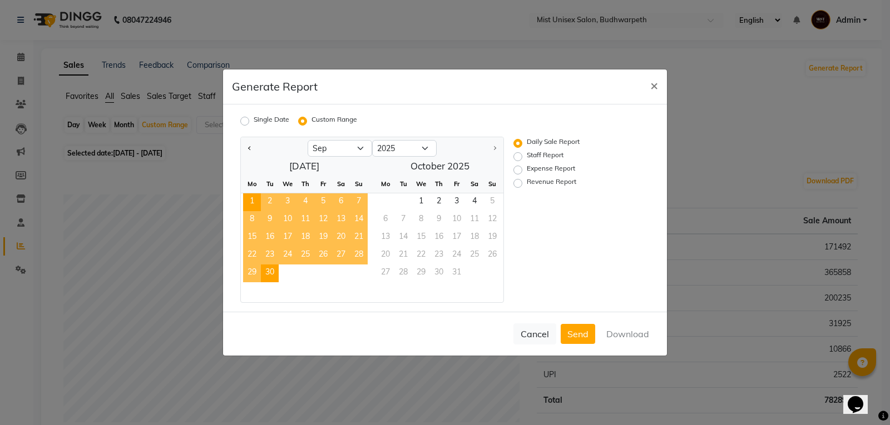
click at [272, 270] on span "30" at bounding box center [270, 274] width 18 height 18
click at [527, 159] on label "Staff Report" at bounding box center [545, 156] width 37 height 13
click at [517, 159] on input "Staff Report" at bounding box center [520, 157] width 8 height 8
radio input "true"
click at [621, 341] on button "Download" at bounding box center [627, 334] width 56 height 20
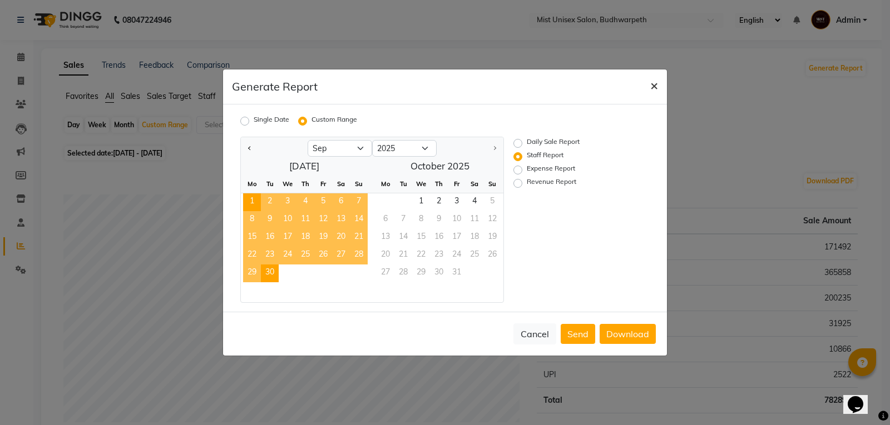
click at [651, 88] on span "×" at bounding box center [654, 85] width 8 height 17
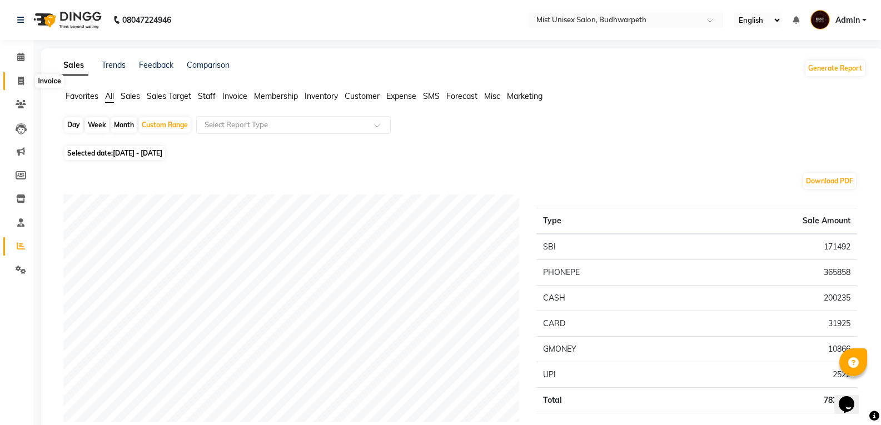
click at [12, 82] on span at bounding box center [20, 81] width 19 height 13
select select "service"
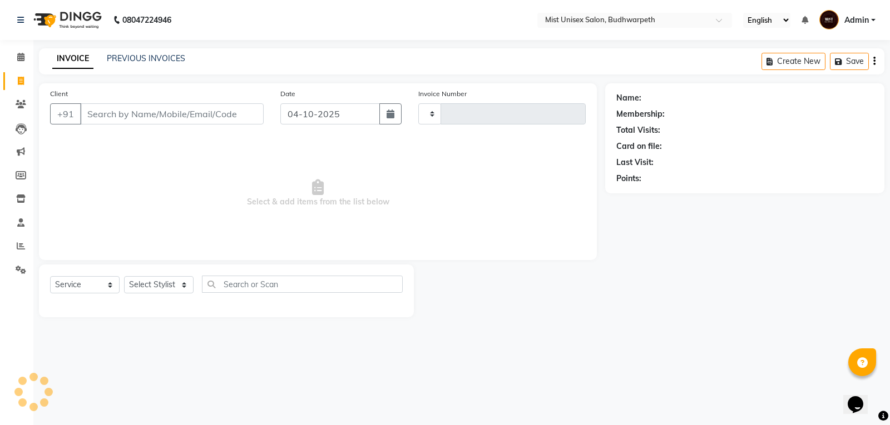
type input "3484"
select select "5227"
click at [120, 65] on div "INVOICE PREVIOUS INVOICES" at bounding box center [119, 59] width 160 height 13
click at [126, 60] on link "PREVIOUS INVOICES" at bounding box center [146, 58] width 78 height 10
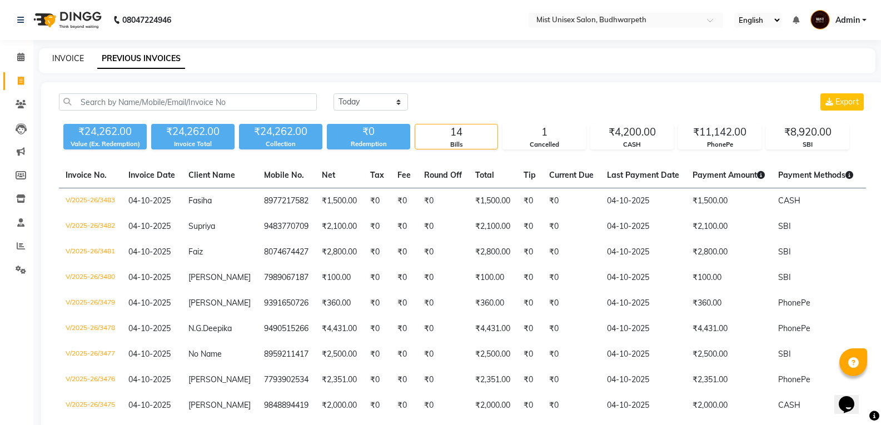
click at [64, 60] on link "INVOICE" at bounding box center [68, 58] width 32 height 10
select select "service"
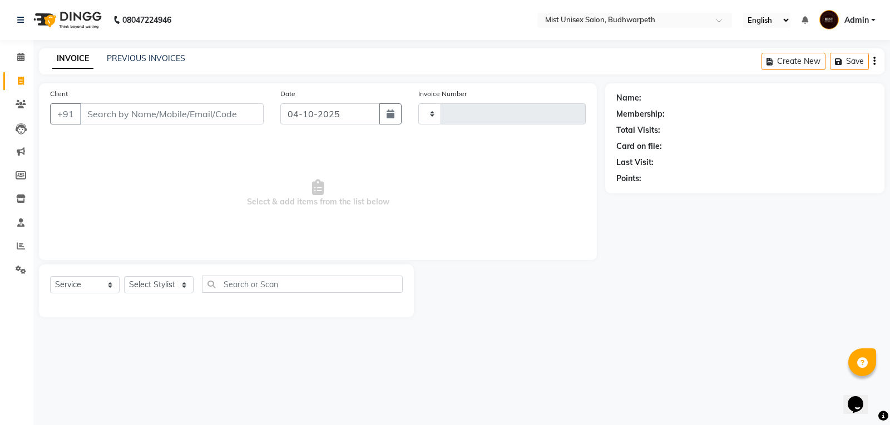
type input "3484"
select select "5227"
